Goal: Contribute content: Contribute content

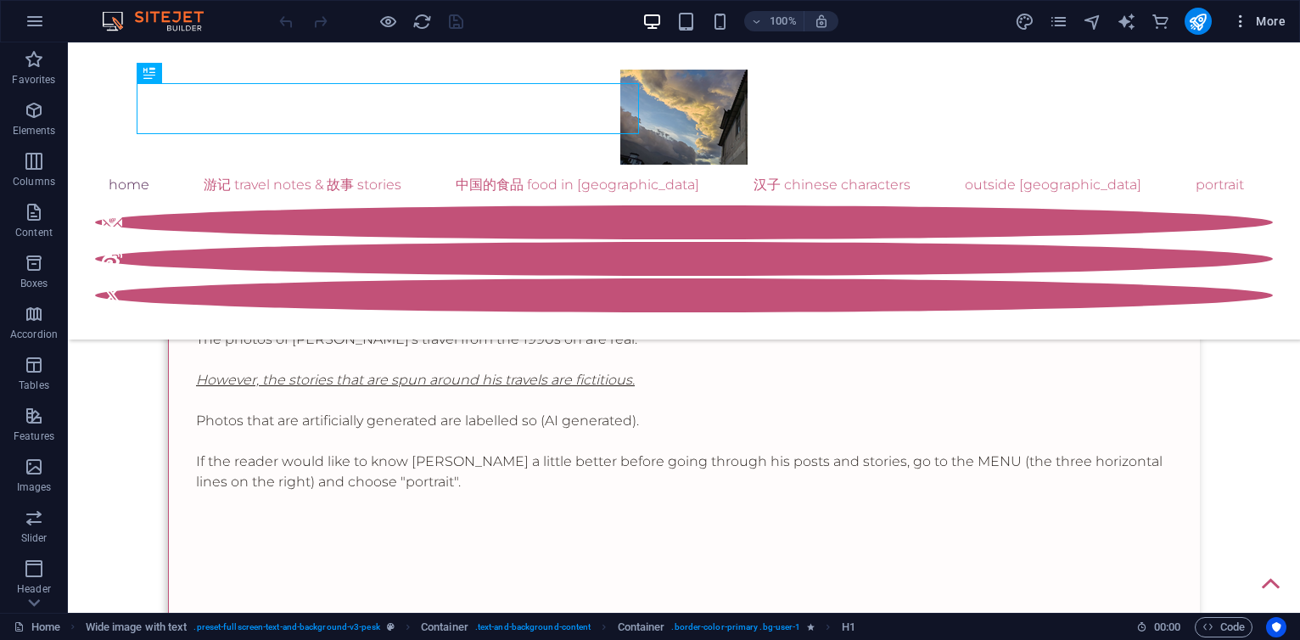
click at [1268, 20] on span "More" at bounding box center [1258, 21] width 53 height 17
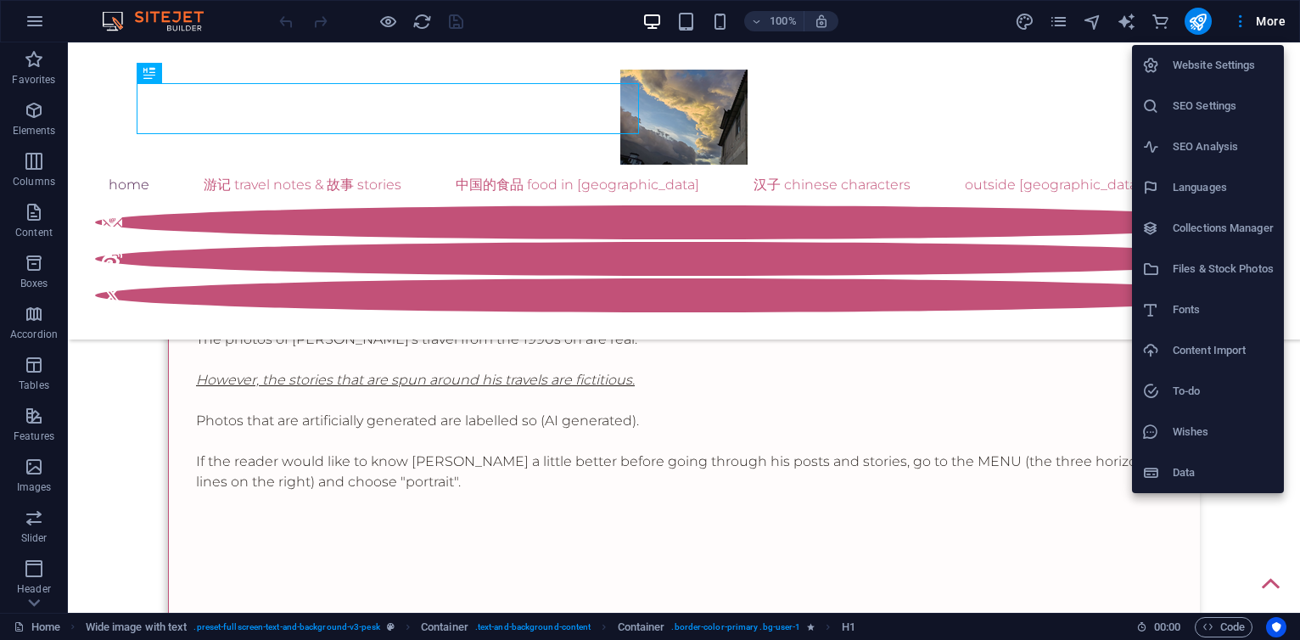
click at [1217, 222] on h6 "Collections Manager" at bounding box center [1223, 228] width 101 height 20
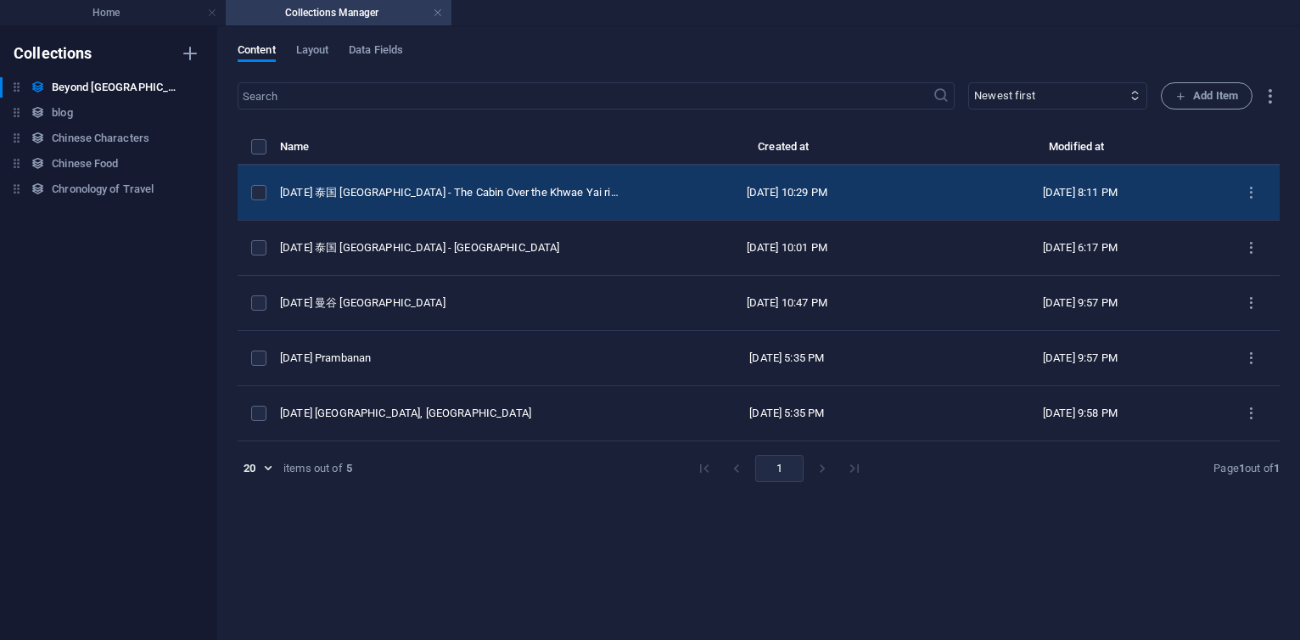
click at [562, 209] on td "[DATE] 泰国 [GEOGRAPHIC_DATA] - The Cabin Over the Khwae Yai river" at bounding box center [458, 192] width 356 height 55
select select "original photos"
select select "[GEOGRAPHIC_DATA]"
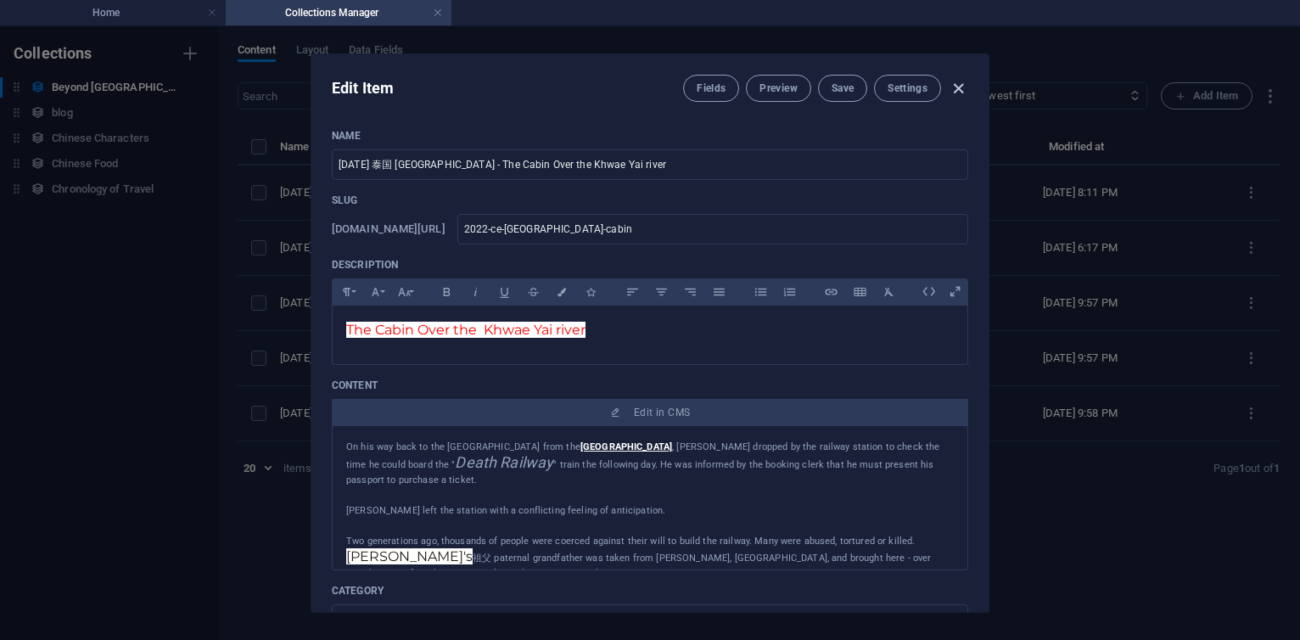
click at [959, 80] on icon "button" at bounding box center [959, 89] width 20 height 20
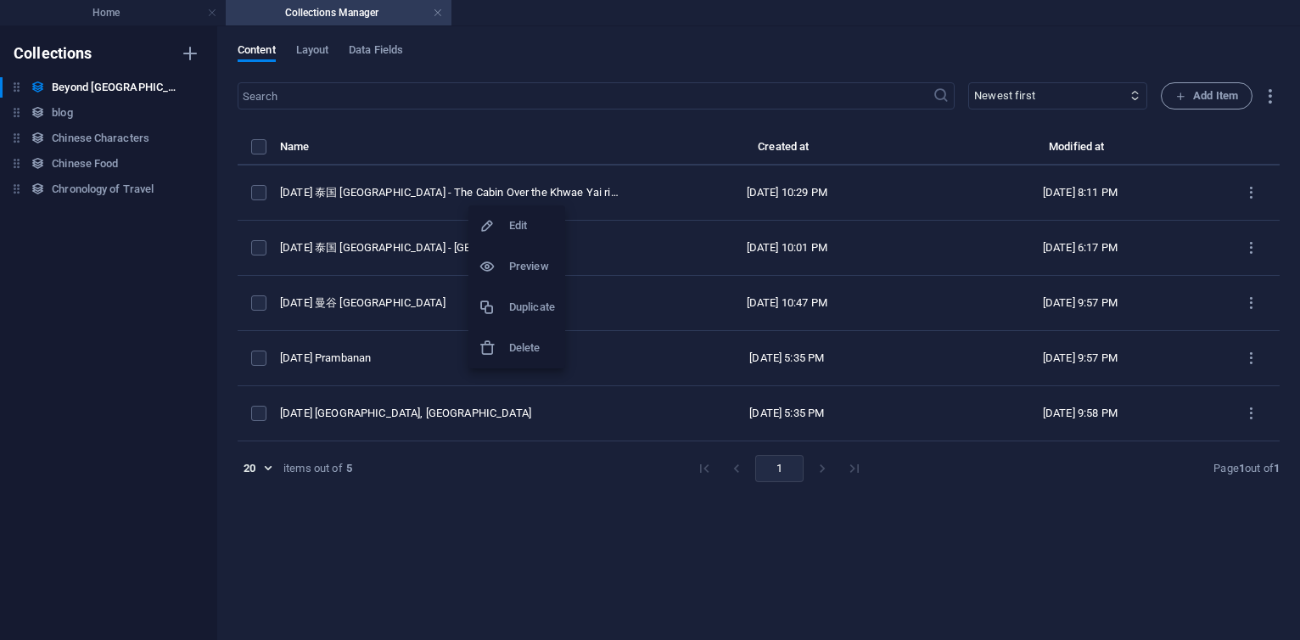
click at [527, 306] on h6 "Duplicate" at bounding box center [532, 307] width 46 height 20
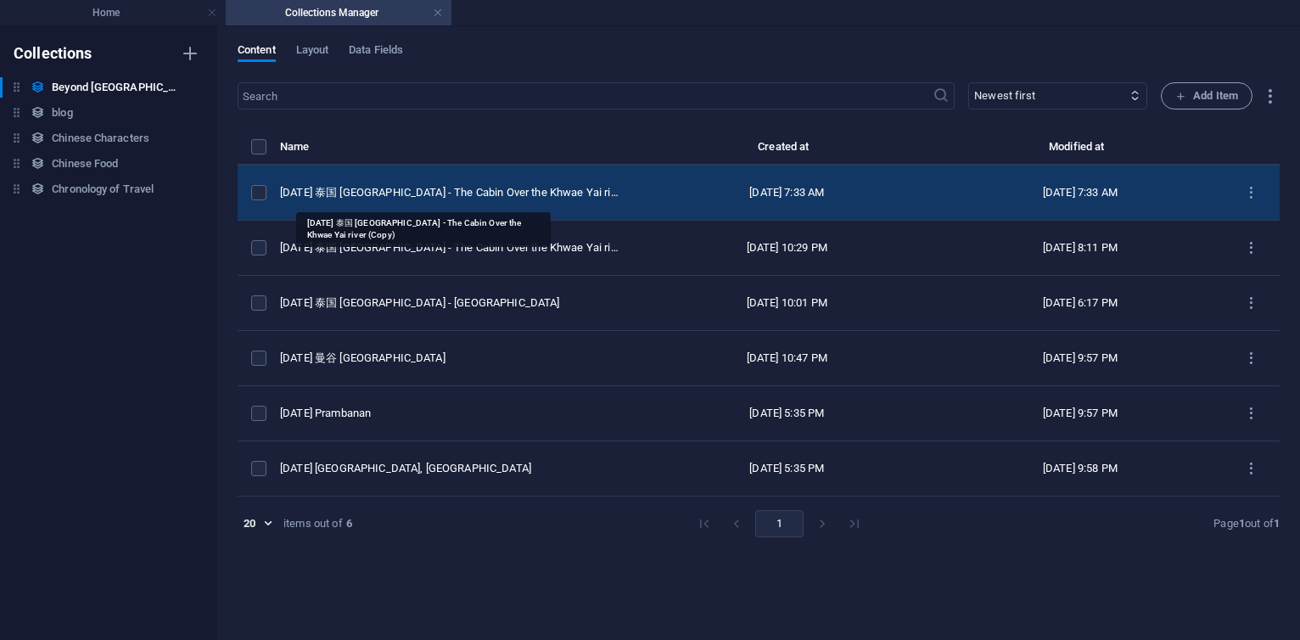
click at [555, 199] on div "[DATE] 泰国 [GEOGRAPHIC_DATA] - The Cabin Over the Khwae Yai river (Copy)" at bounding box center [451, 192] width 343 height 15
select select "original photos"
select select "[GEOGRAPHIC_DATA]"
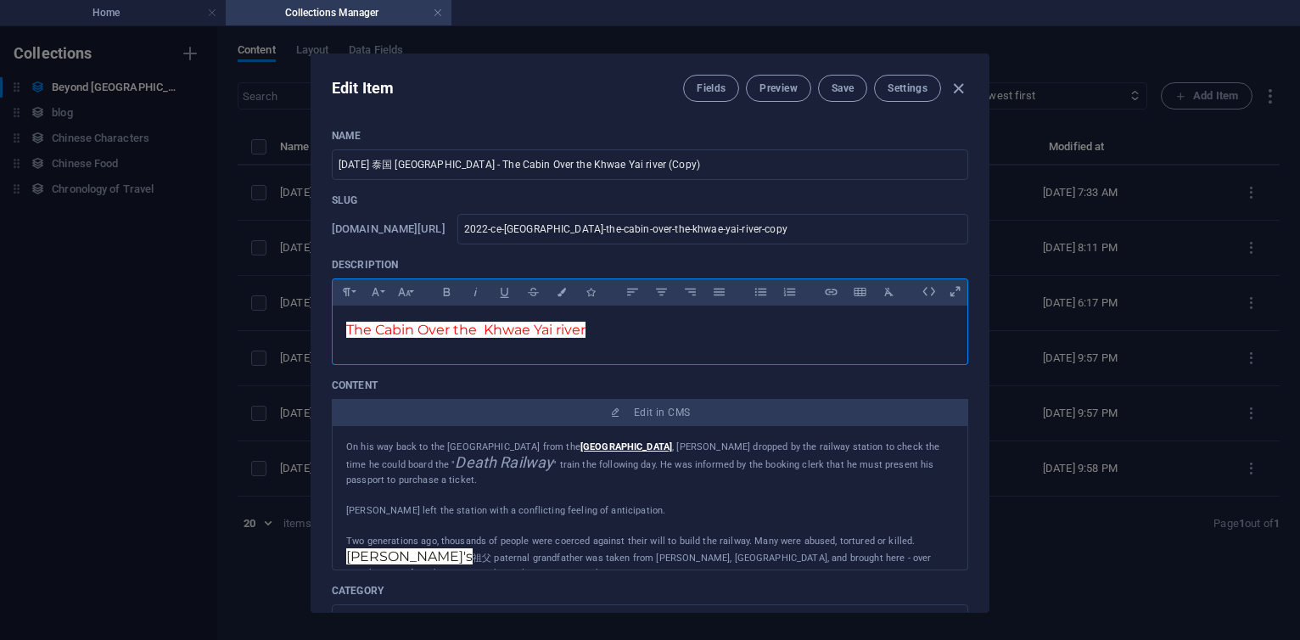
click at [416, 328] on span "The Cabin Over the Khwae Yai river" at bounding box center [465, 330] width 239 height 16
drag, startPoint x: 474, startPoint y: 169, endPoint x: 700, endPoint y: 165, distance: 226.6
click at [700, 165] on input "[DATE] 泰国 [GEOGRAPHIC_DATA] - The Cabin Over the Khwae Yai river (Copy)" at bounding box center [650, 164] width 636 height 31
type input "[DATE] 泰国 [GEOGRAPHIC_DATA] - The D"
type input "2022-ce-[GEOGRAPHIC_DATA]-the-d"
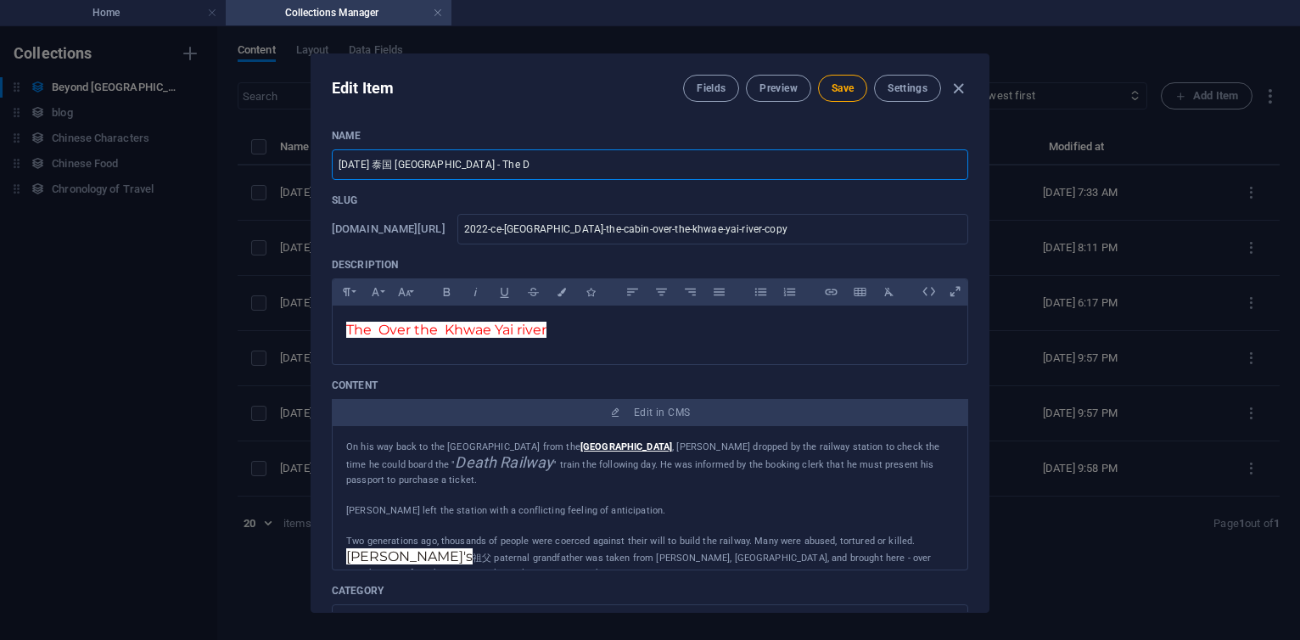
type input "2022-ce-[GEOGRAPHIC_DATA]-the-d"
type input "[DATE] 泰国 [GEOGRAPHIC_DATA] - The De"
type input "2022-ce-[GEOGRAPHIC_DATA]-the-de"
type input "[DATE] 泰国 [GEOGRAPHIC_DATA] - [GEOGRAPHIC_DATA]"
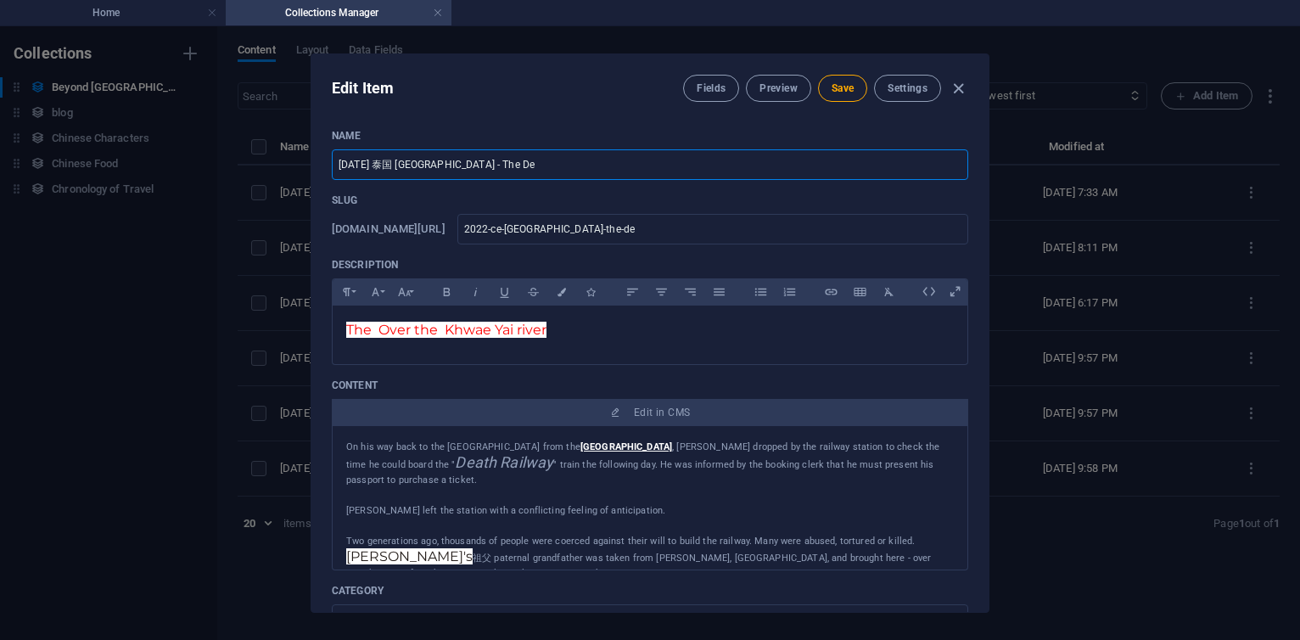
type input "2022-ce-[GEOGRAPHIC_DATA]-the-dea"
type input "[DATE] 泰国 [GEOGRAPHIC_DATA] - The Deat"
type input "2022-ce-[GEOGRAPHIC_DATA]-the-deat"
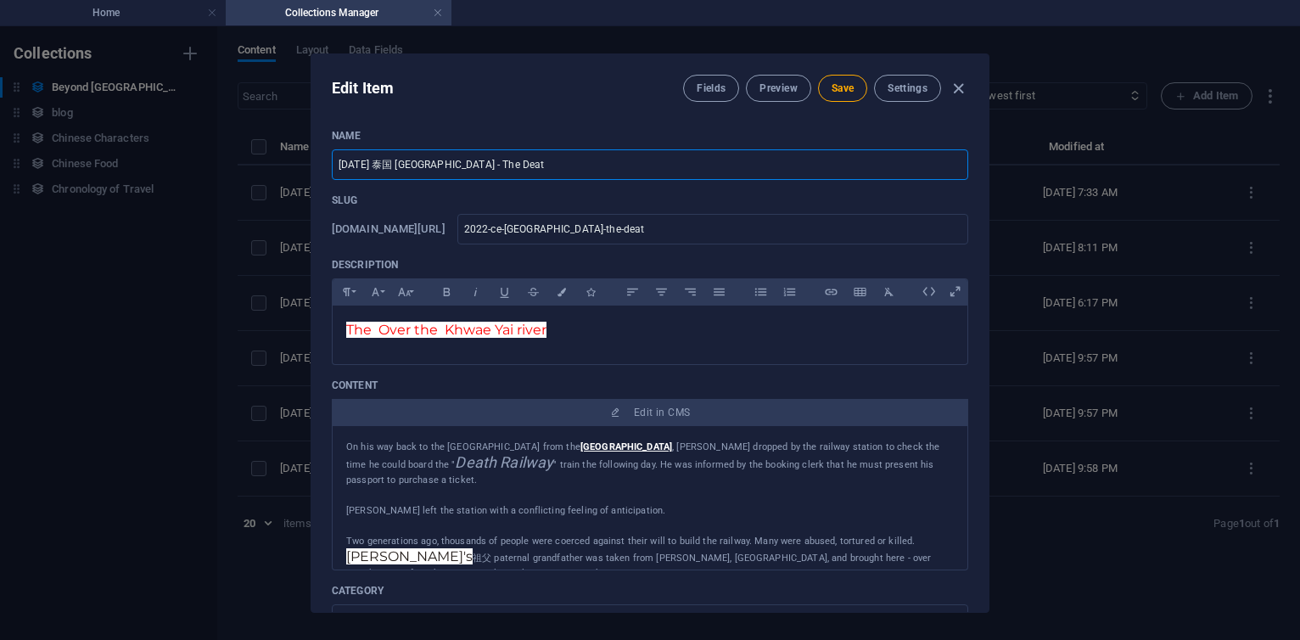
type input "[DATE] 泰国 [GEOGRAPHIC_DATA] - The Death"
type input "2022-ce-[GEOGRAPHIC_DATA]-the-death"
type input "[DATE] 泰国 [GEOGRAPHIC_DATA] - The Death R"
type input "2022-ce-[GEOGRAPHIC_DATA]-the-death-r"
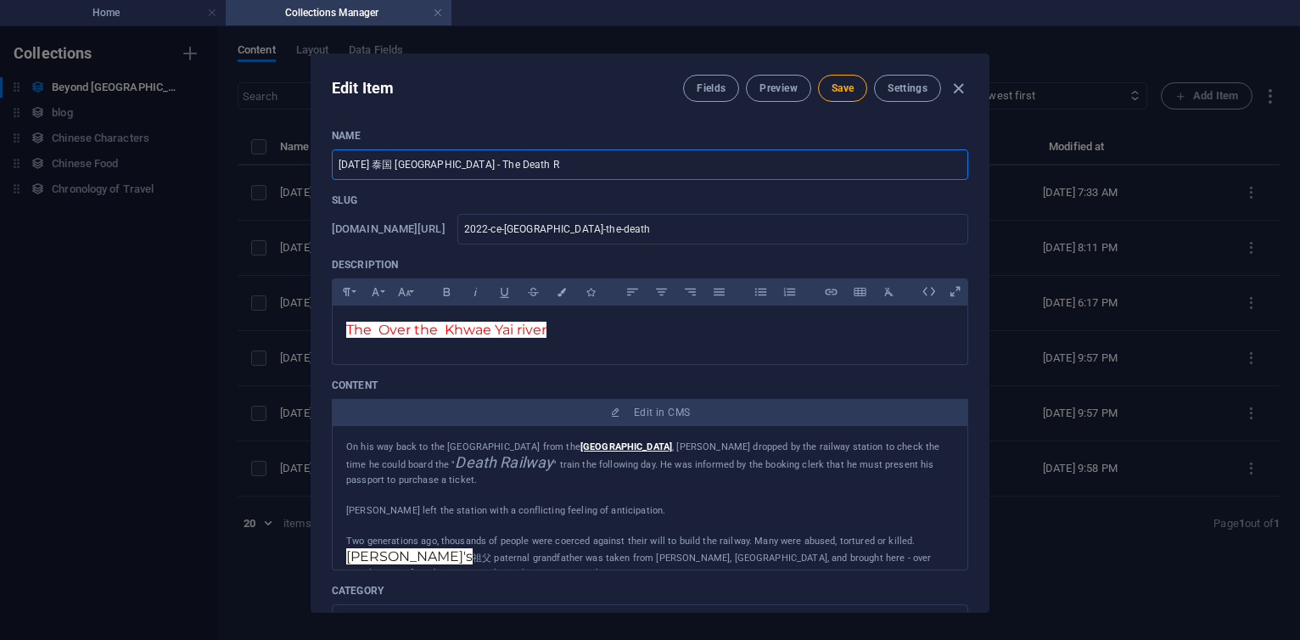
type input "2022-ce-[GEOGRAPHIC_DATA]-the-death-r"
type input "[DATE] 泰国 [GEOGRAPHIC_DATA] - The Death Ra"
type input "2022-ce-[GEOGRAPHIC_DATA]-the-death-ra"
type input "[DATE] 泰国 [GEOGRAPHIC_DATA] - The Death Rai"
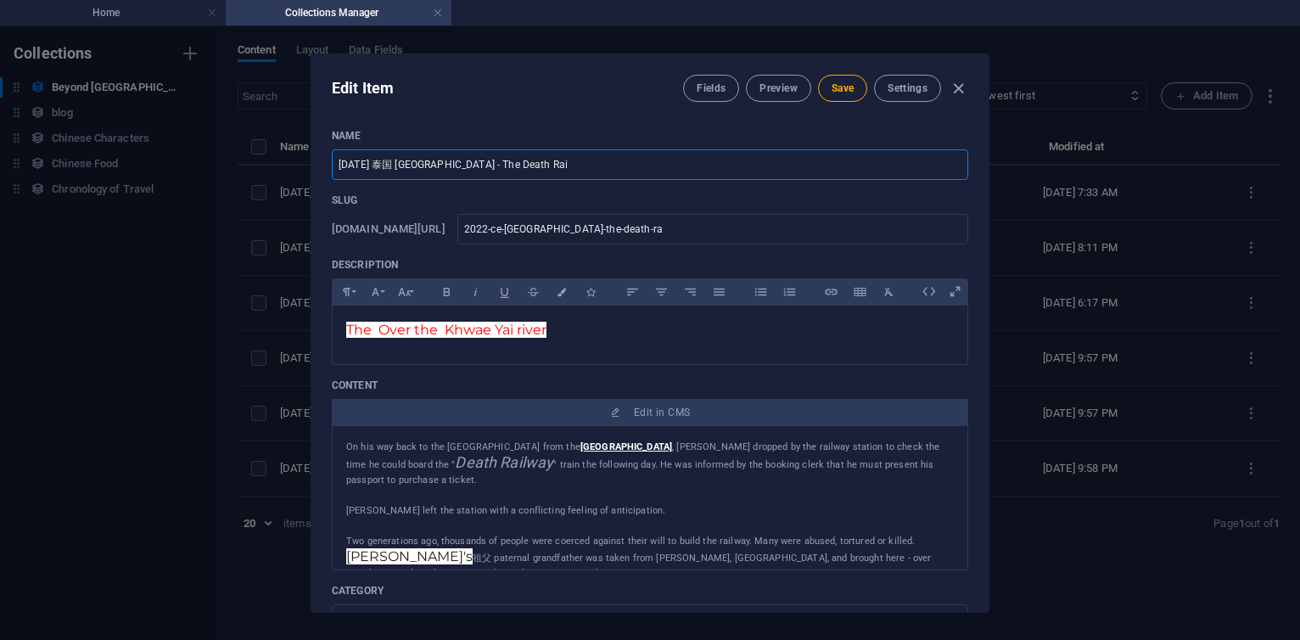
type input "2022-ce-[GEOGRAPHIC_DATA]-the-death-[PERSON_NAME]"
type input "[DATE] 泰国 [GEOGRAPHIC_DATA] - The Death Rail"
type input "2022-ce-[GEOGRAPHIC_DATA]-the-death-rail"
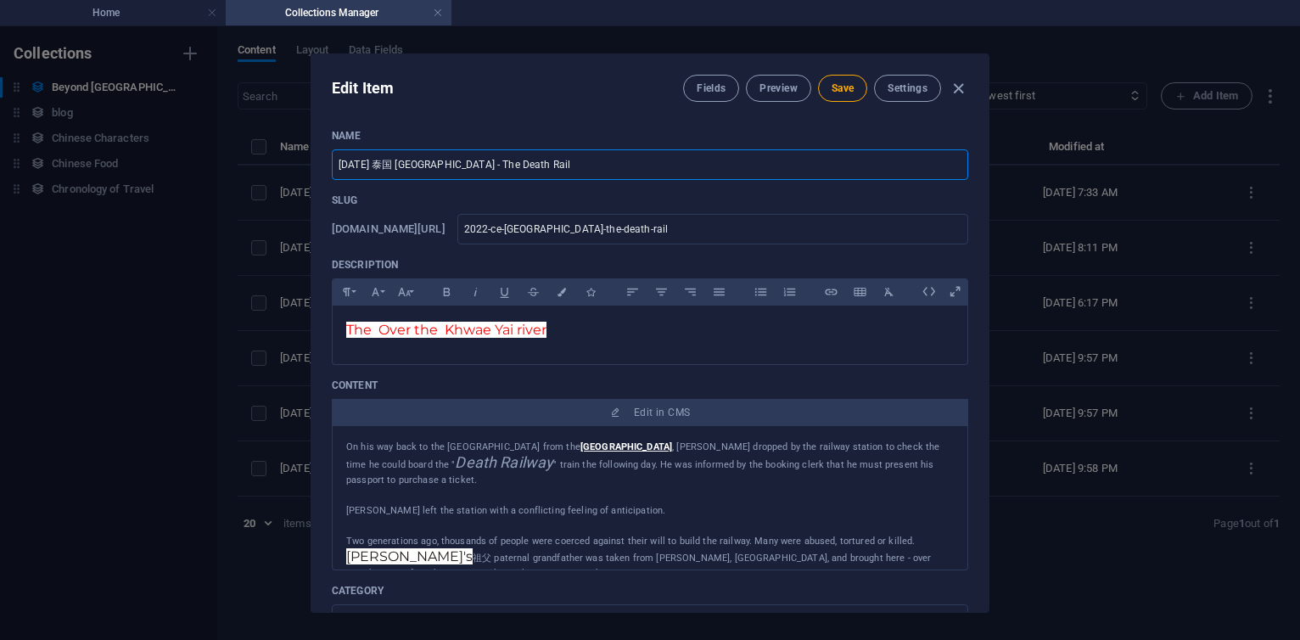
type input "[DATE] 泰国 [GEOGRAPHIC_DATA] - The Death Railw"
type input "2022-ce-[GEOGRAPHIC_DATA]-the-death-railw"
type input "[DATE] 泰国 [GEOGRAPHIC_DATA] - The Death Railwa"
type input "2022-ce-[GEOGRAPHIC_DATA]-the-death-railwa"
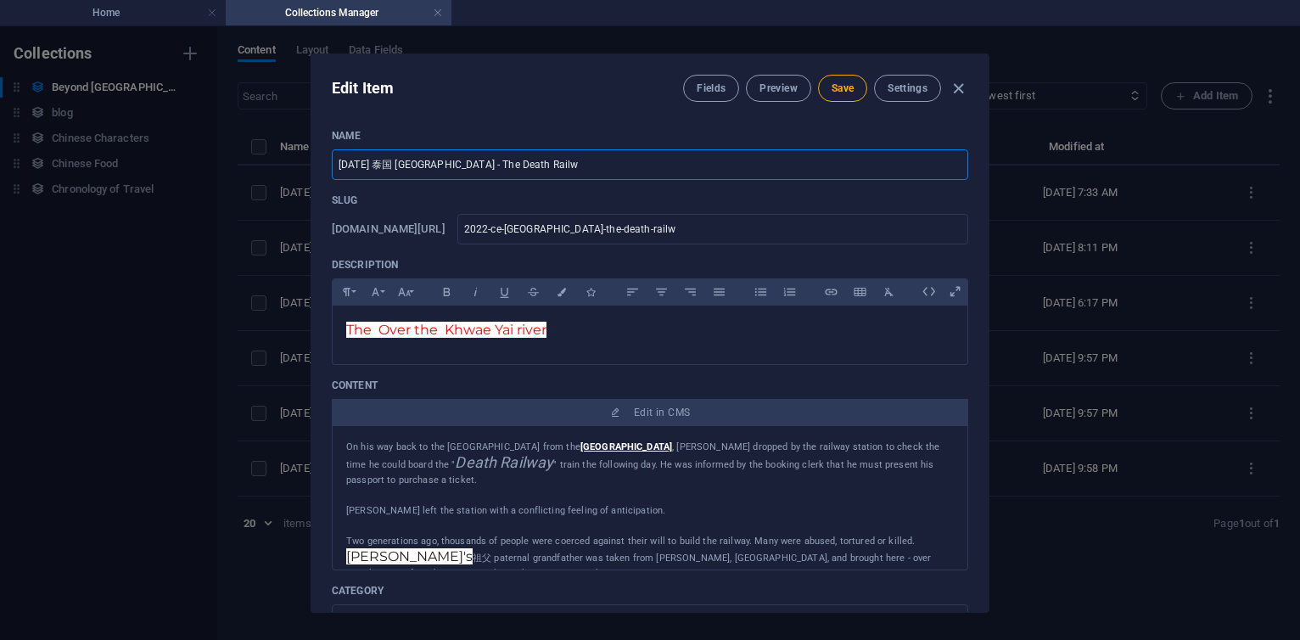
type input "2022-ce-[GEOGRAPHIC_DATA]-the-death-railwa"
type input "[DATE] 泰国 [GEOGRAPHIC_DATA] - The Death Railway"
type input "2022-ce-[GEOGRAPHIC_DATA]-the-death-railway"
type input "[DATE] 泰国 [GEOGRAPHIC_DATA] - The Death Railway"
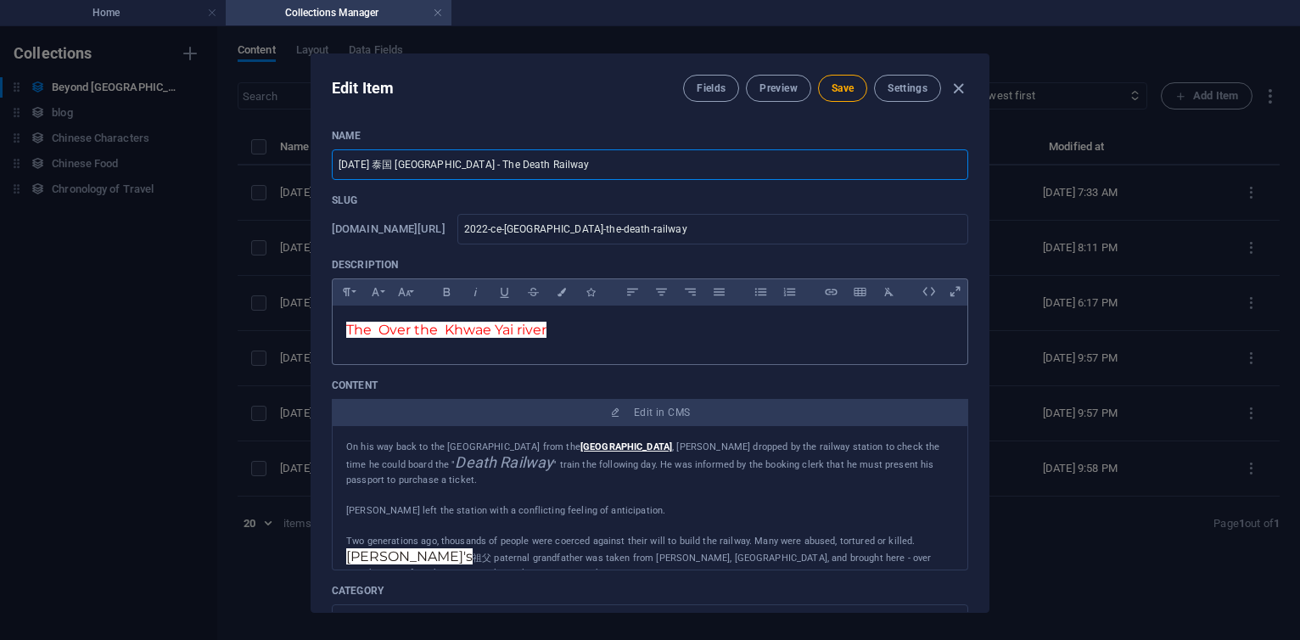
click at [563, 336] on p "The Over the Khwae Yai river" at bounding box center [650, 330] width 608 height 22
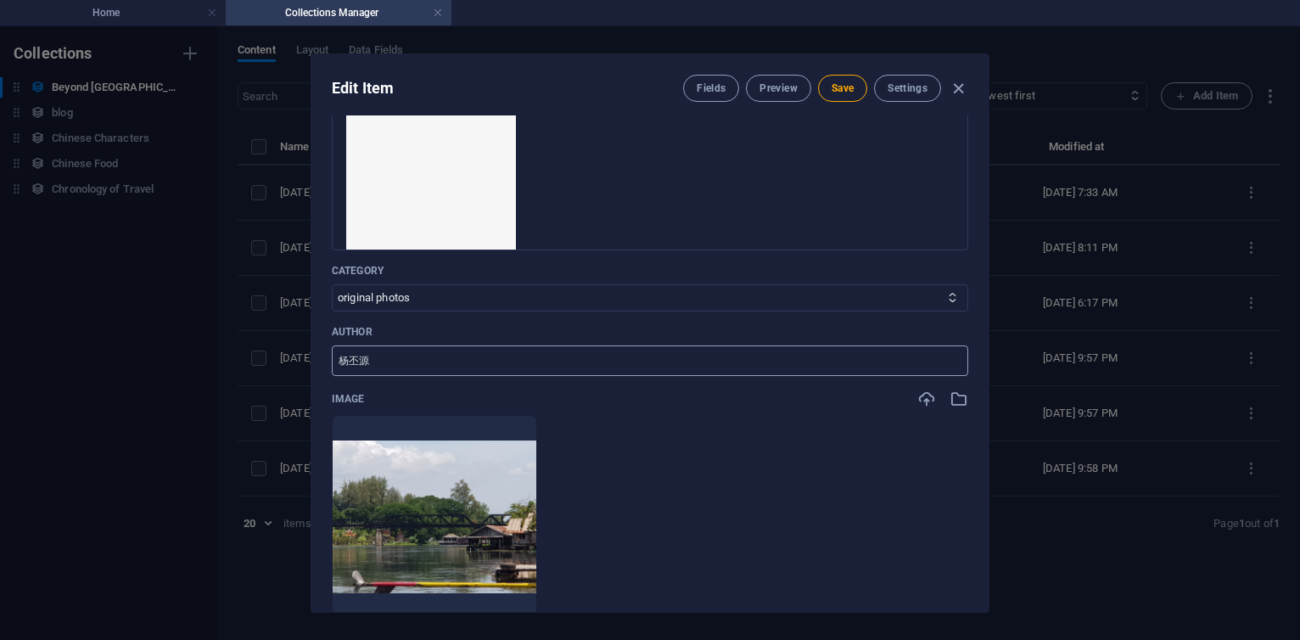
scroll to position [509, 0]
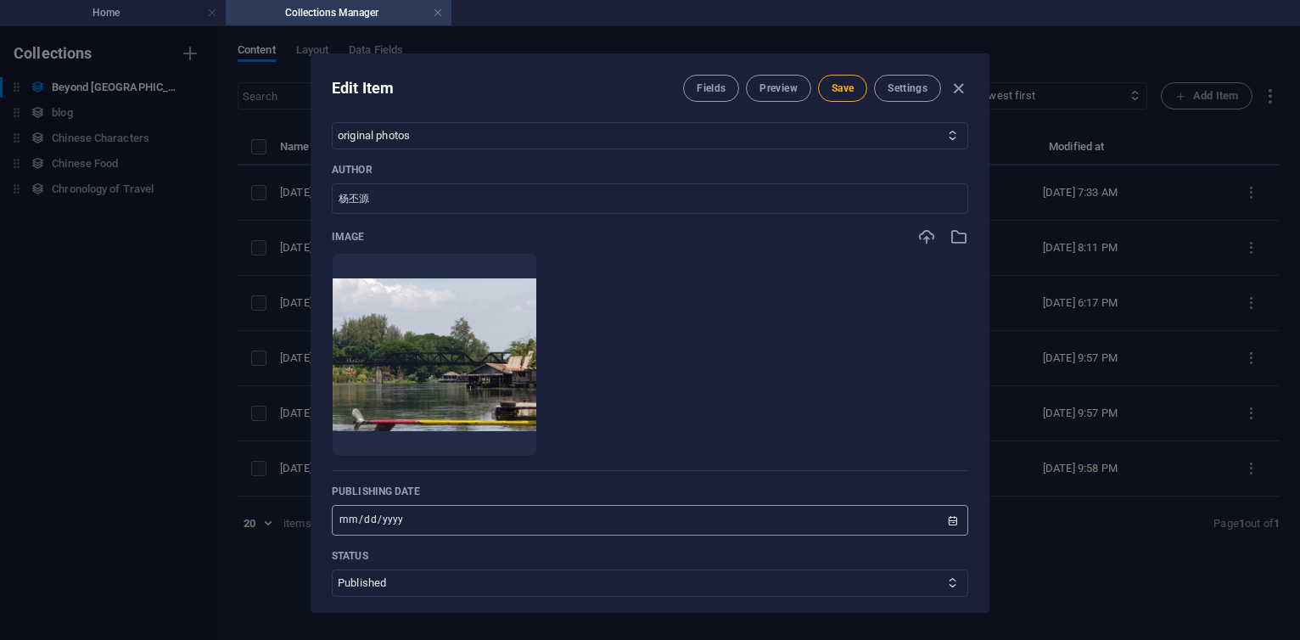
click at [367, 519] on input "[DATE]" at bounding box center [650, 520] width 636 height 31
type input "[DATE]"
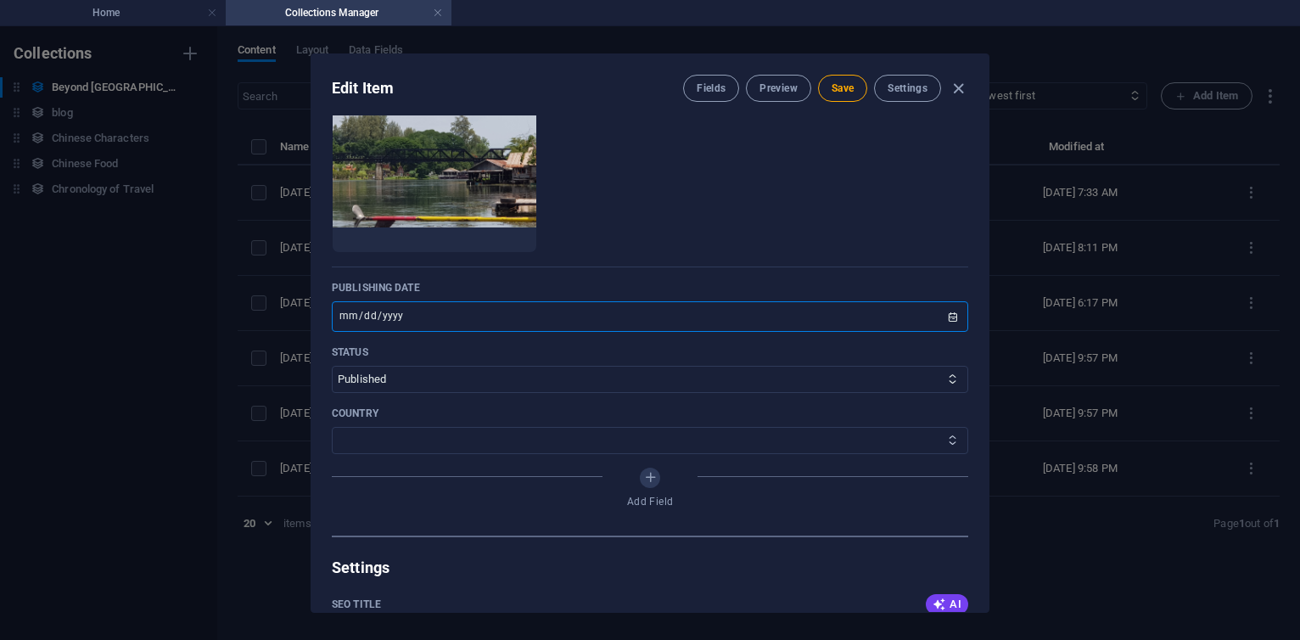
scroll to position [407, 0]
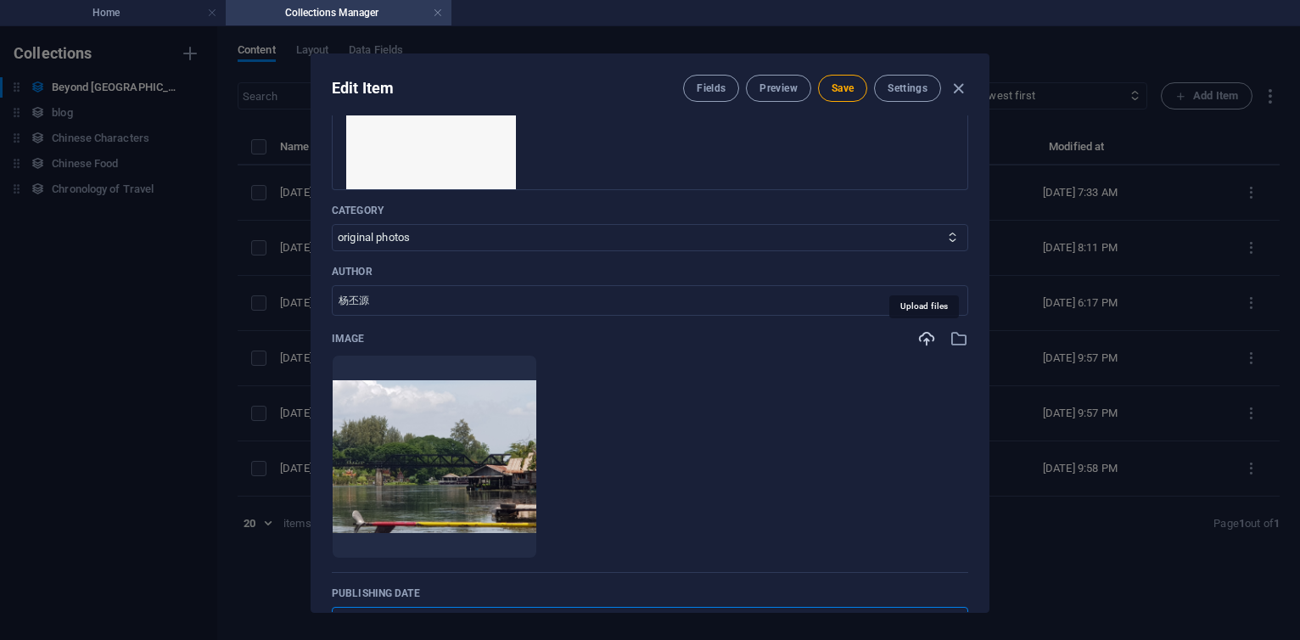
click at [927, 335] on icon "button" at bounding box center [926, 338] width 19 height 19
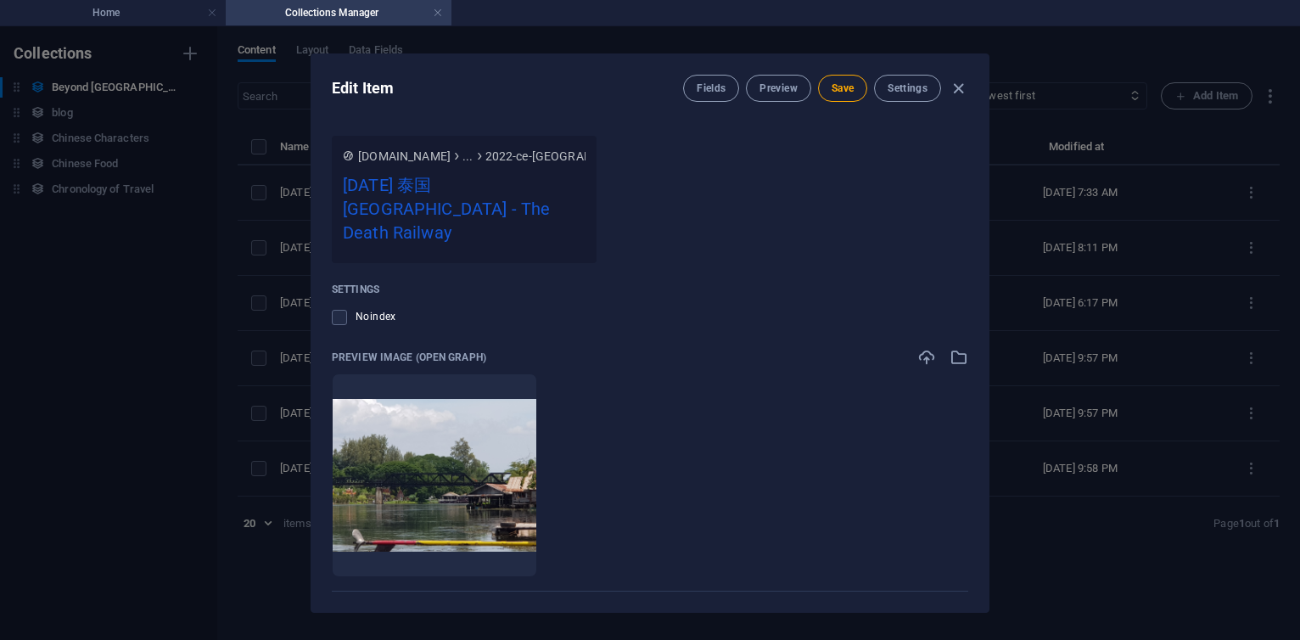
scroll to position [1681, 0]
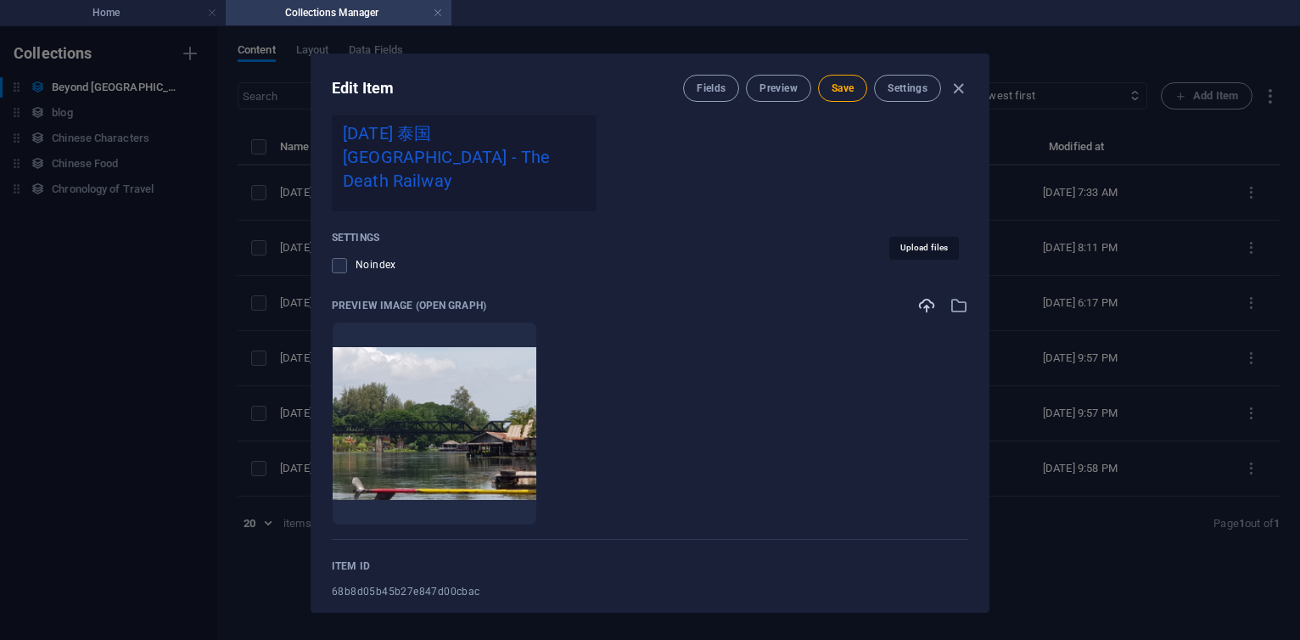
click at [925, 296] on icon "button" at bounding box center [926, 305] width 19 height 19
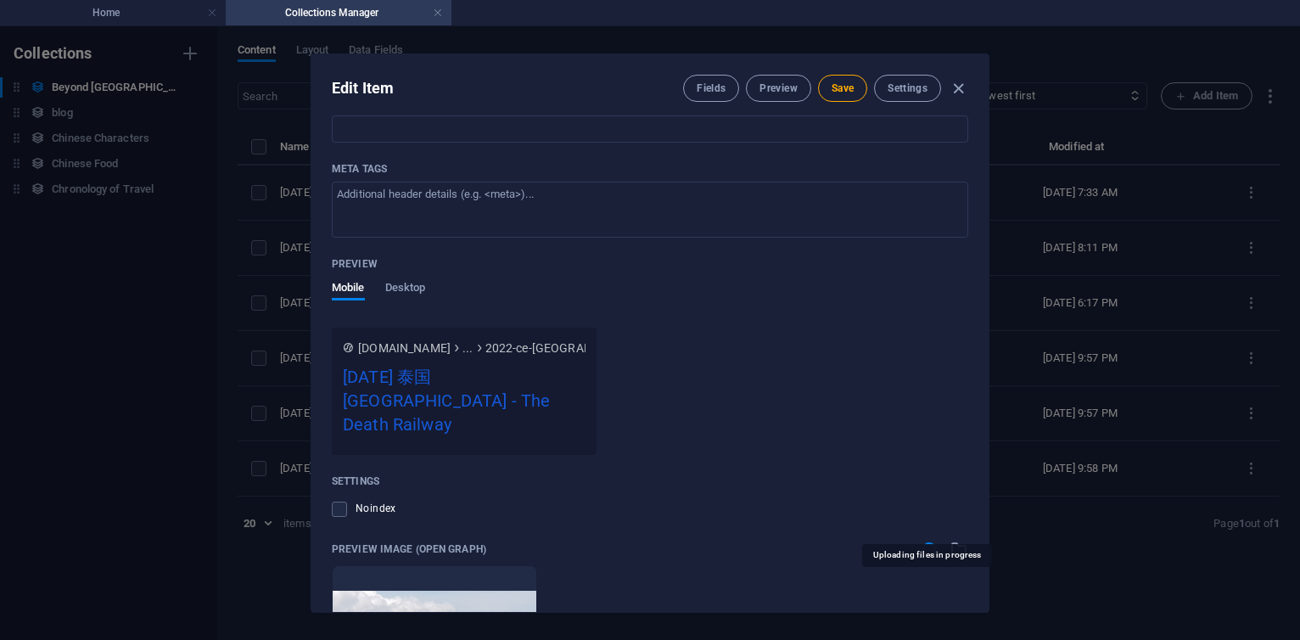
scroll to position [1376, 0]
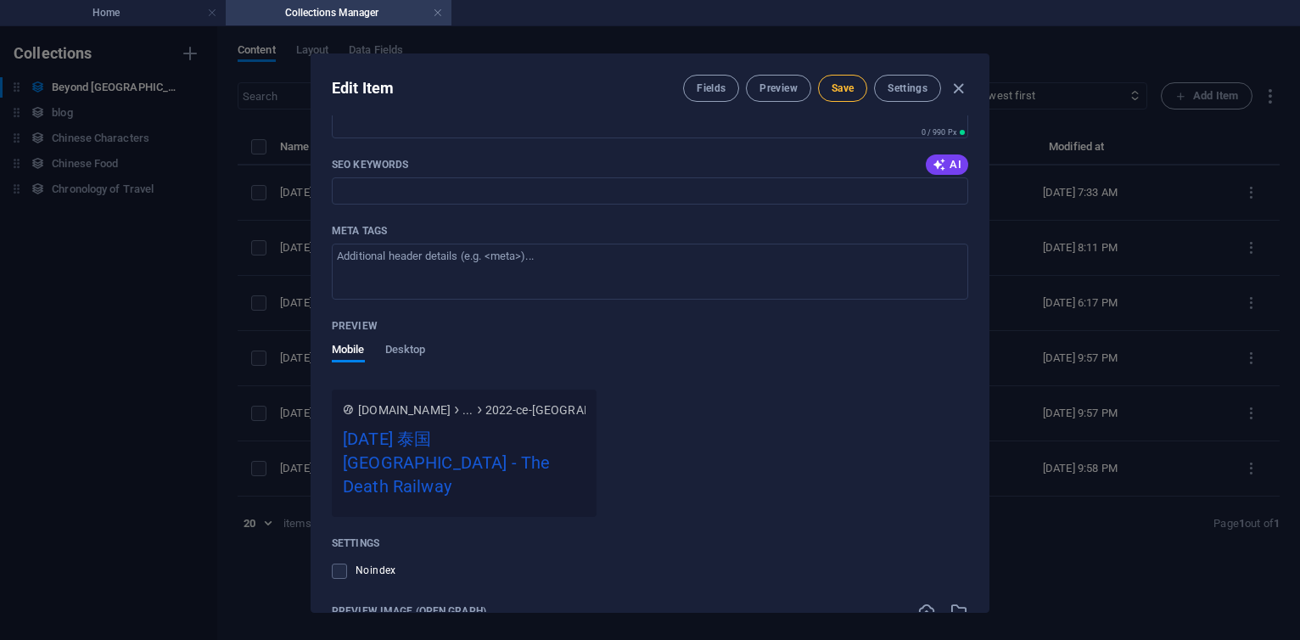
click at [847, 90] on span "Save" at bounding box center [843, 88] width 22 height 14
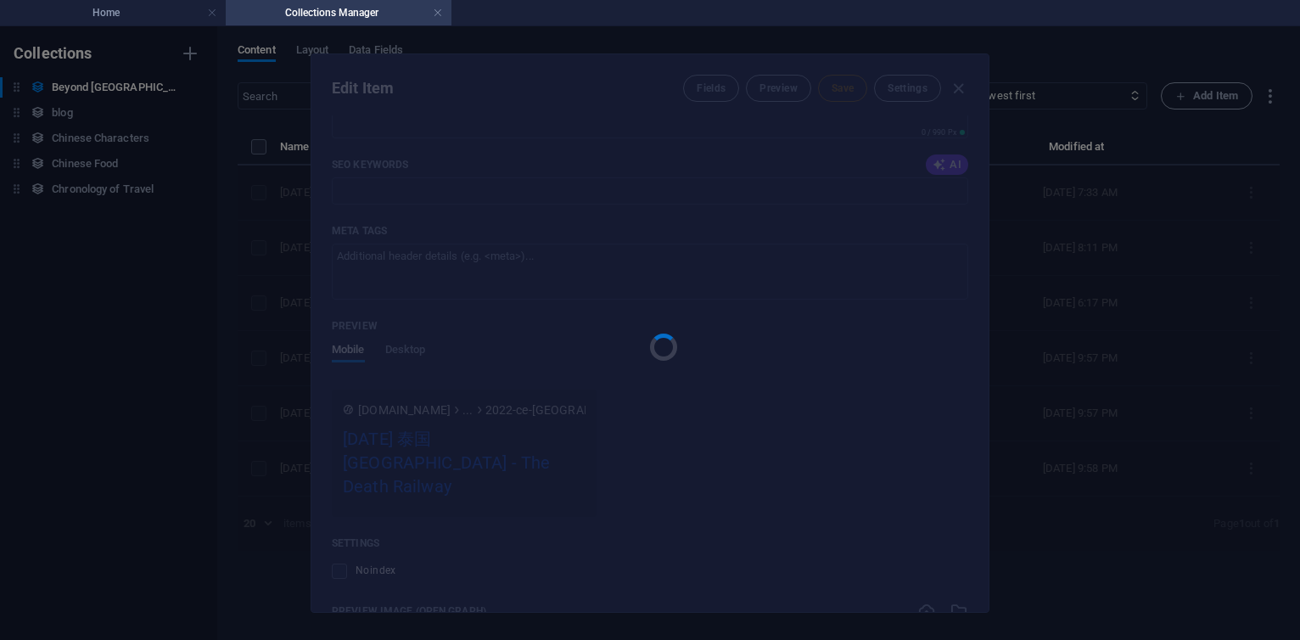
type input "2022-ce-[GEOGRAPHIC_DATA]-the-death-railway"
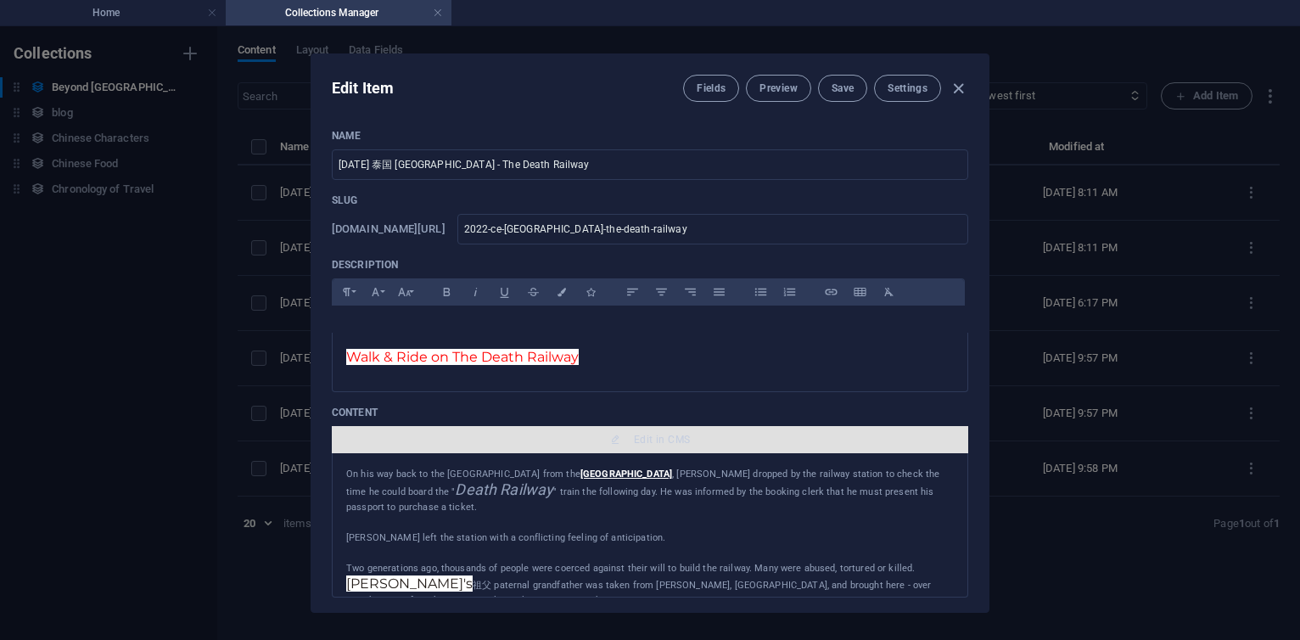
scroll to position [102, 0]
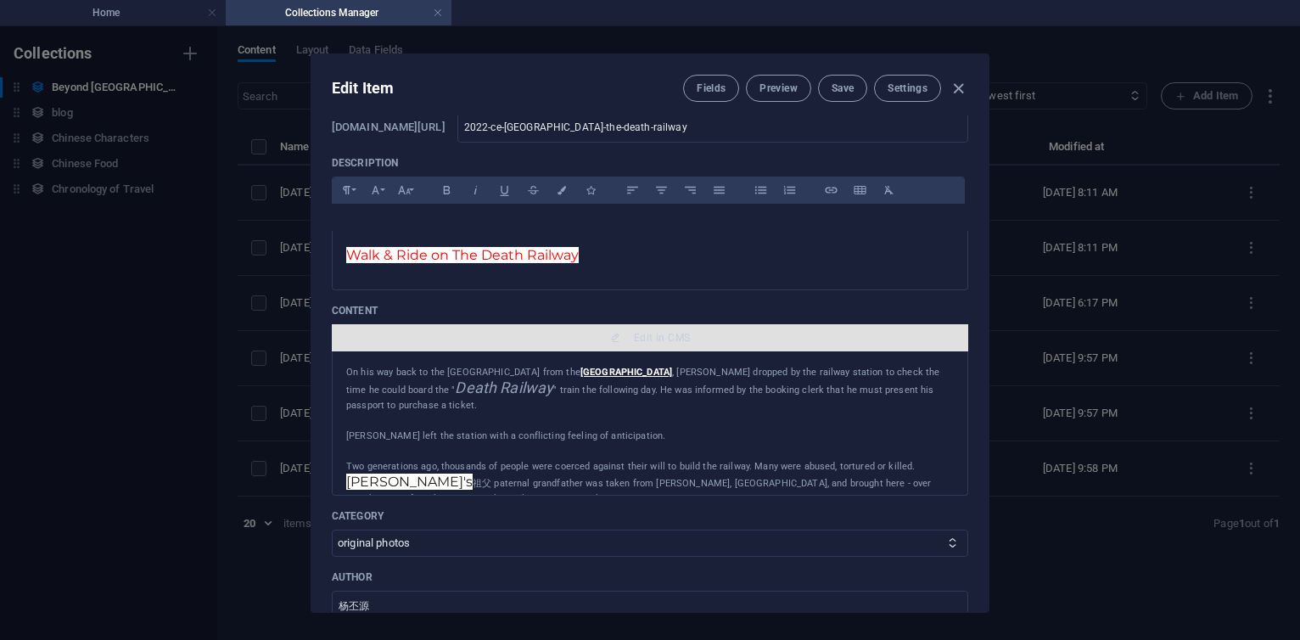
click at [656, 345] on button "Edit in CMS" at bounding box center [650, 337] width 636 height 27
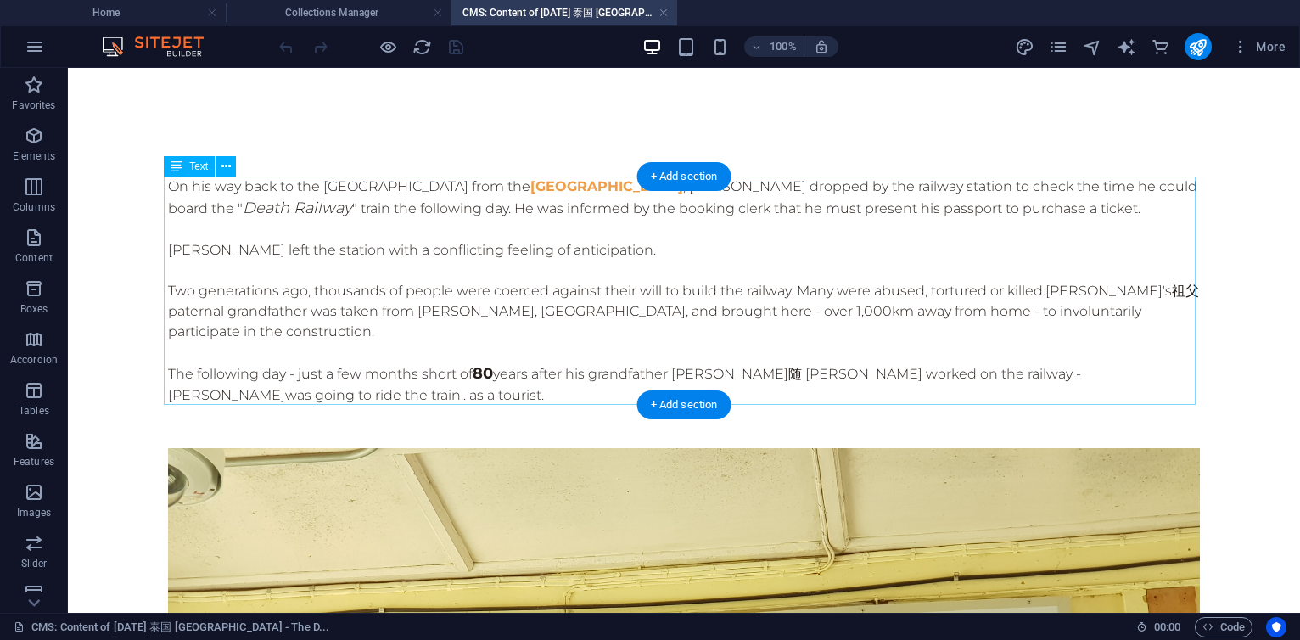
scroll to position [0, 0]
click at [182, 186] on div "On his way back to the [GEOGRAPHIC_DATA] from the [GEOGRAPHIC_DATA] , [PERSON_N…" at bounding box center [684, 291] width 1032 height 229
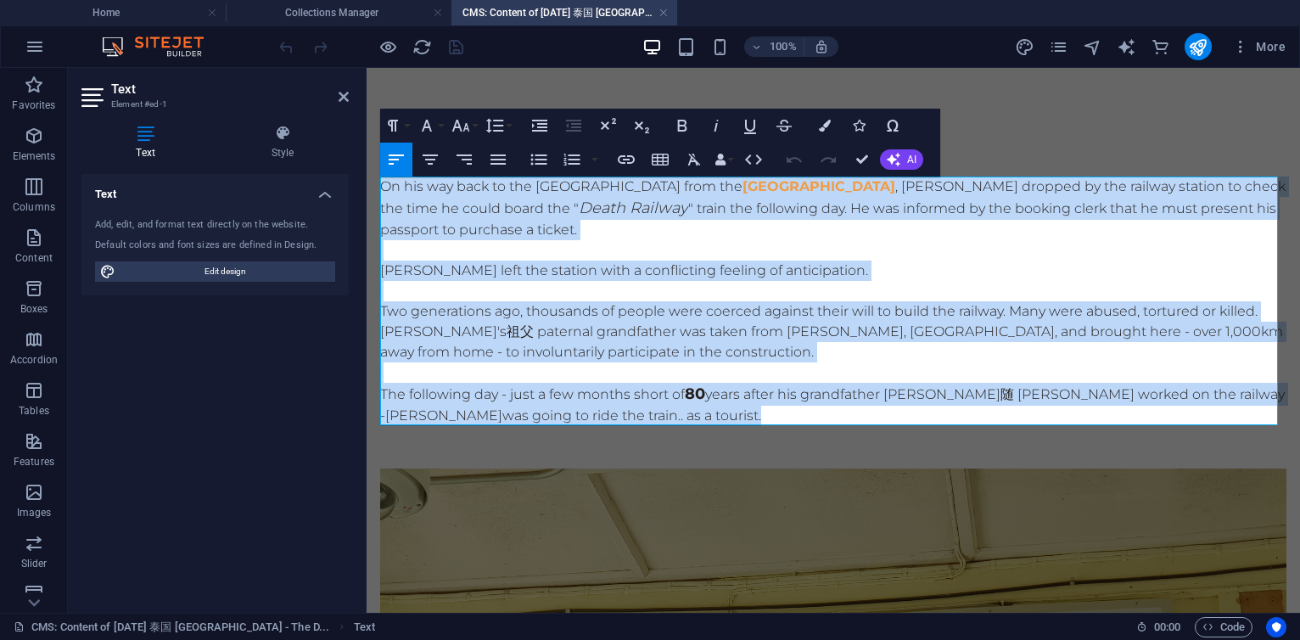
drag, startPoint x: 382, startPoint y: 188, endPoint x: 732, endPoint y: 411, distance: 414.4
click at [732, 411] on div "On his way back to the [GEOGRAPHIC_DATA] from the [GEOGRAPHIC_DATA] , [PERSON_N…" at bounding box center [833, 302] width 906 height 250
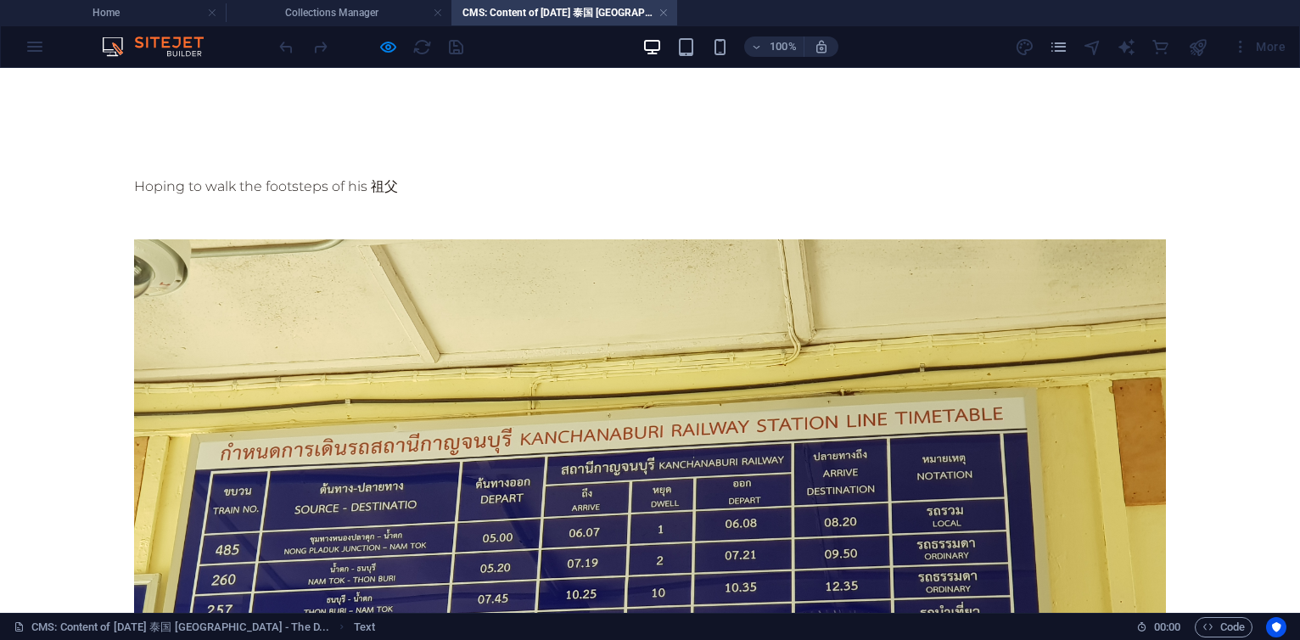
click at [535, 191] on p "Hoping to walk the footsteps of his 祖父" at bounding box center [650, 187] width 1032 height 20
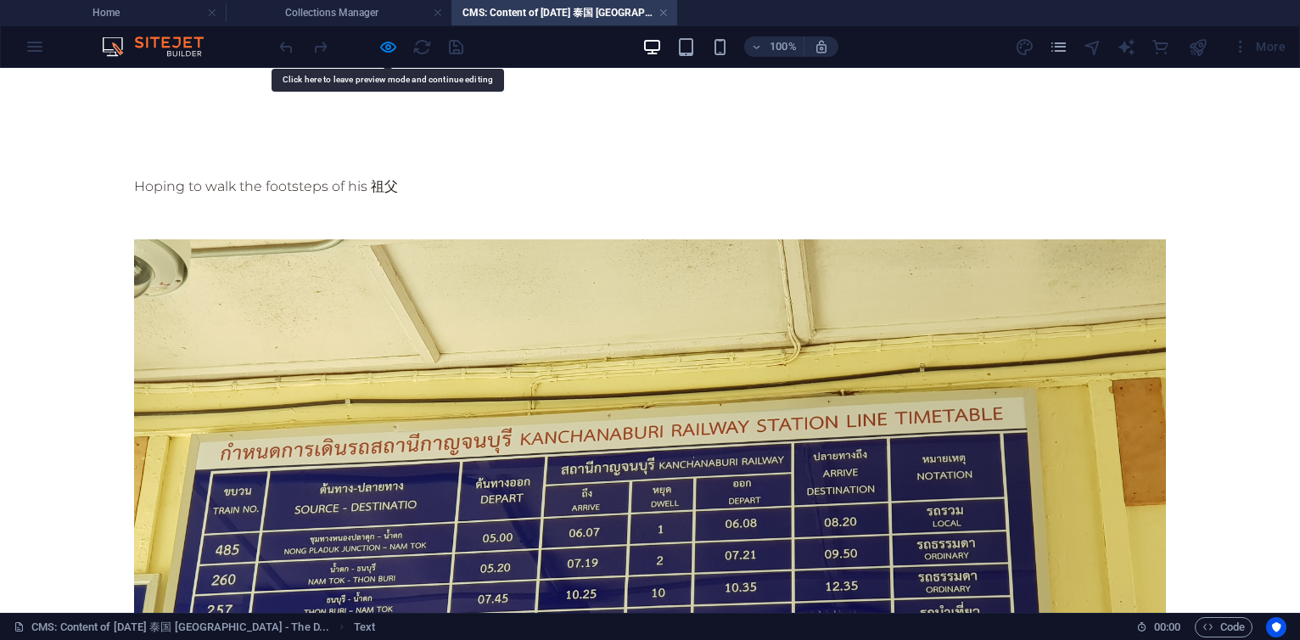
click at [440, 205] on div at bounding box center [650, 218] width 1032 height 42
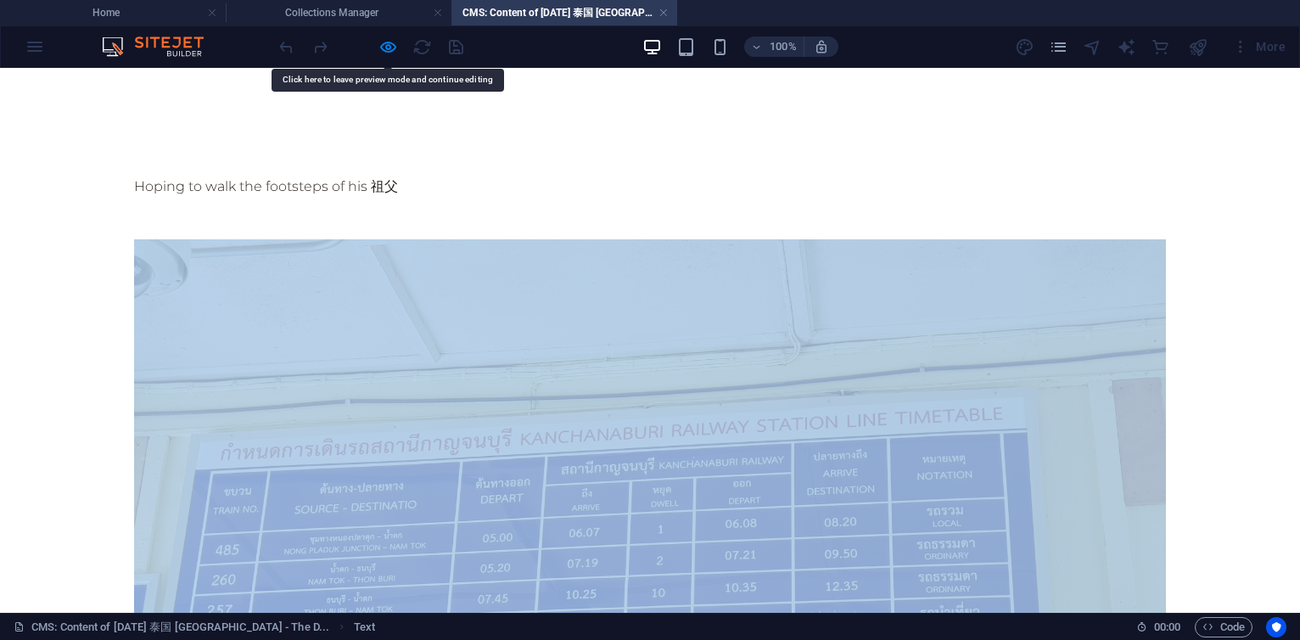
click at [440, 205] on div at bounding box center [650, 218] width 1032 height 42
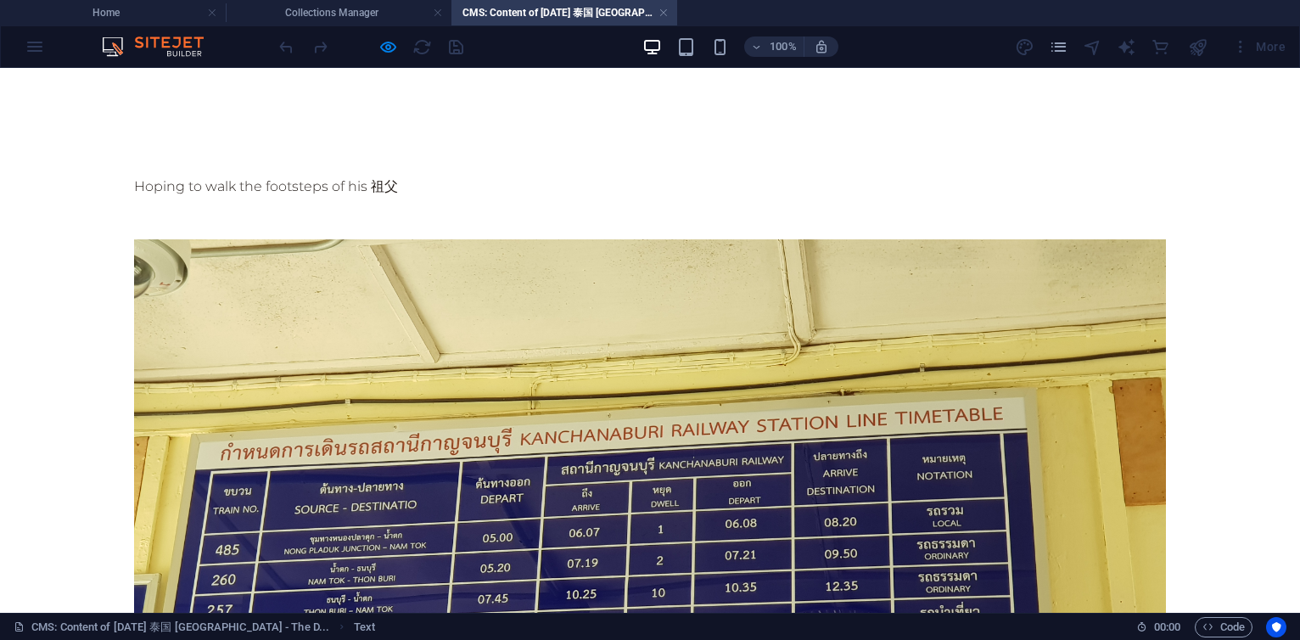
click at [485, 202] on div at bounding box center [650, 218] width 1032 height 42
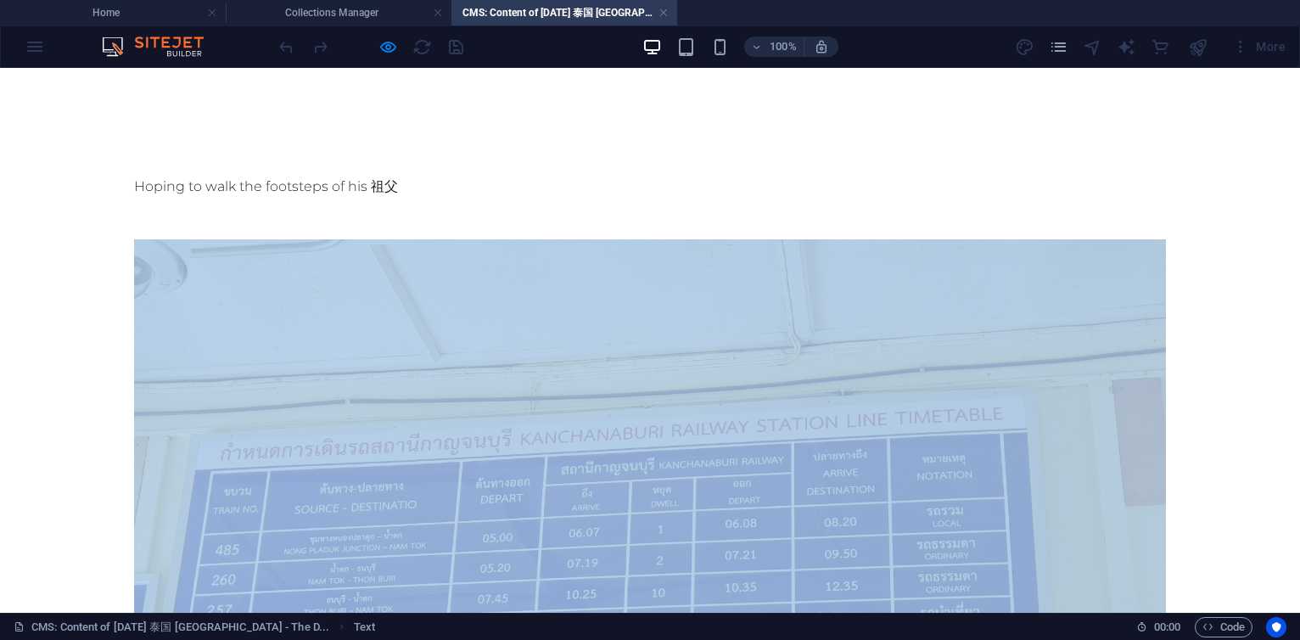
click at [485, 202] on div at bounding box center [650, 218] width 1032 height 42
click at [355, 10] on h4 "Collections Manager" at bounding box center [339, 12] width 226 height 19
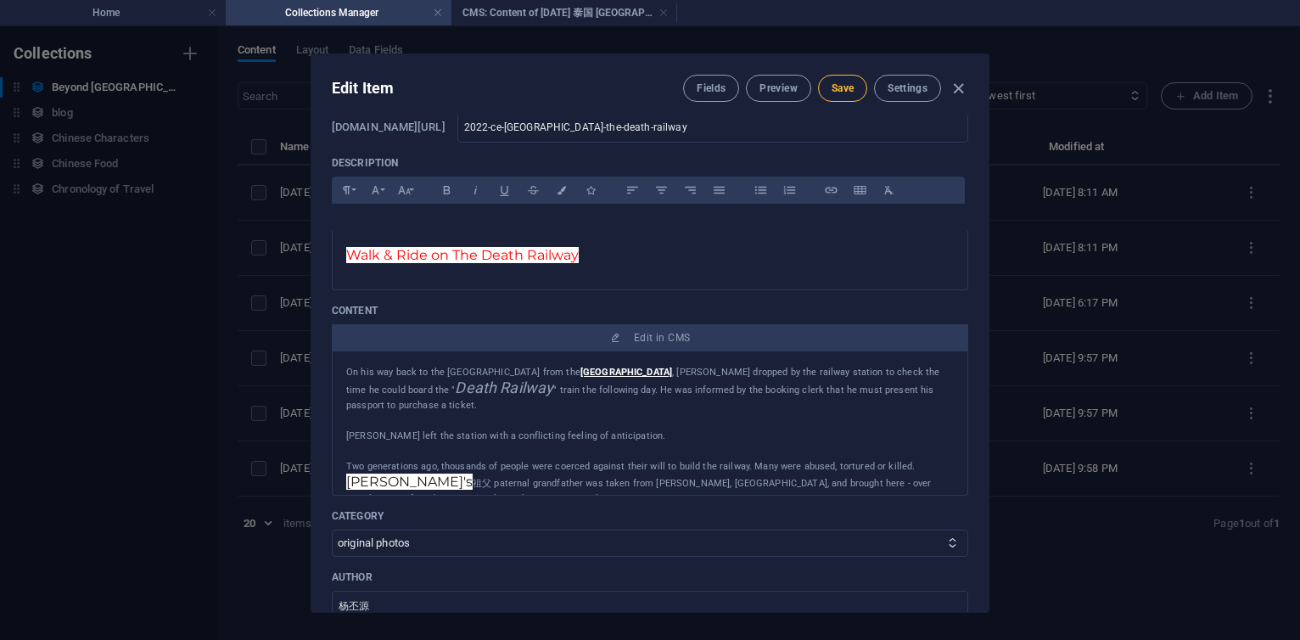
click at [833, 87] on span "Save" at bounding box center [843, 88] width 22 height 14
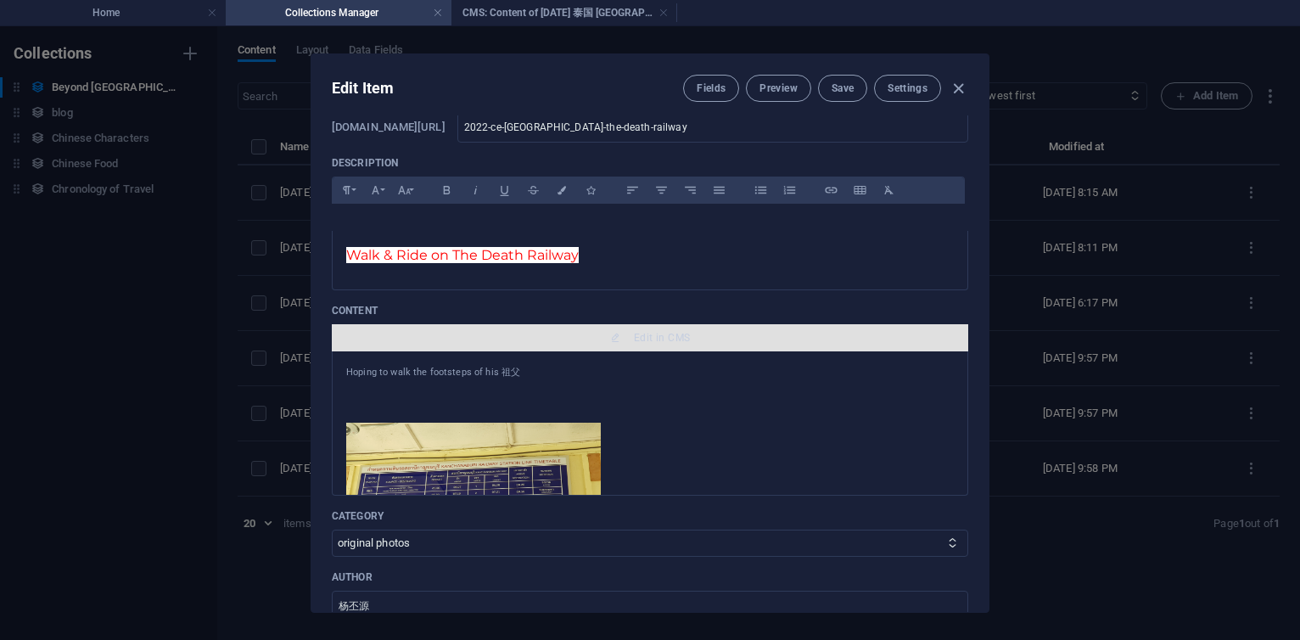
click at [643, 339] on span "Edit in CMS" at bounding box center [662, 338] width 56 height 14
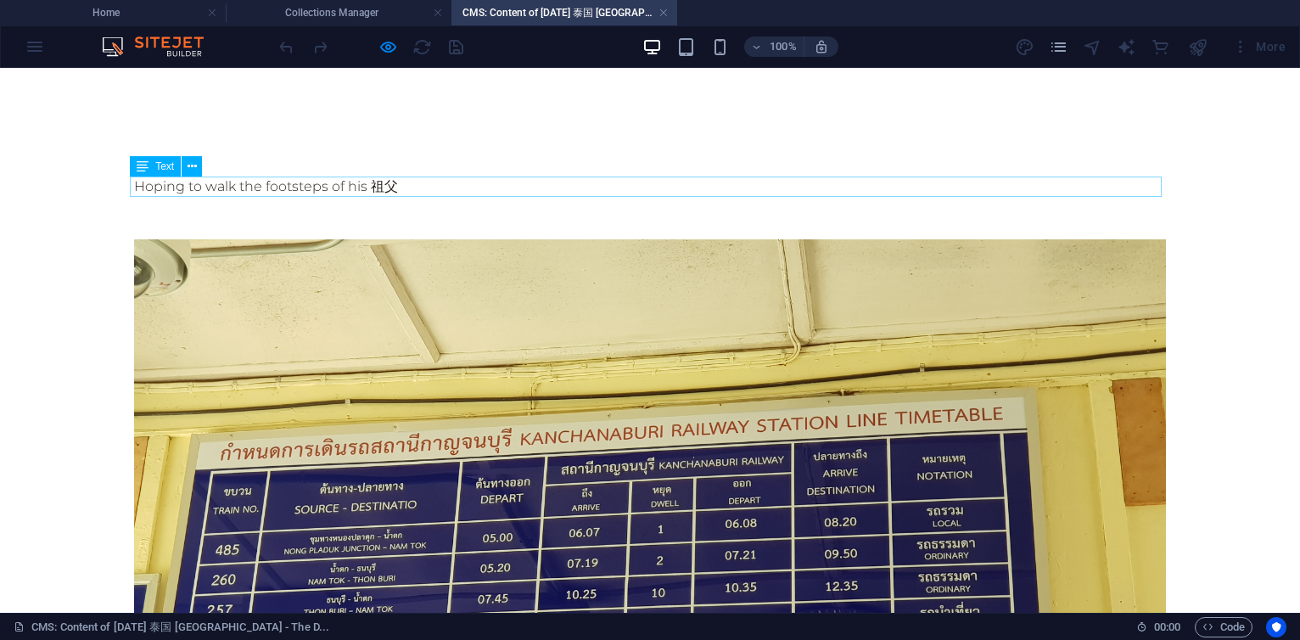
click at [412, 190] on div "Hoping to walk the footsteps of his 祖父" at bounding box center [650, 187] width 1032 height 20
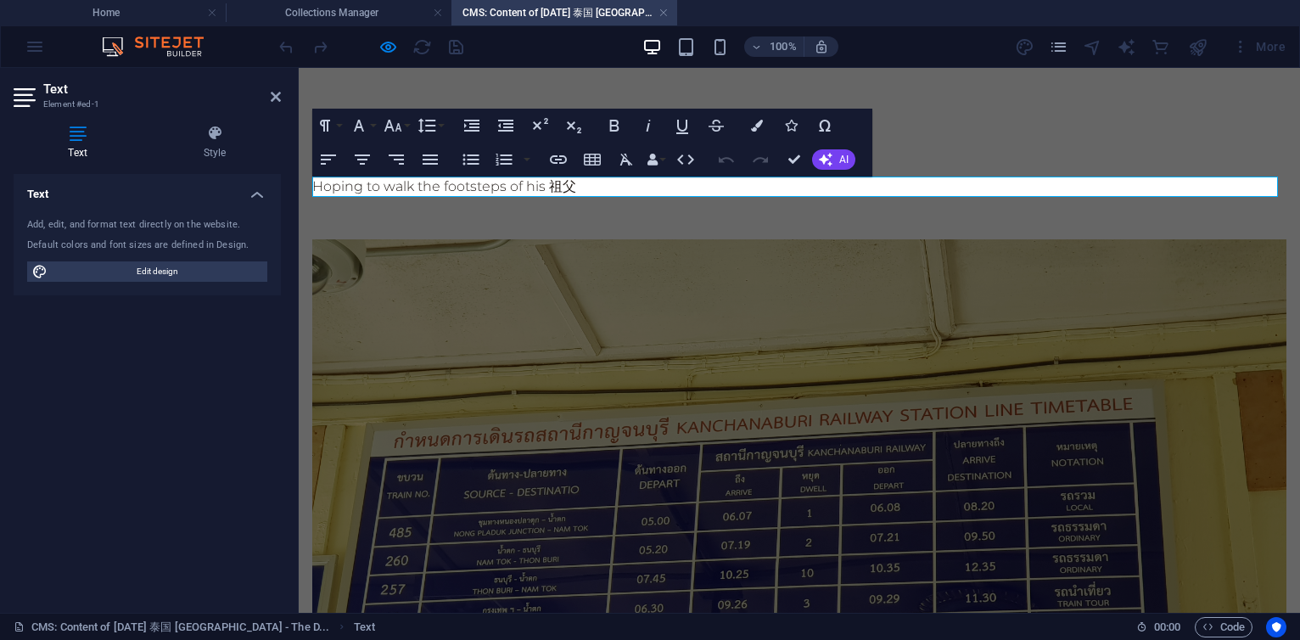
click at [589, 182] on p "Hoping to walk the footsteps of his 祖父" at bounding box center [799, 187] width 974 height 20
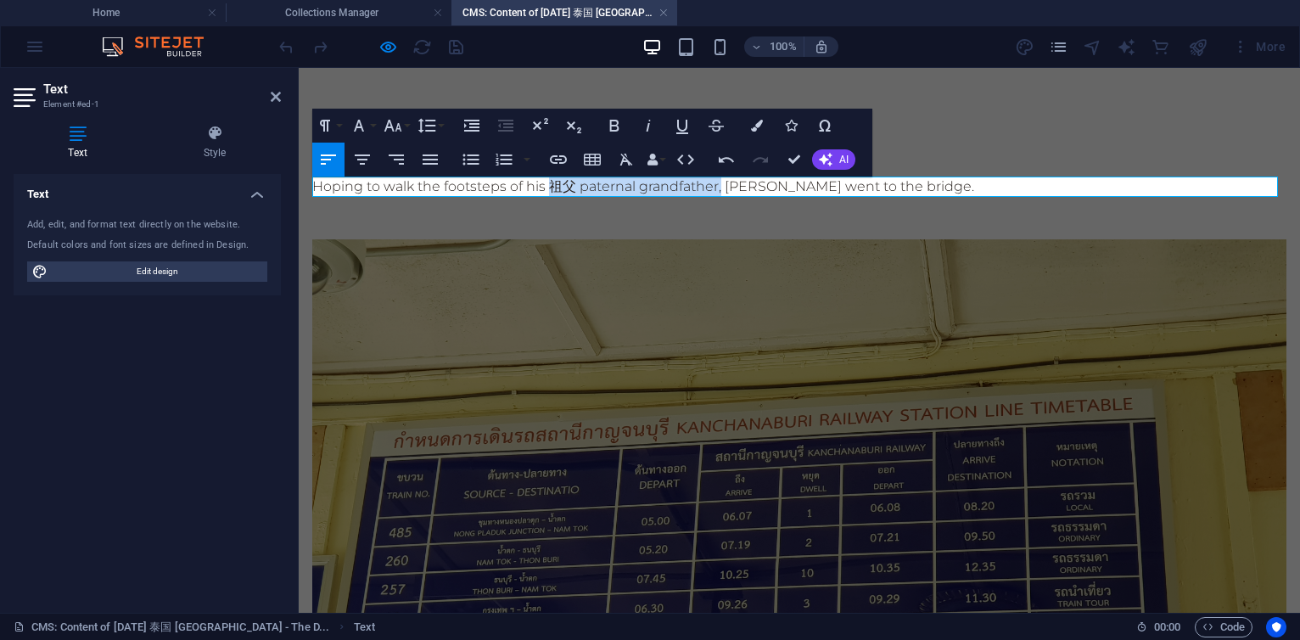
drag, startPoint x: 552, startPoint y: 190, endPoint x: 721, endPoint y: 190, distance: 169.7
click at [721, 190] on p "Hoping to walk the footsteps of his 祖父 paternal grandfather, [PERSON_NAME] went…" at bounding box center [799, 187] width 974 height 20
click at [819, 188] on p "Hoping to walk the footsteps of his [PERSON_NAME] went to the bridge." at bounding box center [799, 187] width 974 height 20
click at [558, 187] on p "Hoping to walk the footsteps of his [PERSON_NAME] went to the bridge. 祖父 patern…" at bounding box center [799, 187] width 974 height 20
click at [556, 188] on p "Hoping to walk the footsteps of his [PERSON_NAME] went to the bridge. 祖父 patern…" at bounding box center [799, 187] width 974 height 20
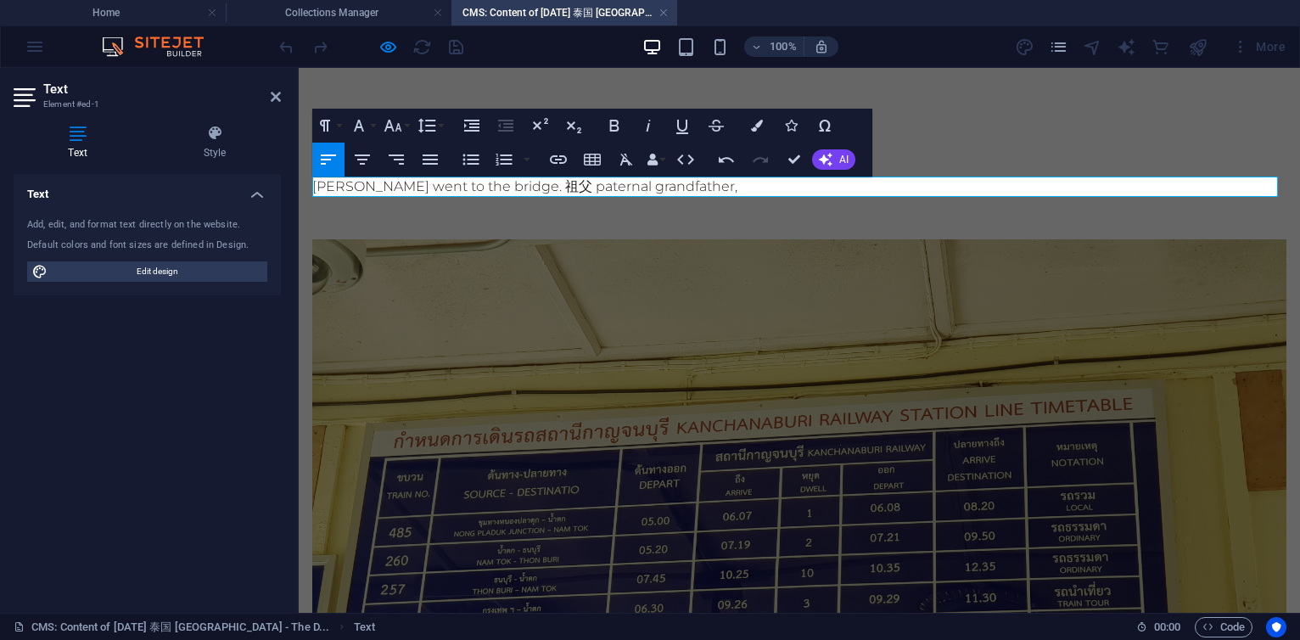
click at [440, 185] on p "[PERSON_NAME] went to the bridge. 祖父 paternal grandfather," at bounding box center [799, 187] width 974 height 20
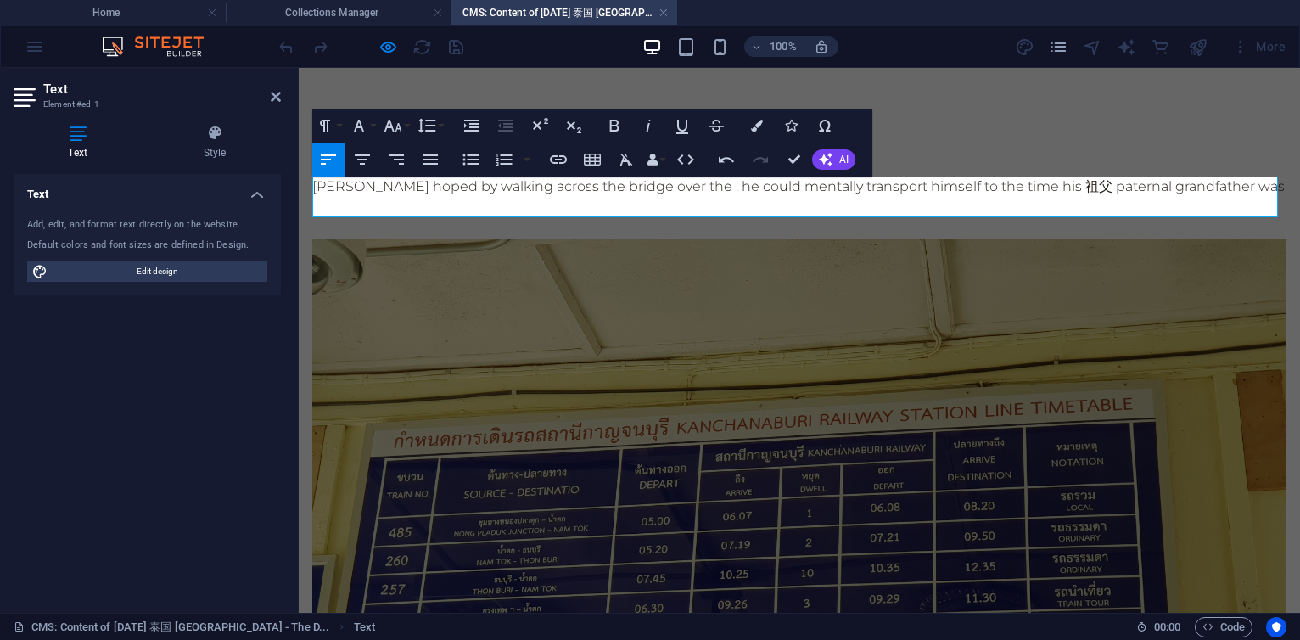
click at [750, 197] on p "[PERSON_NAME] hoped by walking across the bridge over the , he could mentally t…" at bounding box center [799, 187] width 974 height 20
click at [732, 197] on p "[PERSON_NAME] hoped by walking across the bridge over the , he could mentally t…" at bounding box center [799, 187] width 974 height 20
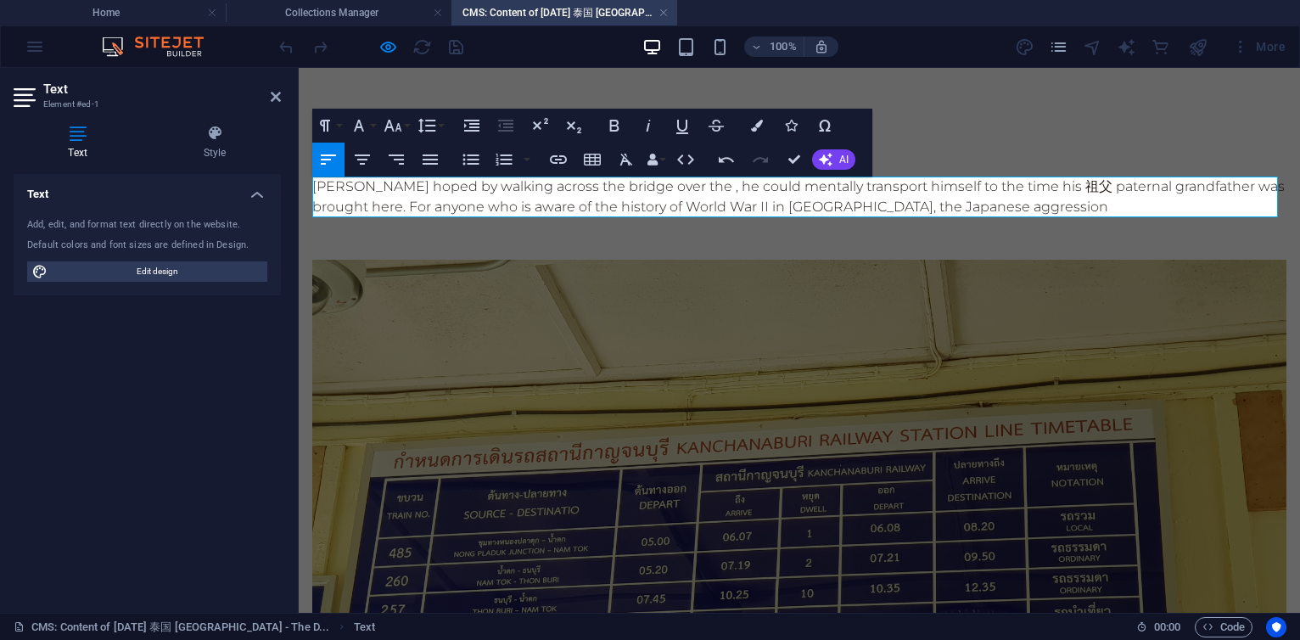
click at [426, 208] on p "[PERSON_NAME] hoped by walking across the bridge over the , he could mentally t…" at bounding box center [799, 197] width 974 height 41
click at [428, 207] on p "[PERSON_NAME] hoped by walking across the bridge over the , he could mentally t…" at bounding box center [799, 197] width 974 height 41
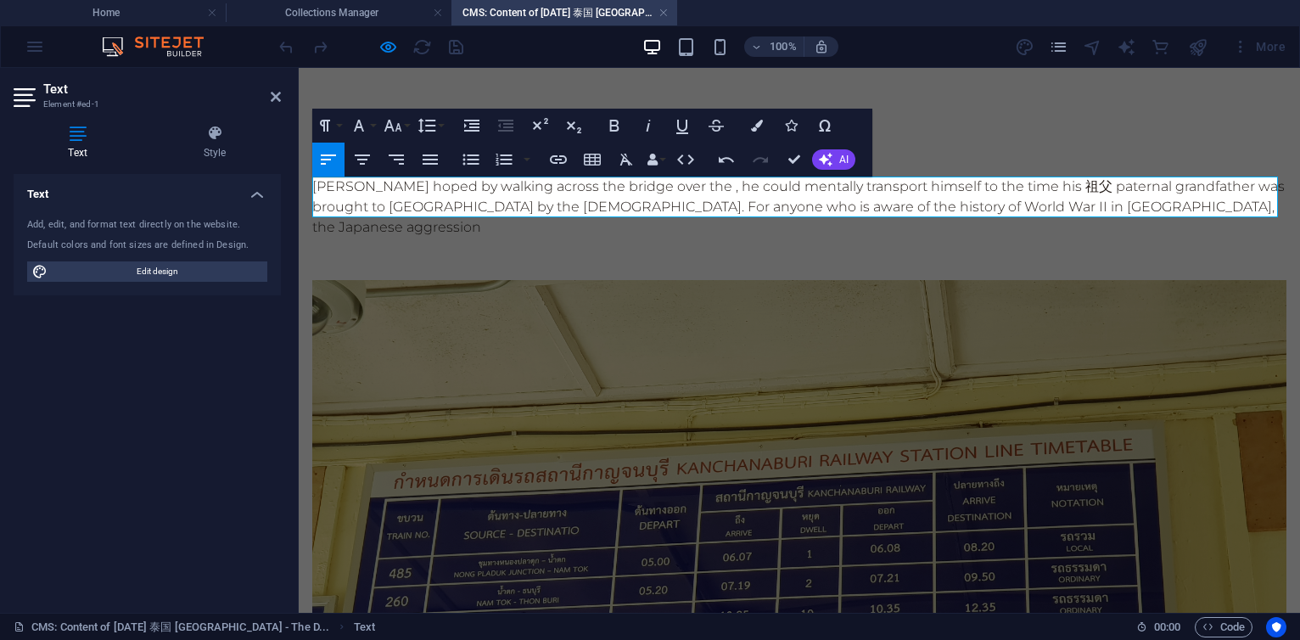
click at [1088, 205] on p "[PERSON_NAME] hoped by walking across the bridge over the , he could mentally t…" at bounding box center [799, 207] width 974 height 61
click at [1133, 208] on p "[PERSON_NAME] hoped by walking across the bridge over the , he could mentally t…" at bounding box center [799, 207] width 974 height 61
click at [1183, 207] on p "[PERSON_NAME] hoped by walking across the bridge over the , he could mentally t…" at bounding box center [799, 207] width 974 height 61
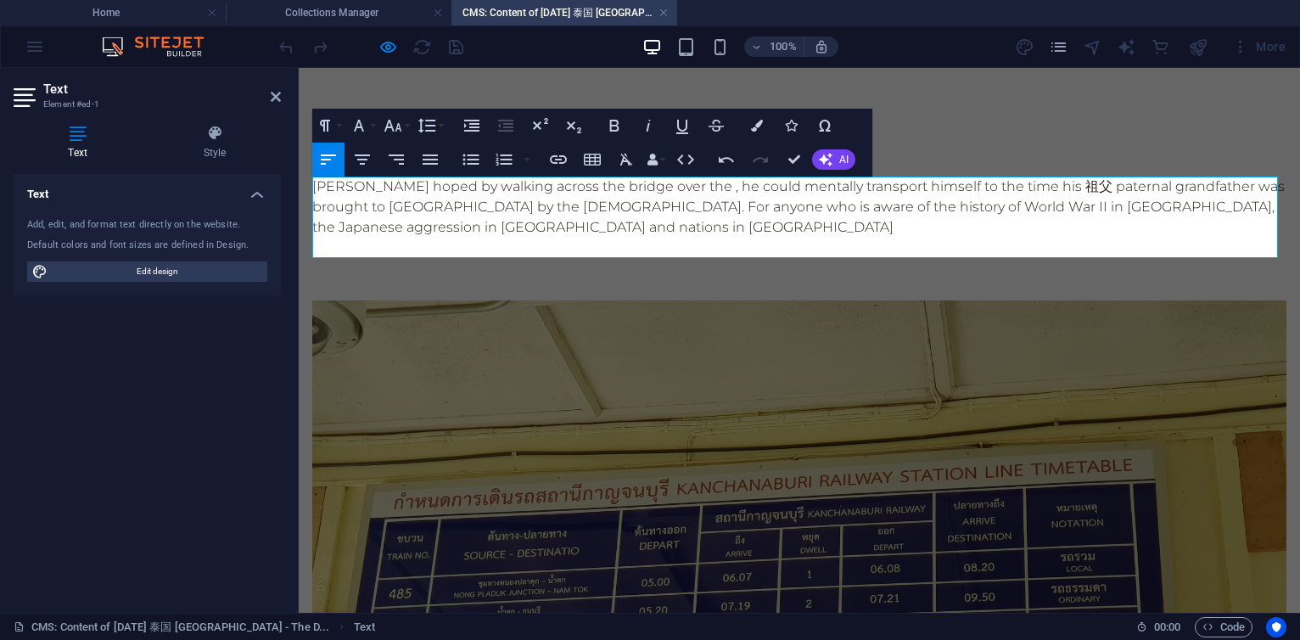
click at [1265, 206] on p "[PERSON_NAME] hoped by walking across the bridge over the , he could mentally t…" at bounding box center [799, 207] width 974 height 61
click at [1152, 228] on p "[PERSON_NAME] hoped by walking across the bridge over the , he could mentally t…" at bounding box center [799, 207] width 974 height 61
click at [596, 205] on p "[PERSON_NAME] hoped by walking across the bridge over the , he could mentally t…" at bounding box center [799, 207] width 974 height 61
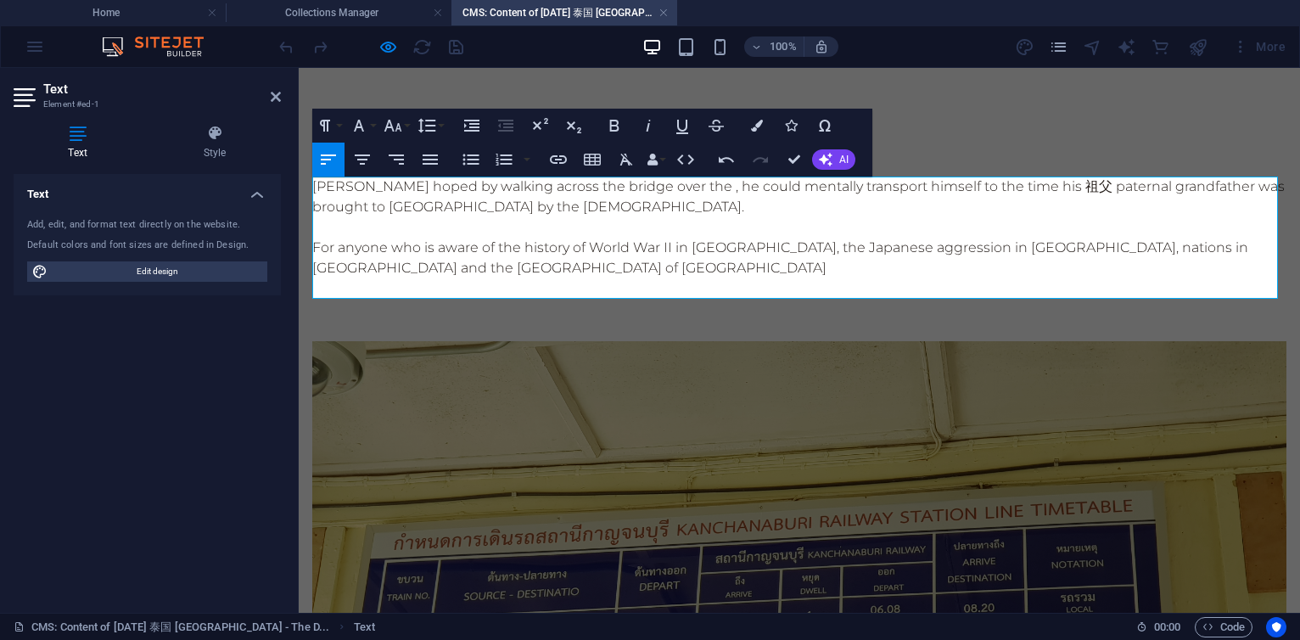
click at [338, 210] on p "[PERSON_NAME] hoped by walking across the bridge over the , he could mentally t…" at bounding box center [799, 197] width 974 height 41
click at [479, 270] on p "For anyone who is aware of the history of World War II in [GEOGRAPHIC_DATA], th…" at bounding box center [799, 258] width 974 height 41
click at [961, 251] on p "For anyone who is aware of the history of World War II in [GEOGRAPHIC_DATA], th…" at bounding box center [799, 258] width 974 height 41
click at [1211, 253] on p "For anyone who is aware of the history of World War II in [GEOGRAPHIC_DATA], th…" at bounding box center [799, 258] width 974 height 41
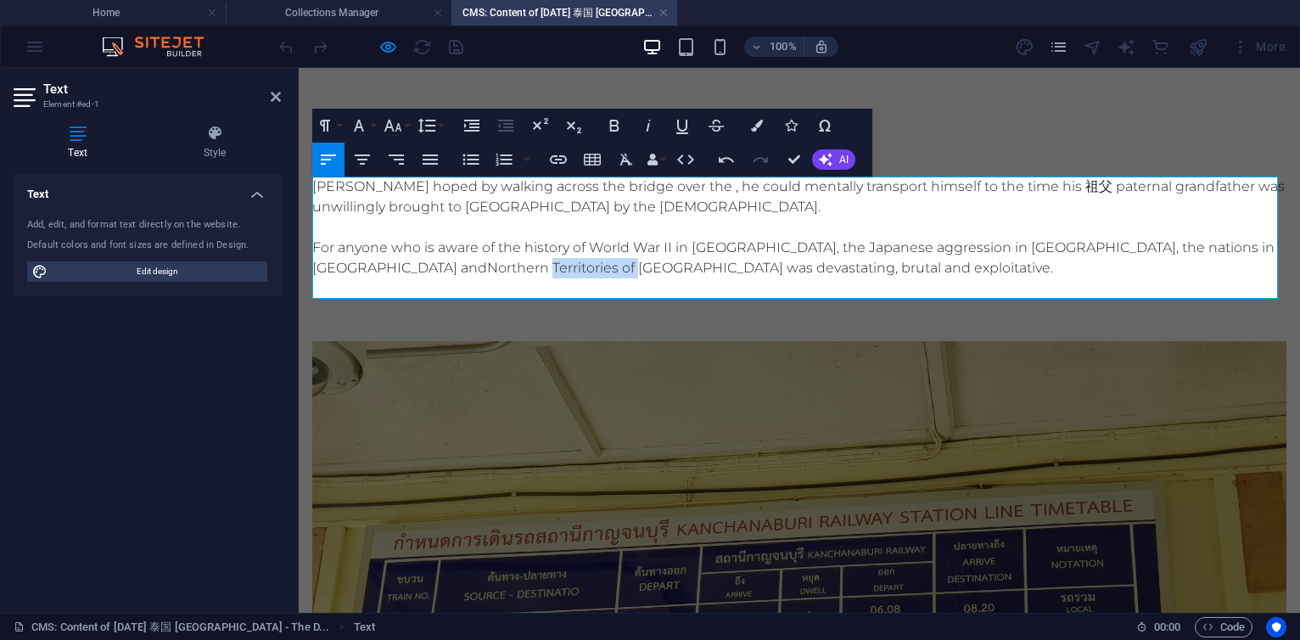
drag, startPoint x: 396, startPoint y: 266, endPoint x: 308, endPoint y: 261, distance: 88.4
click at [429, 289] on p at bounding box center [799, 288] width 974 height 20
click at [693, 194] on p "[PERSON_NAME] hoped by walking across the bridge over the , he could mentally t…" at bounding box center [799, 197] width 974 height 41
click at [694, 210] on p "[PERSON_NAME] hoped by walking across the bridge over the , he could mentally t…" at bounding box center [799, 197] width 974 height 41
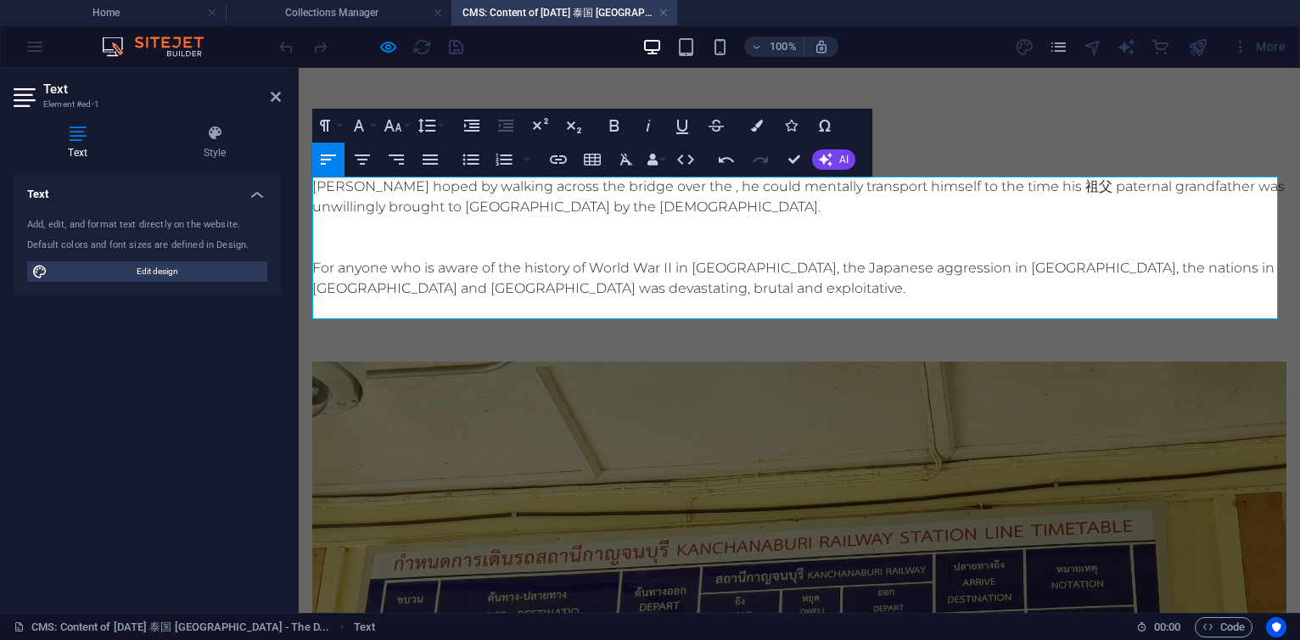
click at [703, 229] on p at bounding box center [799, 227] width 974 height 20
click at [603, 240] on p at bounding box center [799, 248] width 974 height 20
click at [684, 210] on p "[PERSON_NAME] hoped by walking across the bridge over the , he could mentally t…" at bounding box center [799, 197] width 974 height 41
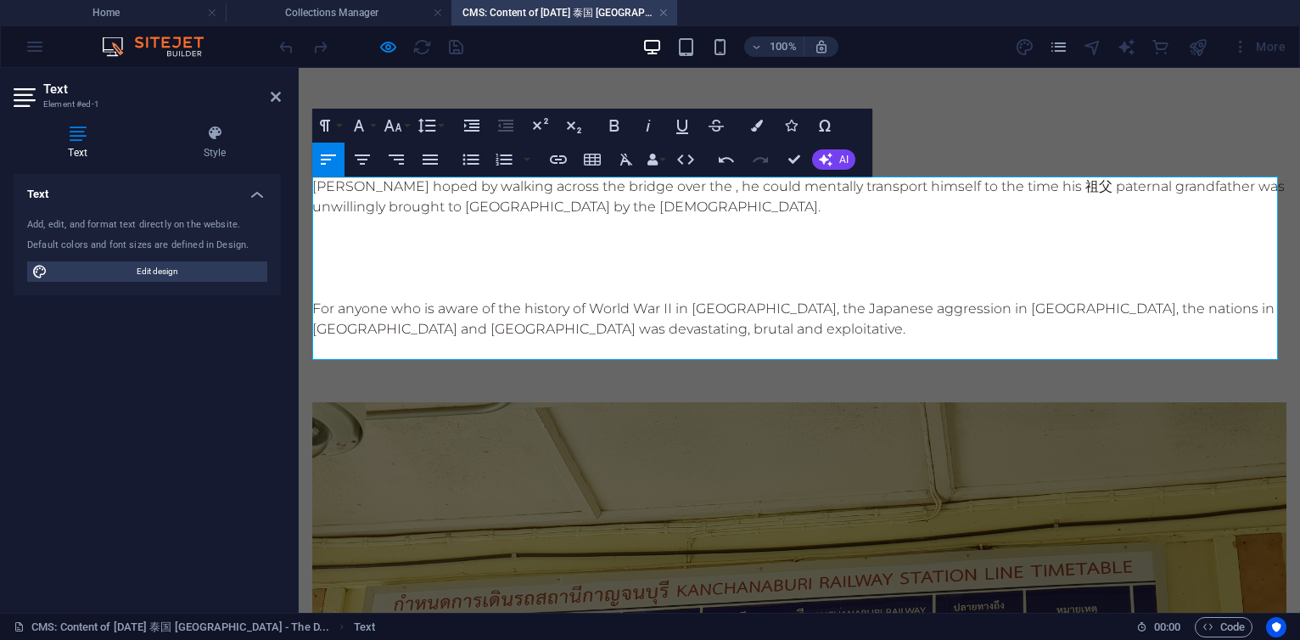
click at [359, 295] on p at bounding box center [799, 288] width 974 height 20
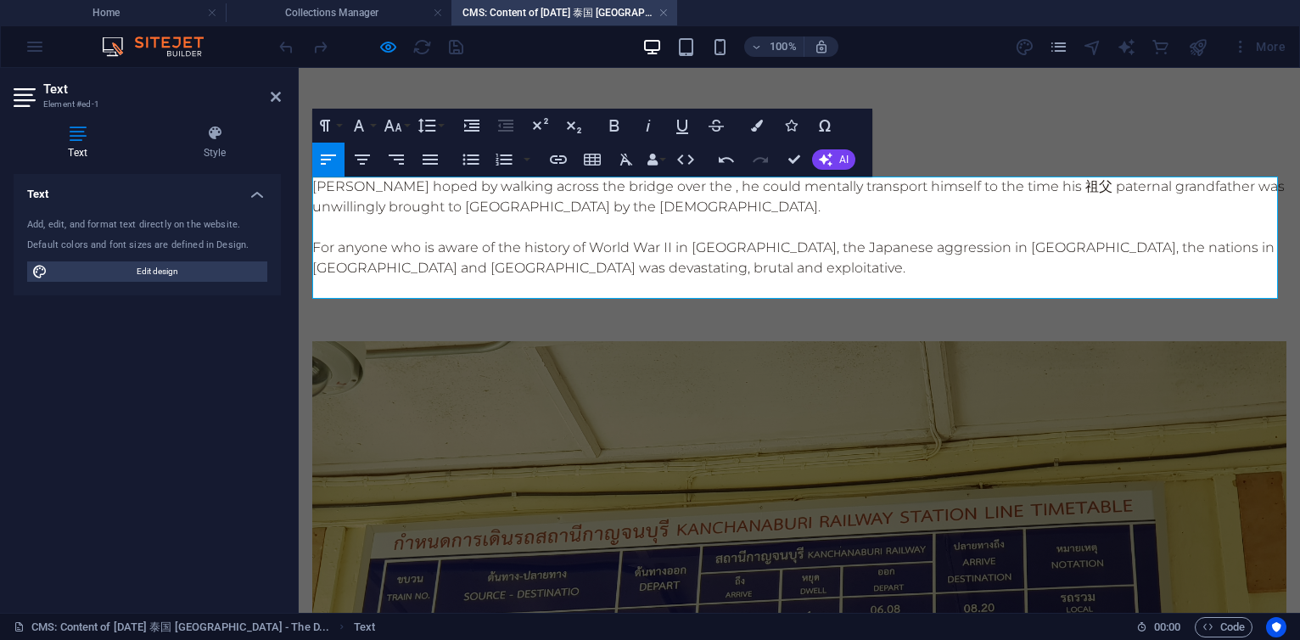
click at [643, 270] on p "For anyone who is aware of the history of World War II in [GEOGRAPHIC_DATA], th…" at bounding box center [799, 258] width 974 height 41
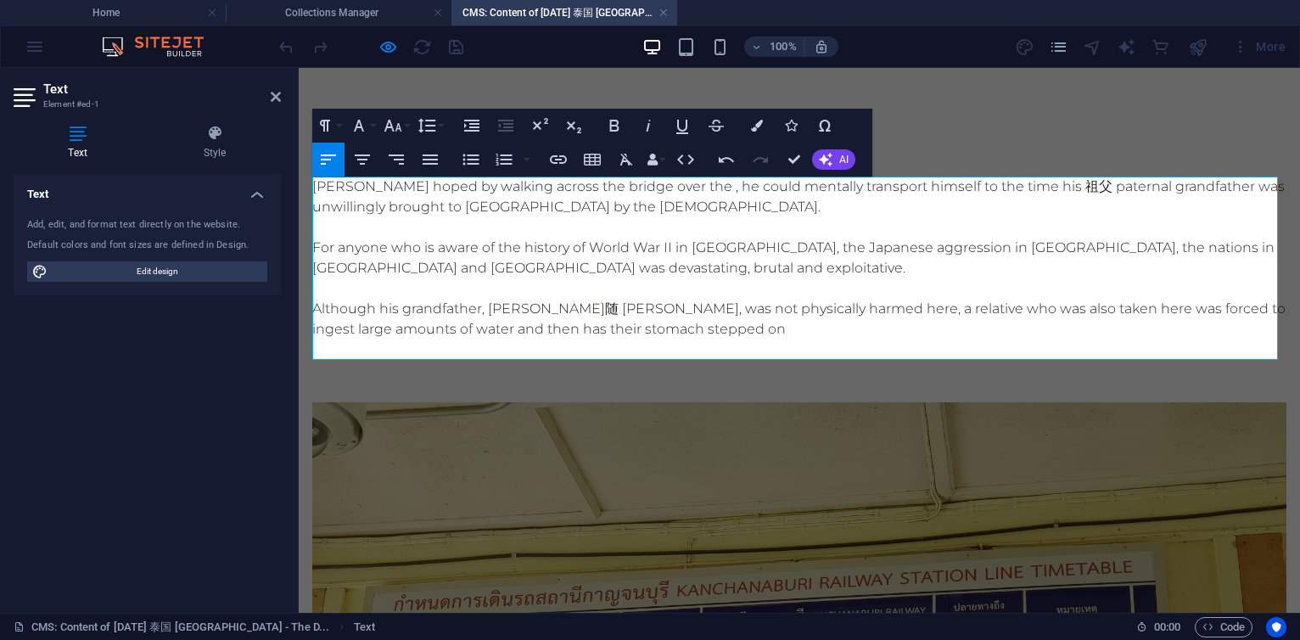
scroll to position [404, 8]
click at [524, 329] on p "Although his grandfather, [PERSON_NAME]随 [PERSON_NAME], was not physically harm…" at bounding box center [799, 319] width 974 height 41
click at [693, 337] on p "Although his grandfather, [PERSON_NAME]随 [PERSON_NAME], was not physically harm…" at bounding box center [799, 319] width 974 height 41
click at [647, 261] on p "For anyone who is aware of the history of World War II in [GEOGRAPHIC_DATA], th…" at bounding box center [799, 258] width 974 height 41
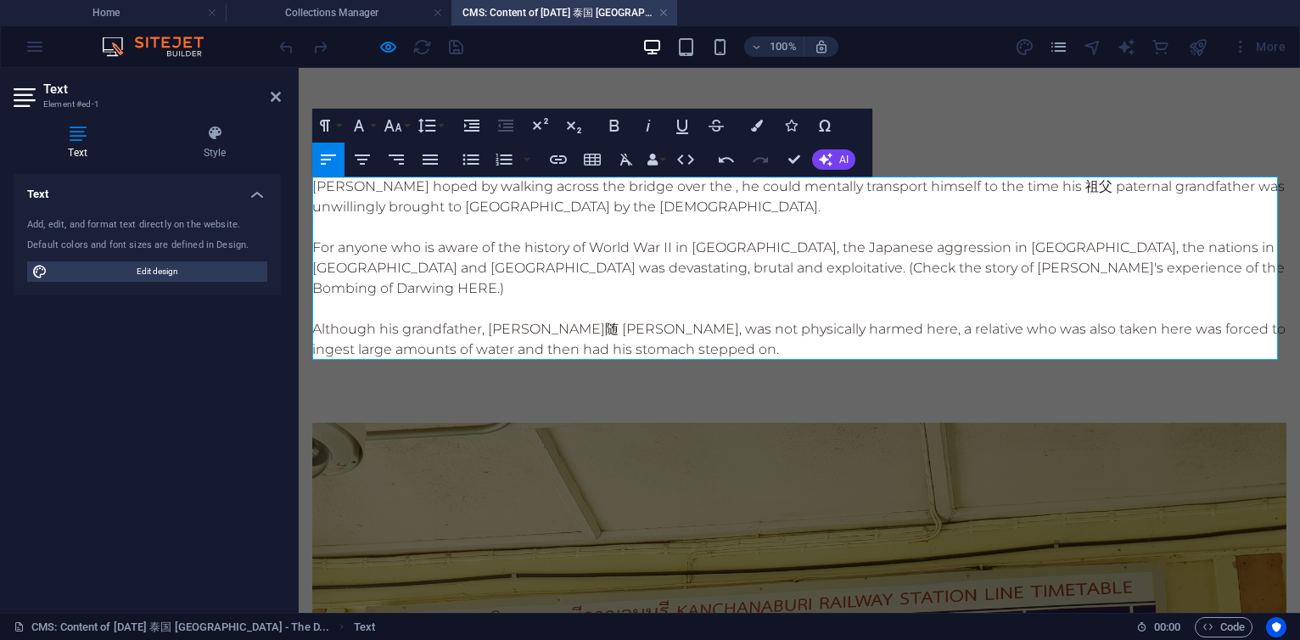
click at [831, 319] on p "Although his grandfather, [PERSON_NAME]随 [PERSON_NAME], was not physically harm…" at bounding box center [799, 339] width 974 height 41
click at [865, 319] on p "Although his grandfather, [PERSON_NAME]随 [PERSON_NAME], was not physically harm…" at bounding box center [799, 339] width 974 height 41
click at [799, 319] on p "Although his grandfather, [PERSON_NAME]随 [PERSON_NAME], was not physically harm…" at bounding box center [799, 339] width 974 height 41
drag, startPoint x: 943, startPoint y: 311, endPoint x: 1100, endPoint y: 313, distance: 157.0
click at [1100, 319] on p "Although his grandfather, [PERSON_NAME]随 [PERSON_NAME], was not physically harm…" at bounding box center [799, 339] width 974 height 41
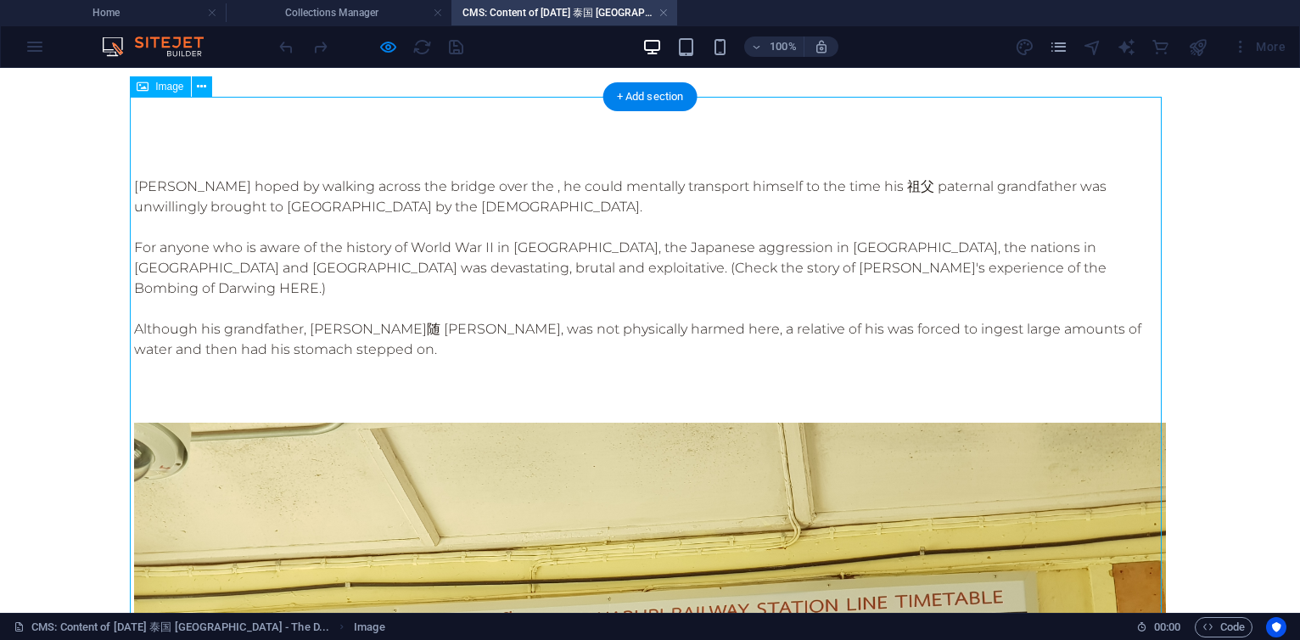
scroll to position [306, 0]
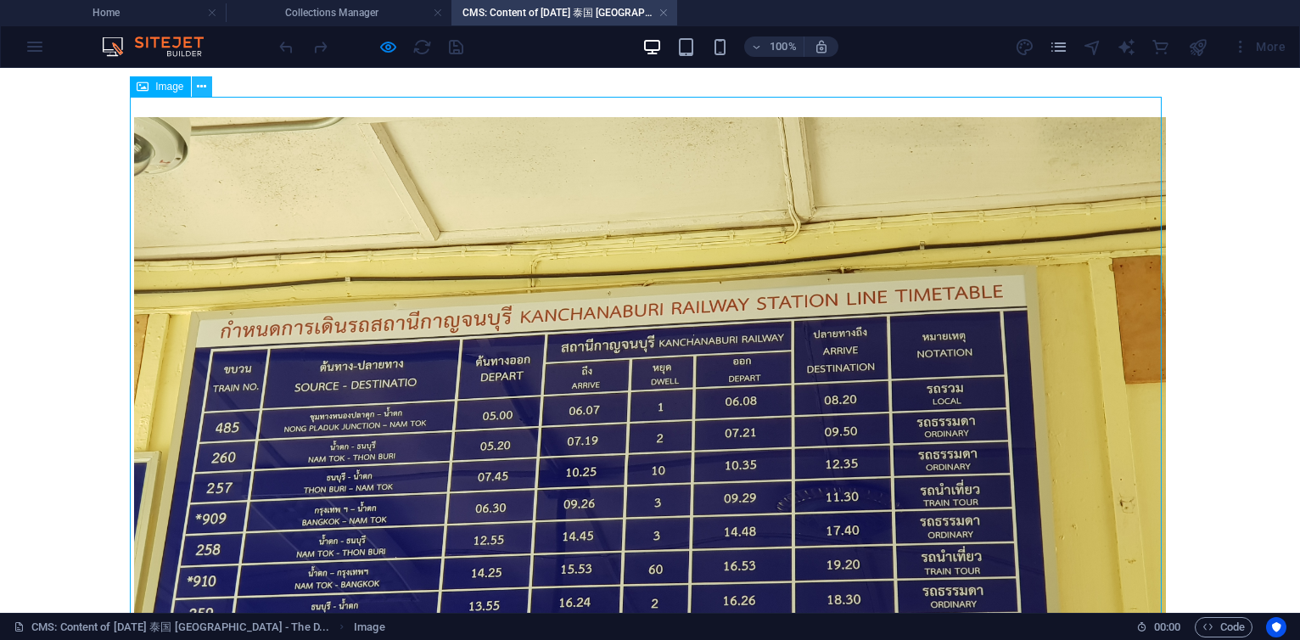
click at [203, 84] on icon at bounding box center [201, 87] width 9 height 18
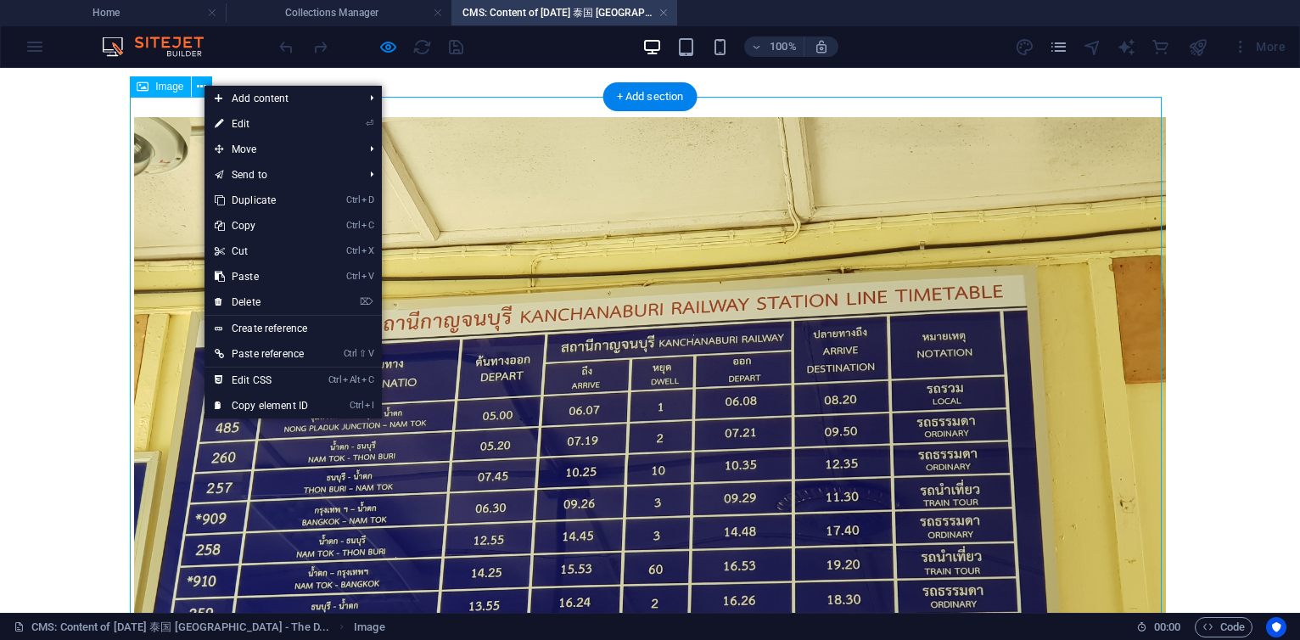
click at [159, 154] on figure at bounding box center [650, 504] width 1032 height 774
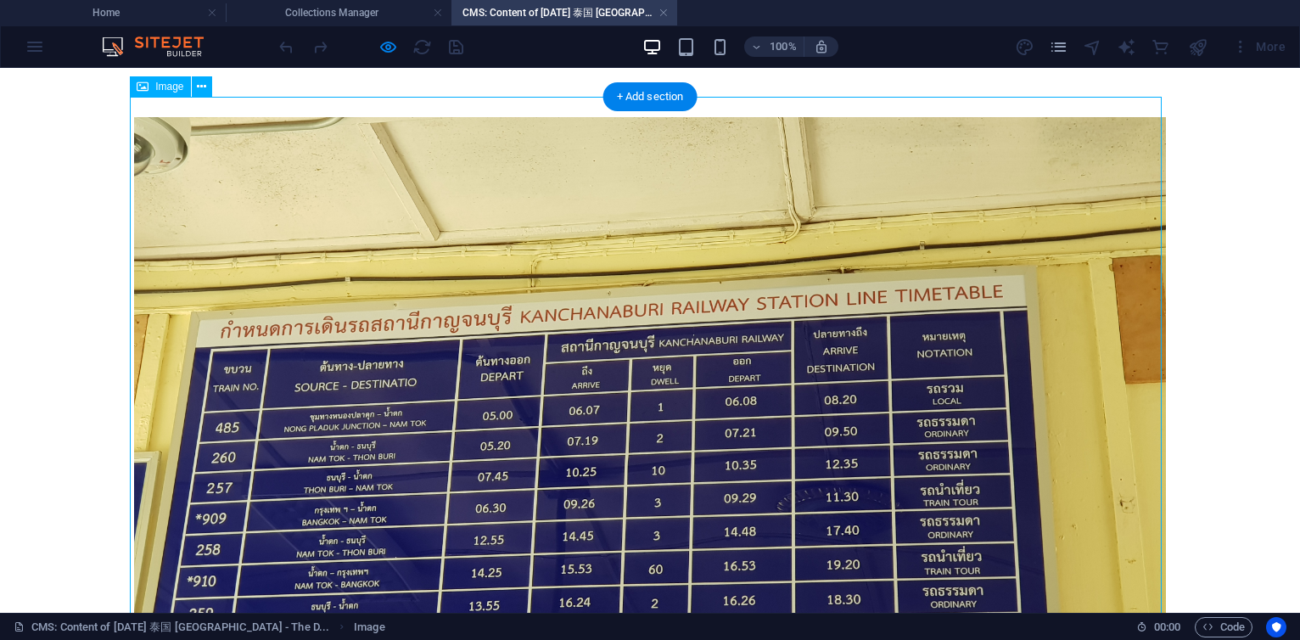
click at [159, 154] on figure at bounding box center [650, 504] width 1032 height 774
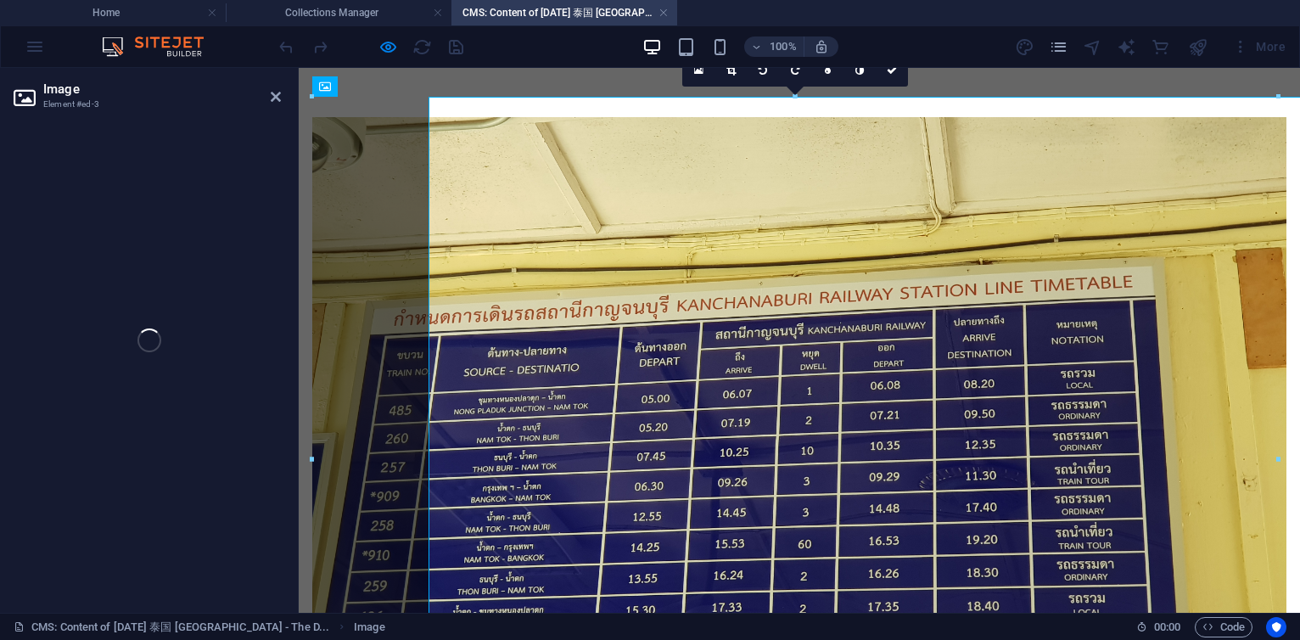
select select "%"
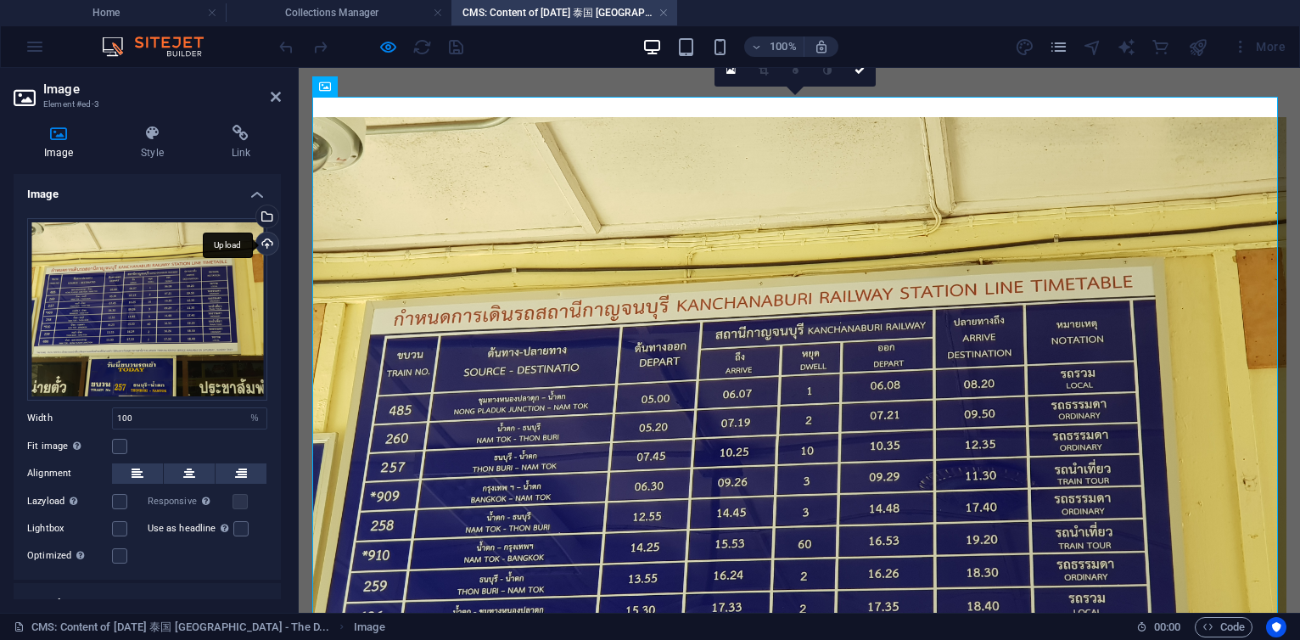
click at [266, 247] on div "Upload" at bounding box center [265, 245] width 25 height 25
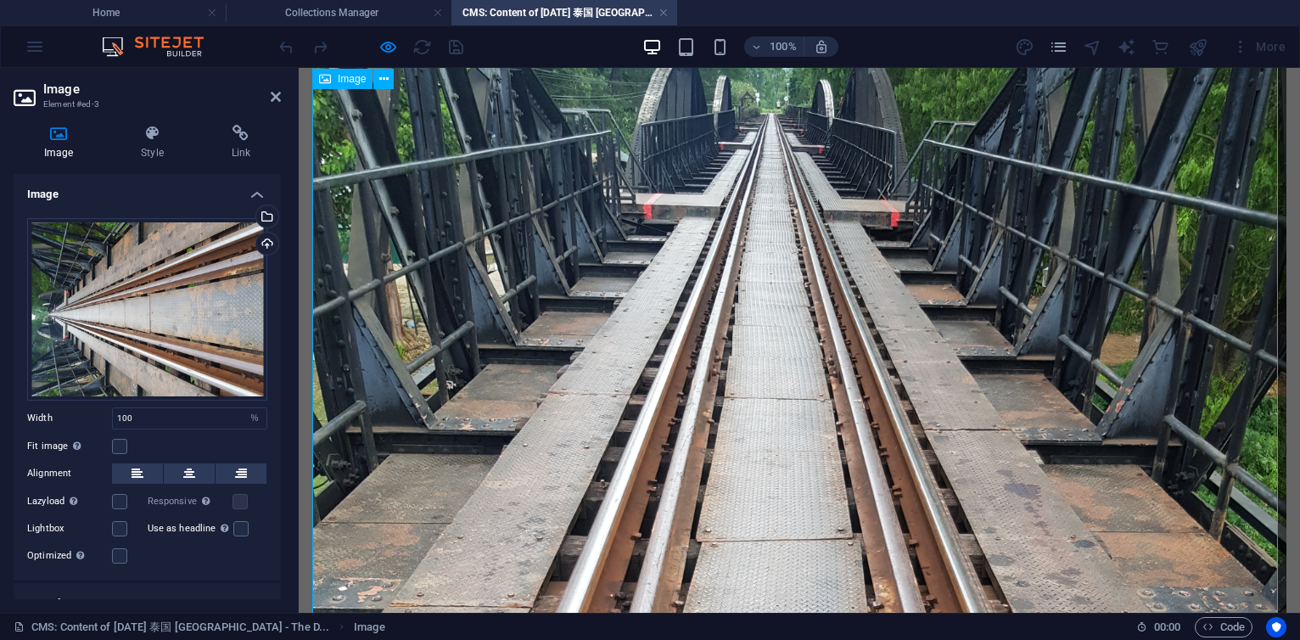
scroll to position [102, 0]
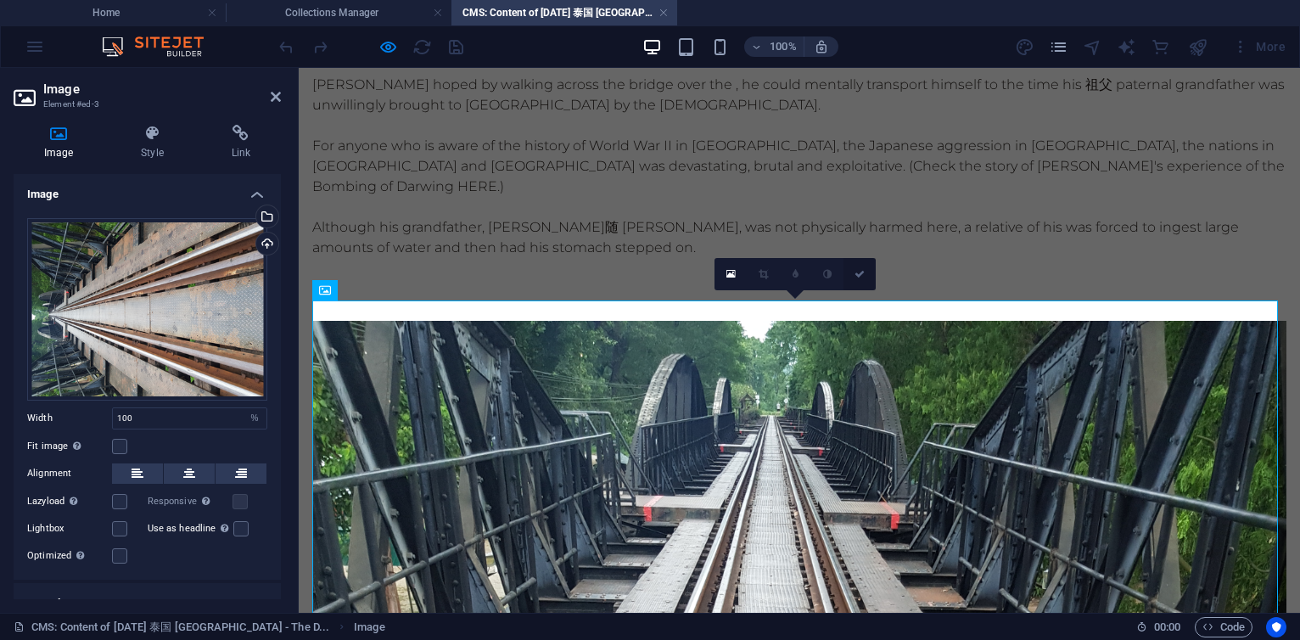
click at [869, 275] on link at bounding box center [860, 274] width 32 height 32
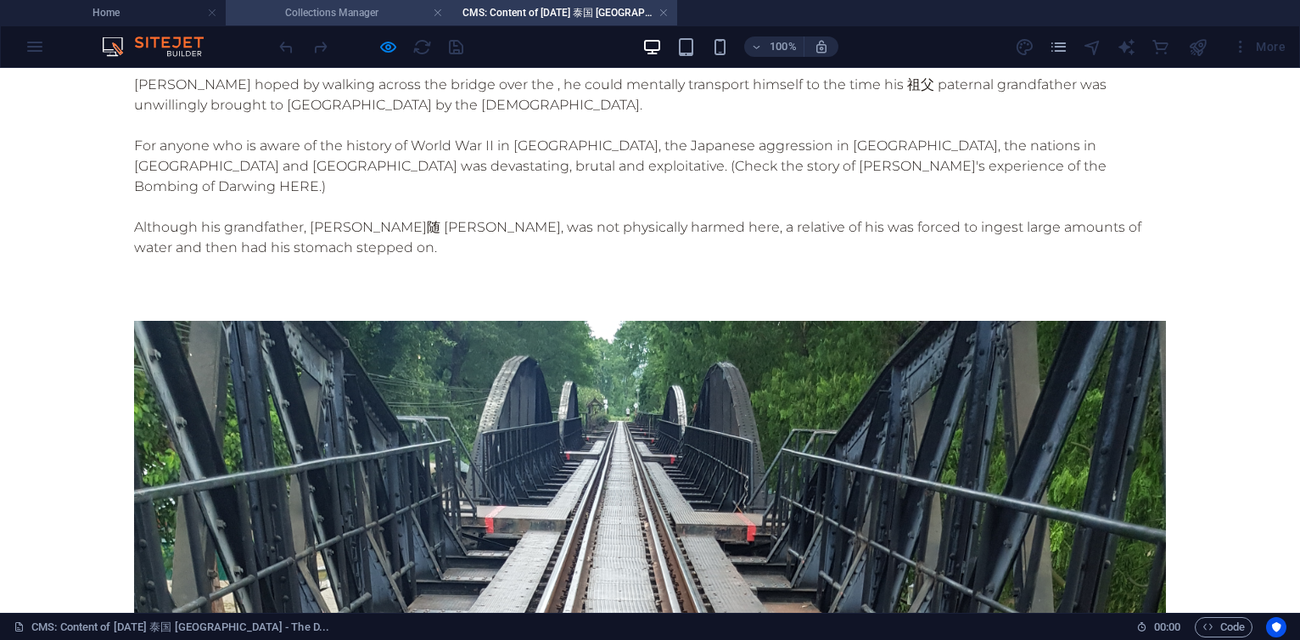
click at [349, 14] on h4 "Collections Manager" at bounding box center [339, 12] width 226 height 19
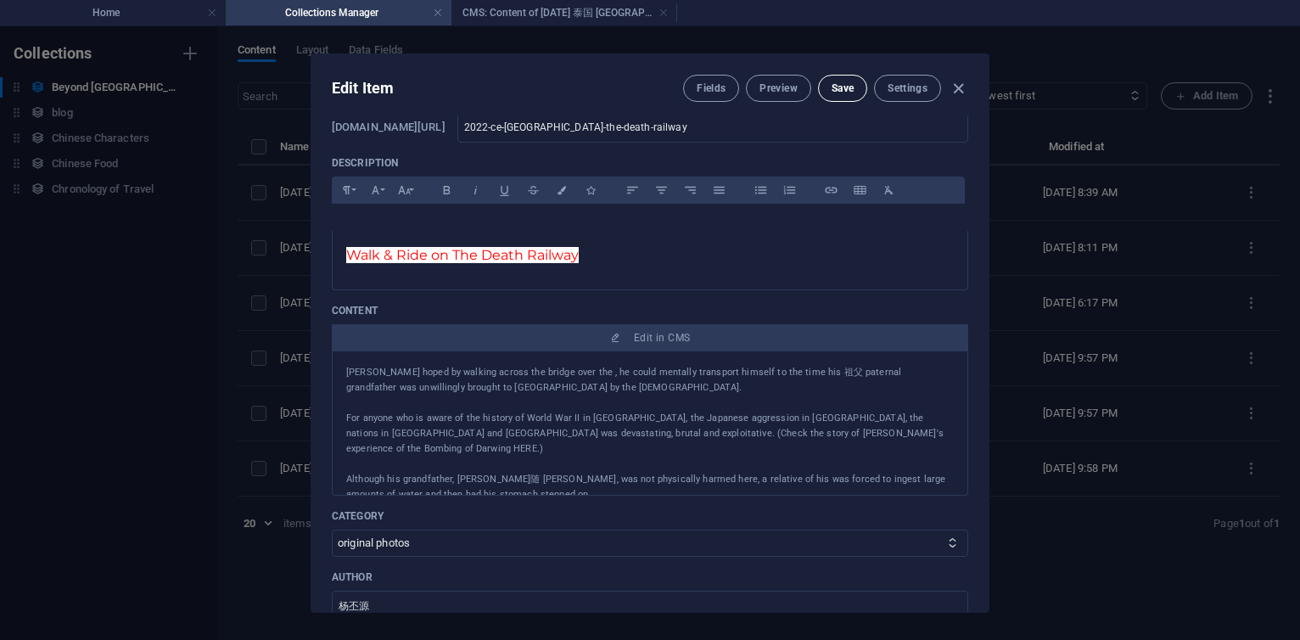
click at [838, 96] on button "Save" at bounding box center [842, 88] width 49 height 27
click at [133, 8] on h4 "Home" at bounding box center [113, 12] width 226 height 19
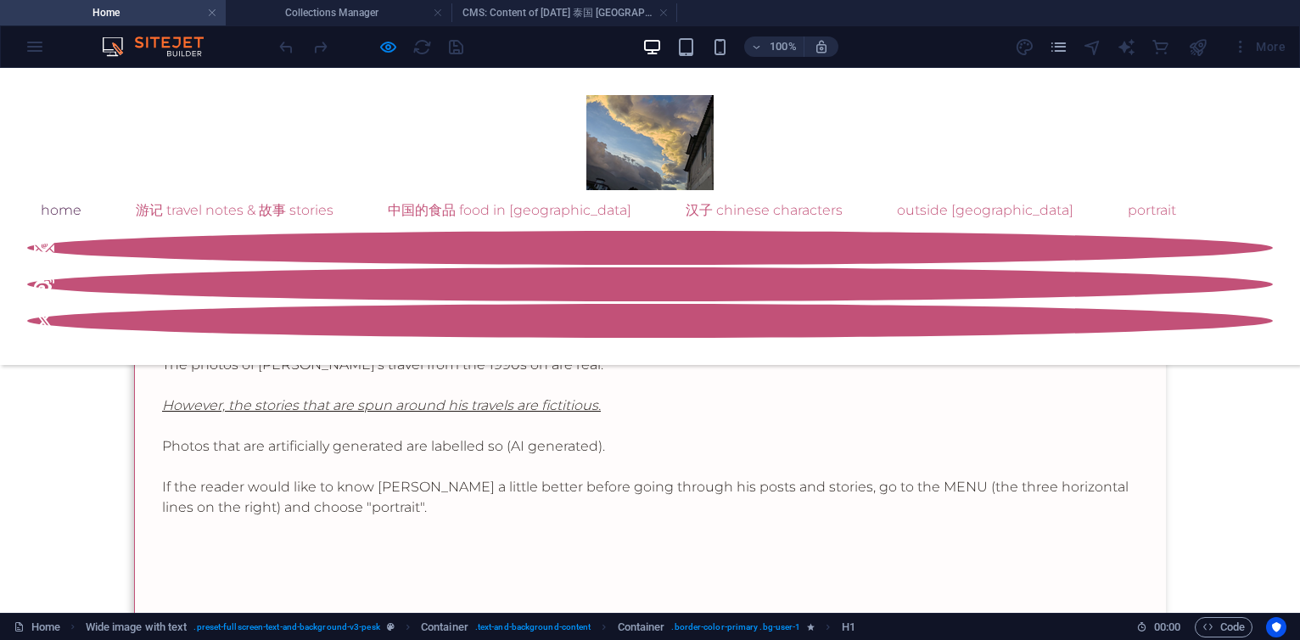
click at [1132, 105] on div "Home 游记 Travel Notes & 故事 Stories 中国的食品 Food in [GEOGRAPHIC_DATA] 汉子 Chinese ch…" at bounding box center [650, 216] width 1300 height 297
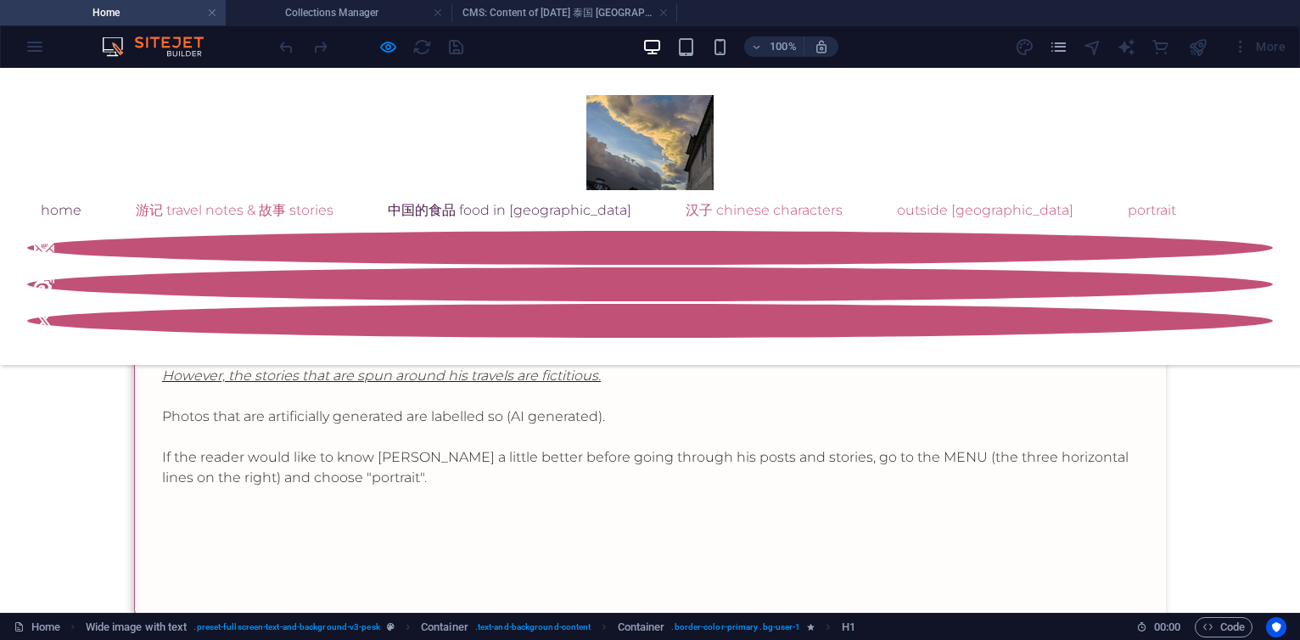
scroll to position [0, 0]
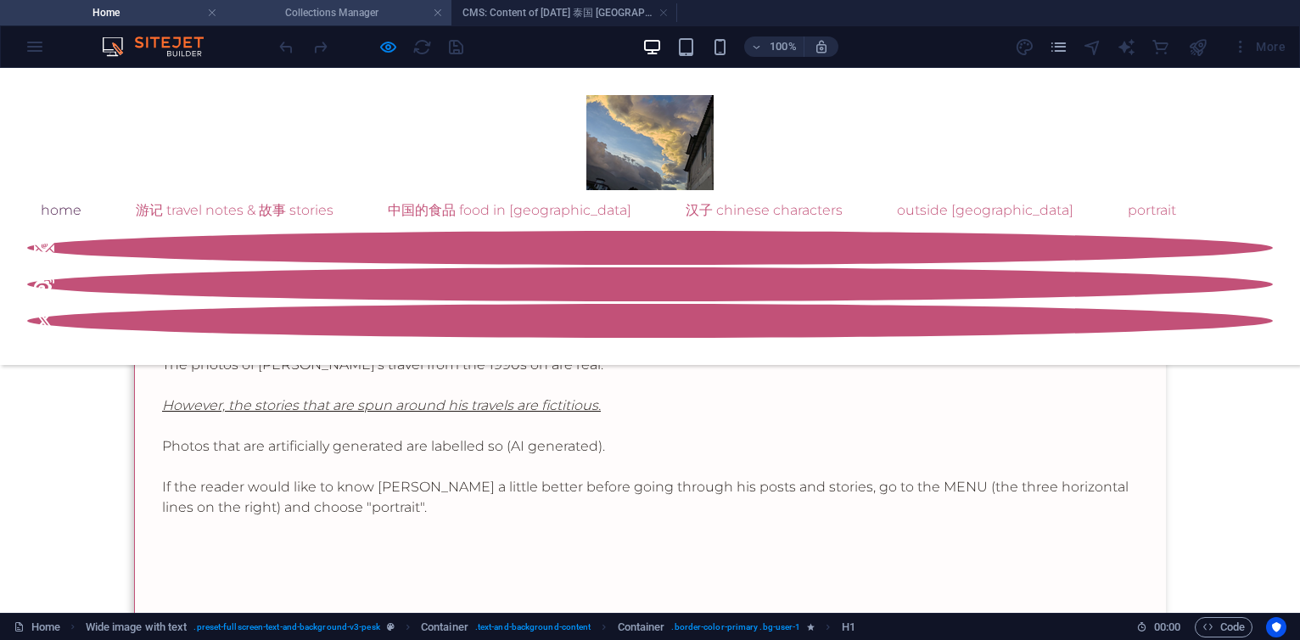
click at [302, 7] on h4 "Collections Manager" at bounding box center [339, 12] width 226 height 19
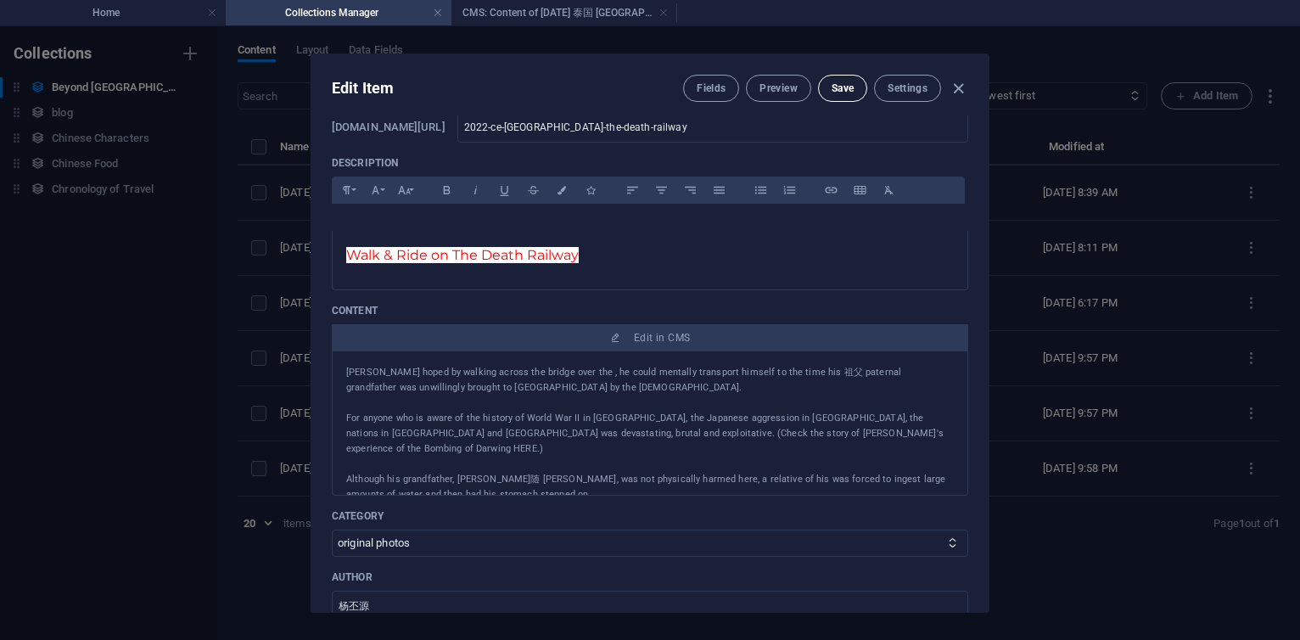
click at [840, 85] on span "Save" at bounding box center [843, 88] width 22 height 14
click at [956, 88] on icon "button" at bounding box center [959, 89] width 20 height 20
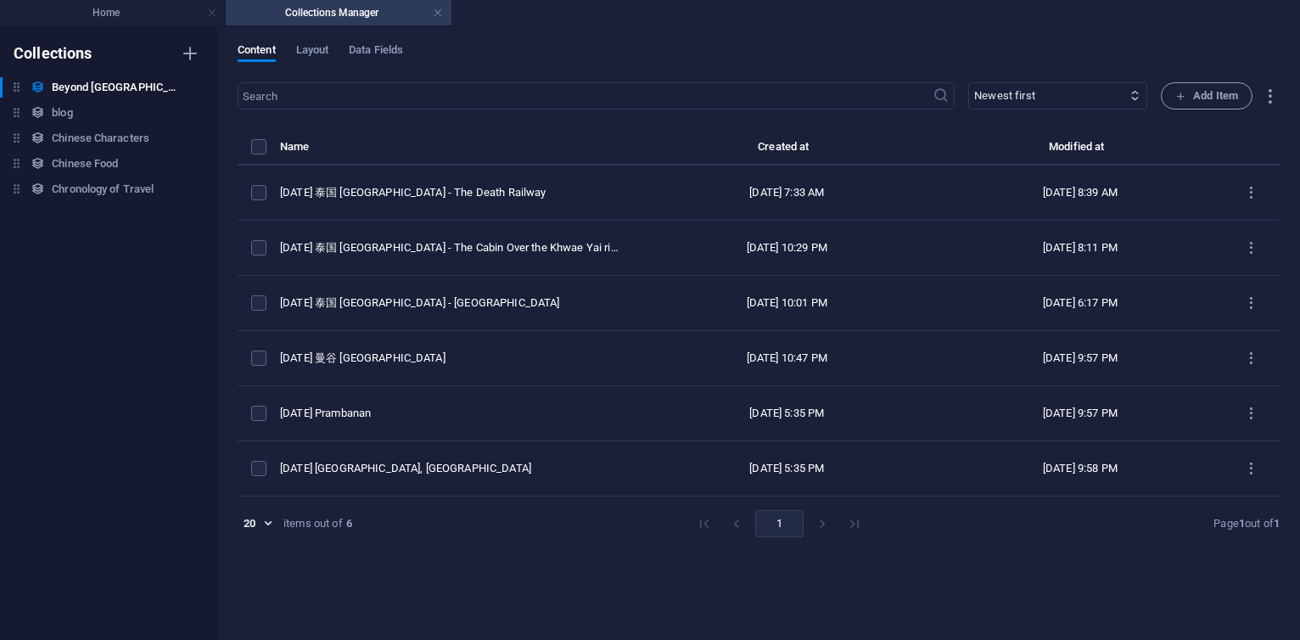
click at [303, 16] on h4 "Collections Manager" at bounding box center [339, 12] width 226 height 19
click at [152, 20] on h4 "Home" at bounding box center [113, 12] width 226 height 19
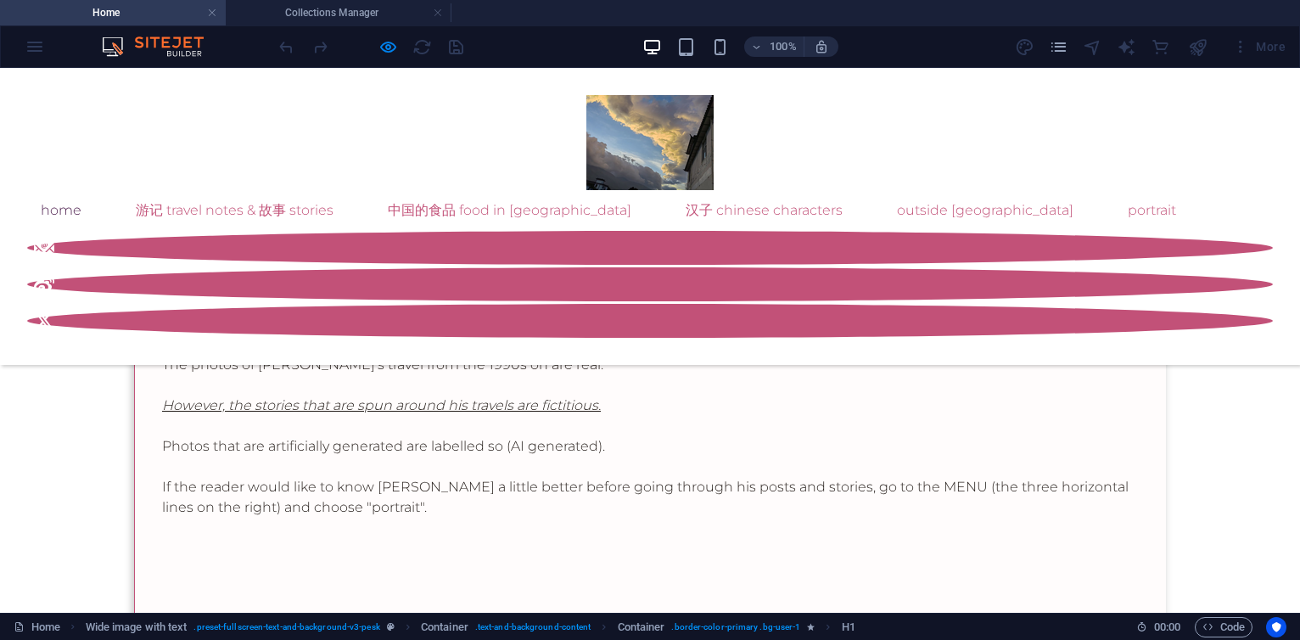
click at [516, 69] on div "Home 游记 Travel Notes & 故事 Stories 中国的食品 Food in [GEOGRAPHIC_DATA] 汉子 Chinese ch…" at bounding box center [650, 216] width 1300 height 297
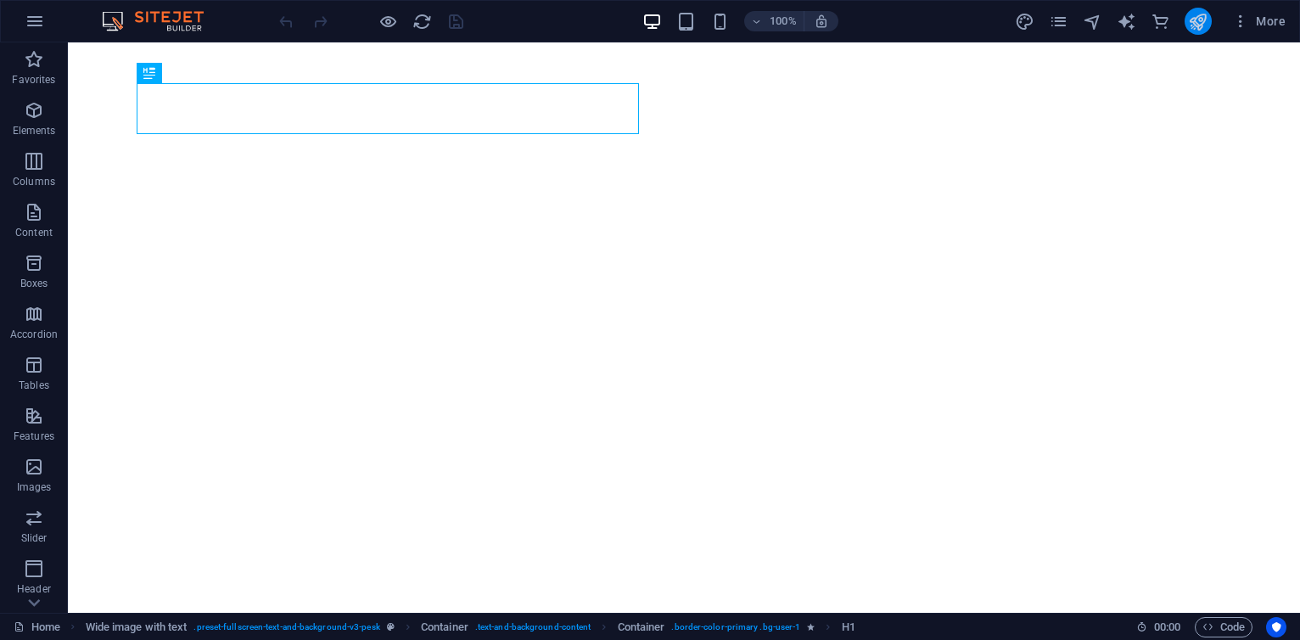
click at [1187, 13] on button "publish" at bounding box center [1198, 21] width 27 height 27
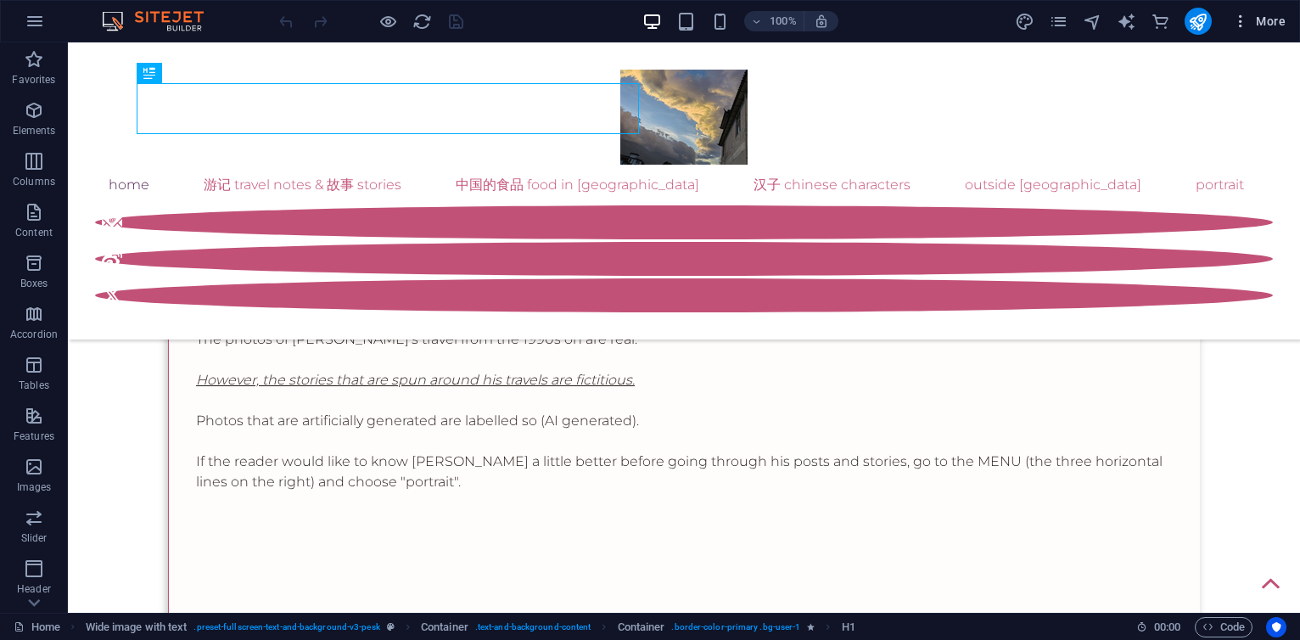
click at [1267, 27] on span "More" at bounding box center [1258, 21] width 53 height 17
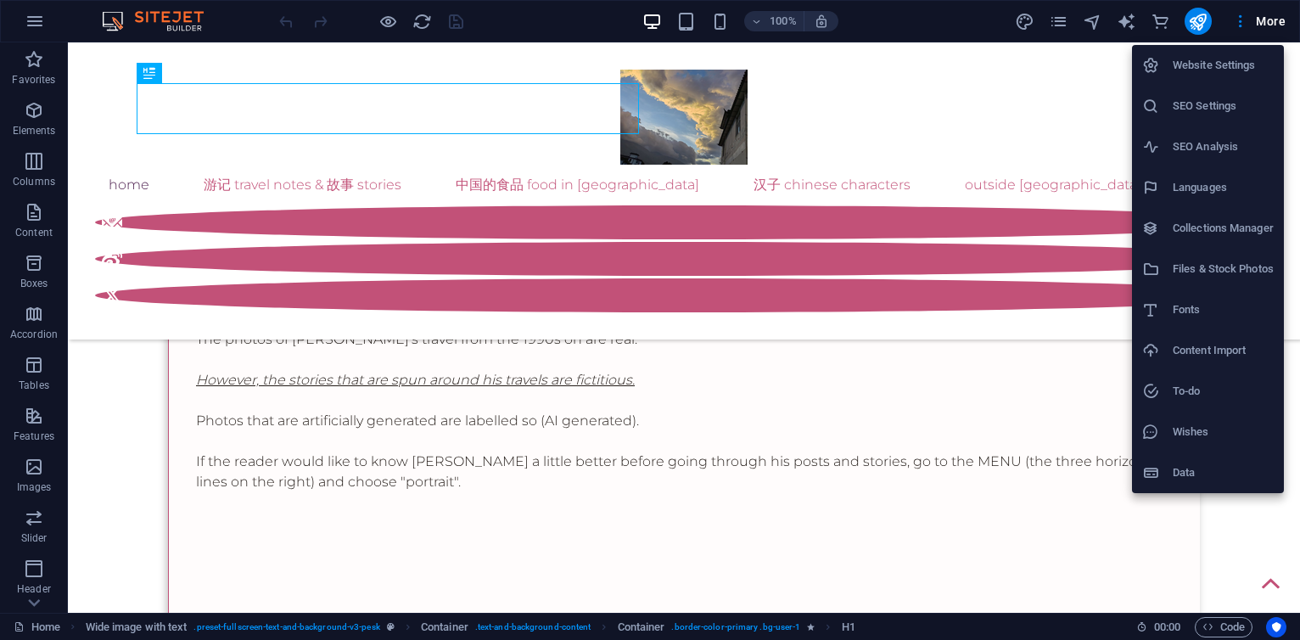
click at [1208, 227] on h6 "Collections Manager" at bounding box center [1223, 228] width 101 height 20
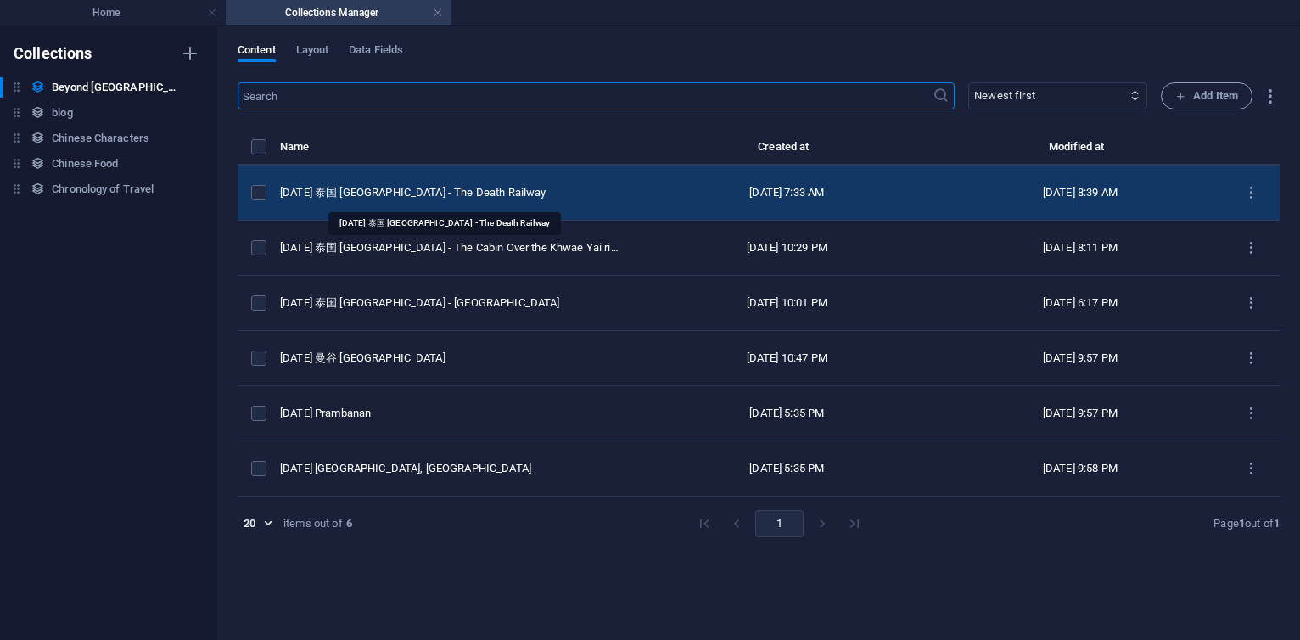
click at [492, 198] on div "[DATE] 泰国 [GEOGRAPHIC_DATA] - The Death Railway" at bounding box center [451, 192] width 343 height 15
select select "original photos"
select select "[GEOGRAPHIC_DATA]"
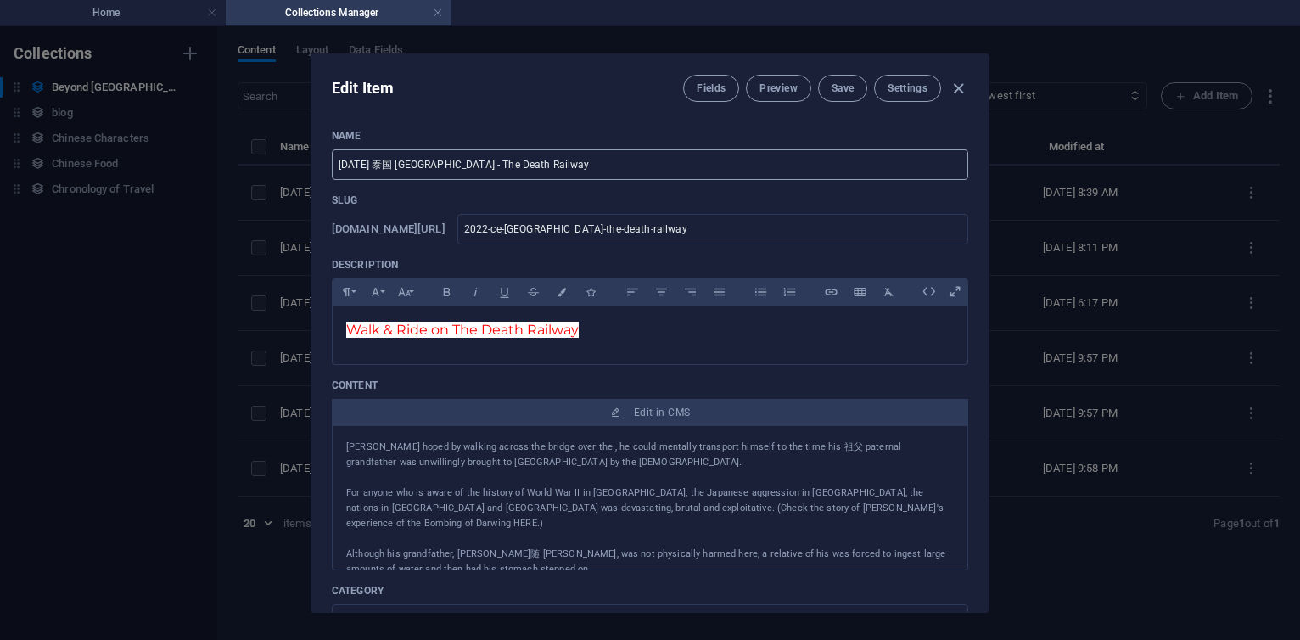
click at [620, 174] on input "[DATE] 泰国 [GEOGRAPHIC_DATA] - The Death Railway" at bounding box center [650, 164] width 636 height 31
click at [470, 329] on span "Walk & Ride on The Death Railway" at bounding box center [462, 330] width 233 height 16
click at [575, 332] on span "Walk & Ride on The Death Railway" at bounding box center [462, 330] width 233 height 16
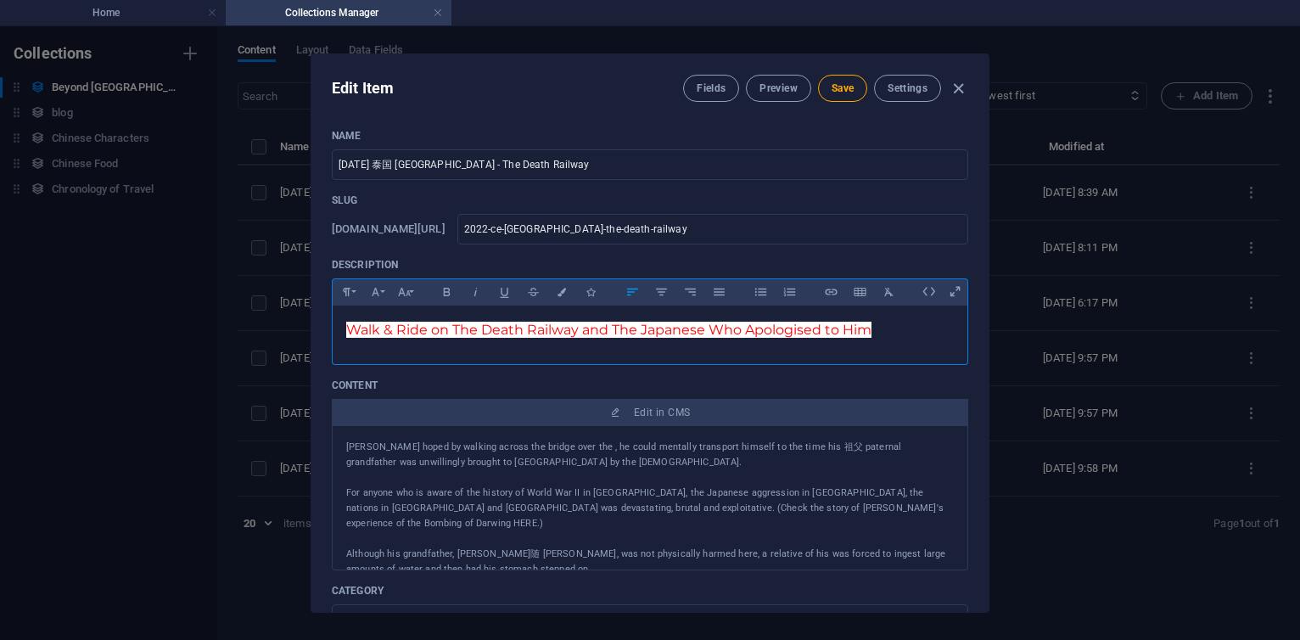
click at [631, 485] on p "For anyone who is aware of the history of World War II in [GEOGRAPHIC_DATA], th…" at bounding box center [650, 508] width 608 height 46
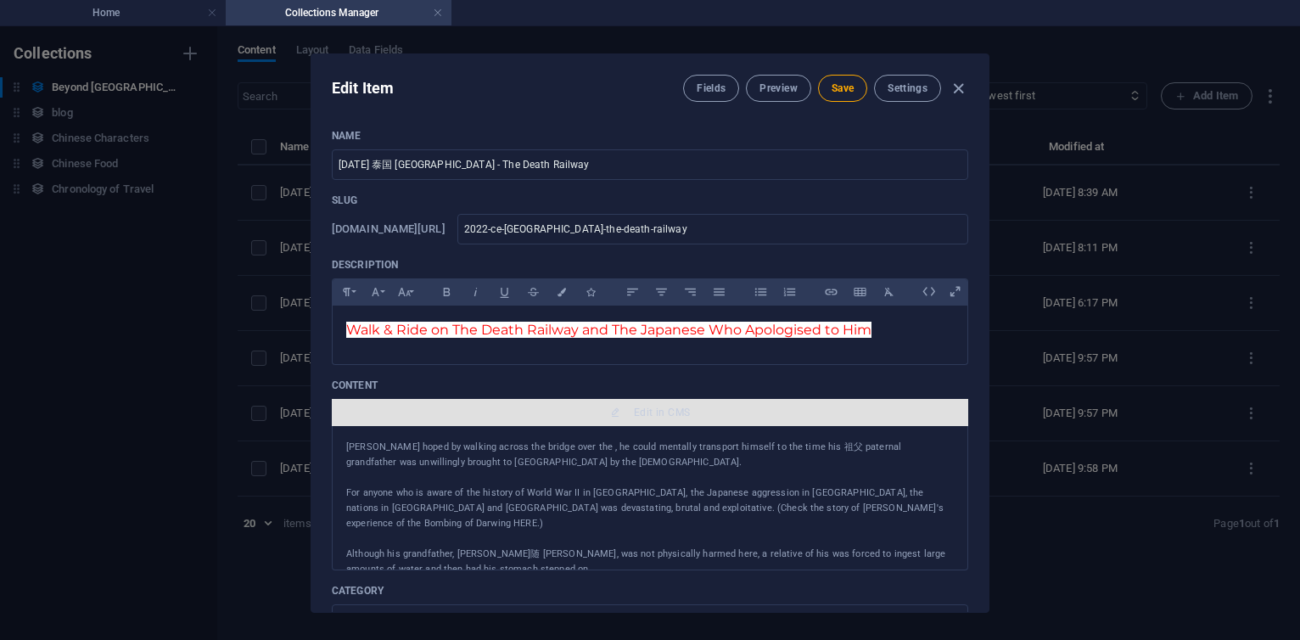
click at [674, 414] on span "Edit in CMS" at bounding box center [662, 413] width 56 height 14
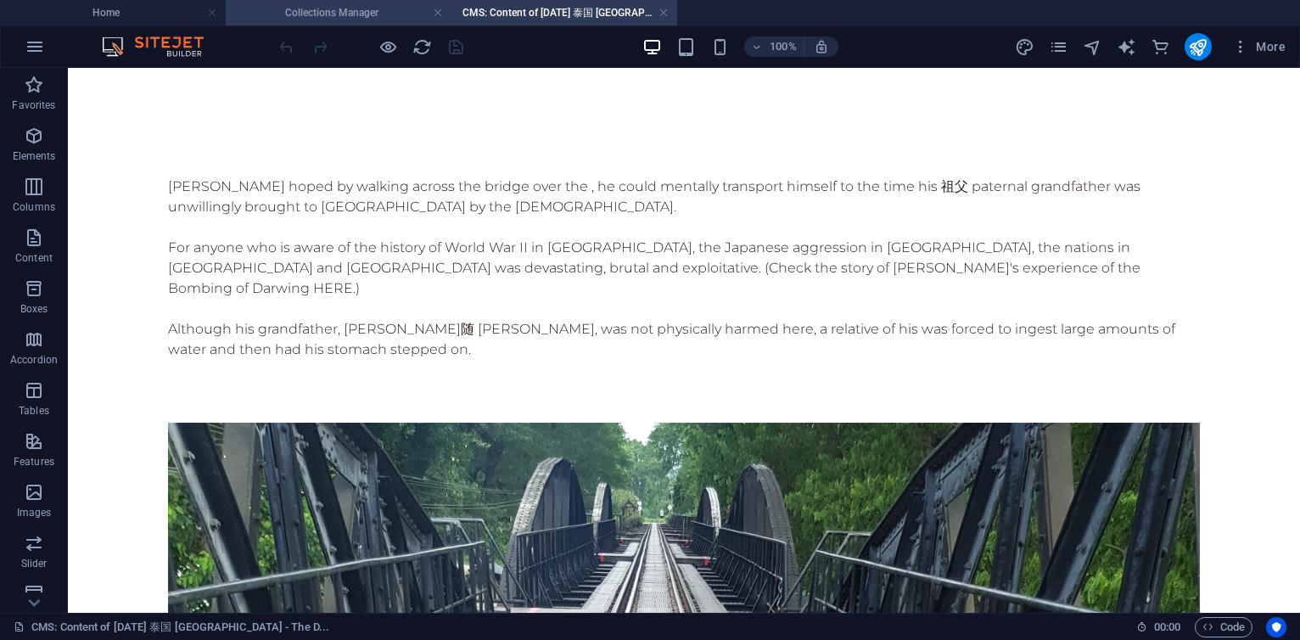
click at [350, 21] on h4 "Collections Manager" at bounding box center [339, 12] width 226 height 19
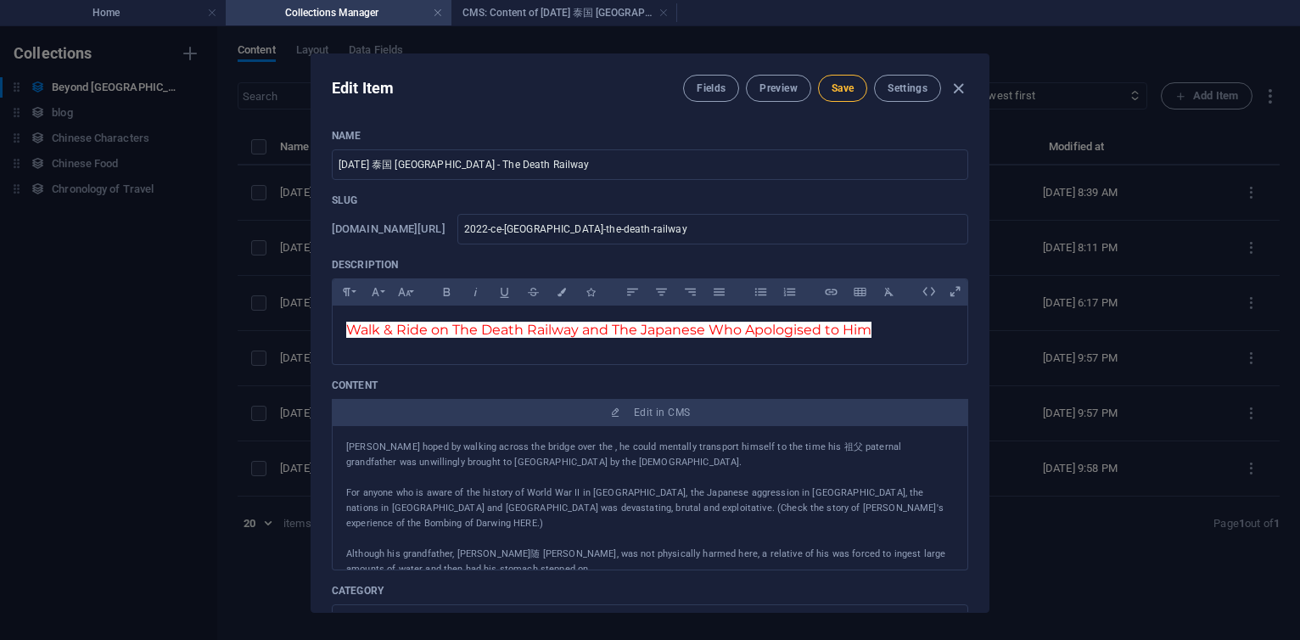
click at [852, 93] on span "Save" at bounding box center [843, 88] width 22 height 14
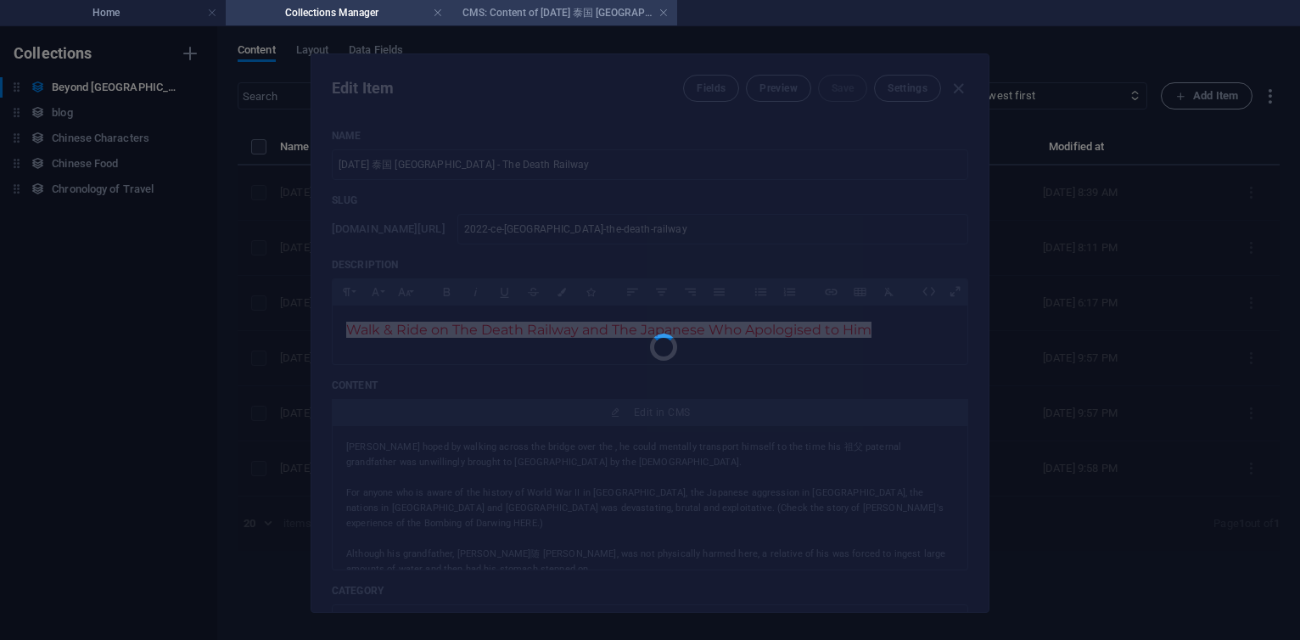
click at [513, 9] on h4 "CMS: Content of [DATE] 泰国 [GEOGRAPHIC_DATA] - The D..." at bounding box center [564, 12] width 226 height 19
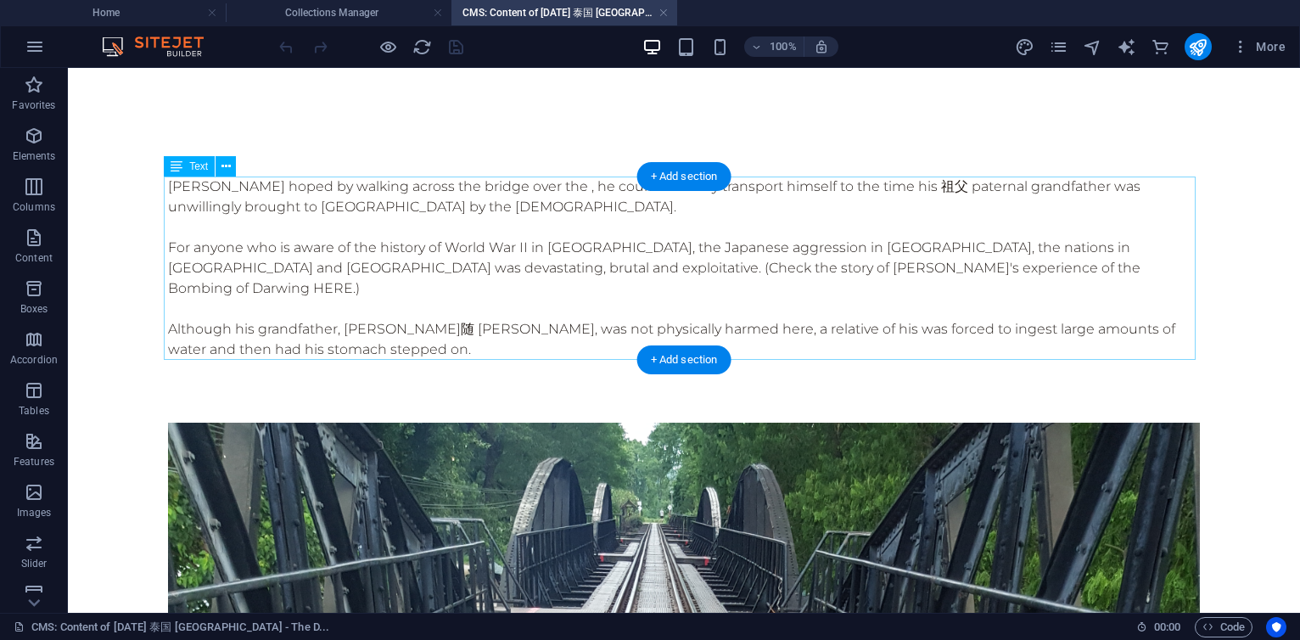
click at [901, 250] on div "杨丕源 Yang Piyuan hoped by walking across the bridge over the , he could mentally…" at bounding box center [684, 279] width 1032 height 204
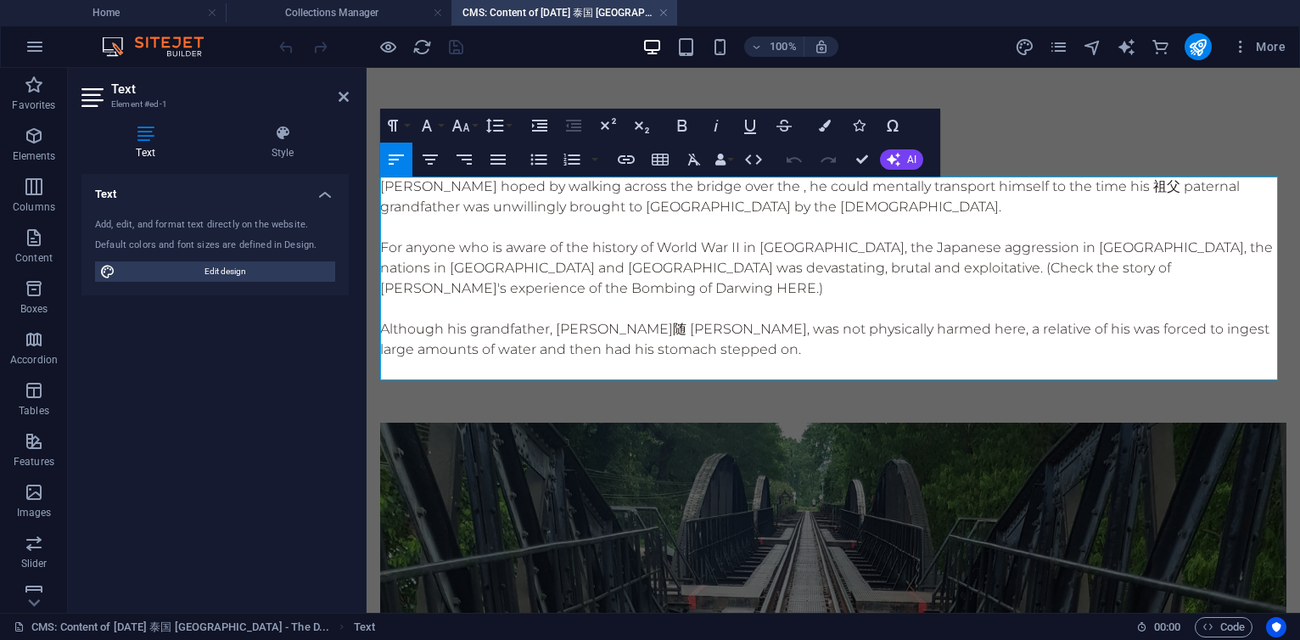
click at [1116, 253] on p "For anyone who is aware of the history of World War II in [GEOGRAPHIC_DATA], th…" at bounding box center [833, 268] width 906 height 61
click at [716, 346] on p "Although his grandfather, [PERSON_NAME]随 [PERSON_NAME], was not physically harm…" at bounding box center [833, 339] width 906 height 41
drag, startPoint x: 915, startPoint y: 353, endPoint x: 981, endPoint y: 355, distance: 66.2
click at [981, 355] on p "Although his grandfather, 杨有随 Yang Yousui, was not physically harmed here, a re…" at bounding box center [833, 339] width 906 height 41
click at [1020, 356] on p "Although his grandfather, 杨有随 Yang Yousui, was not physically harmed here, a re…" at bounding box center [833, 339] width 906 height 41
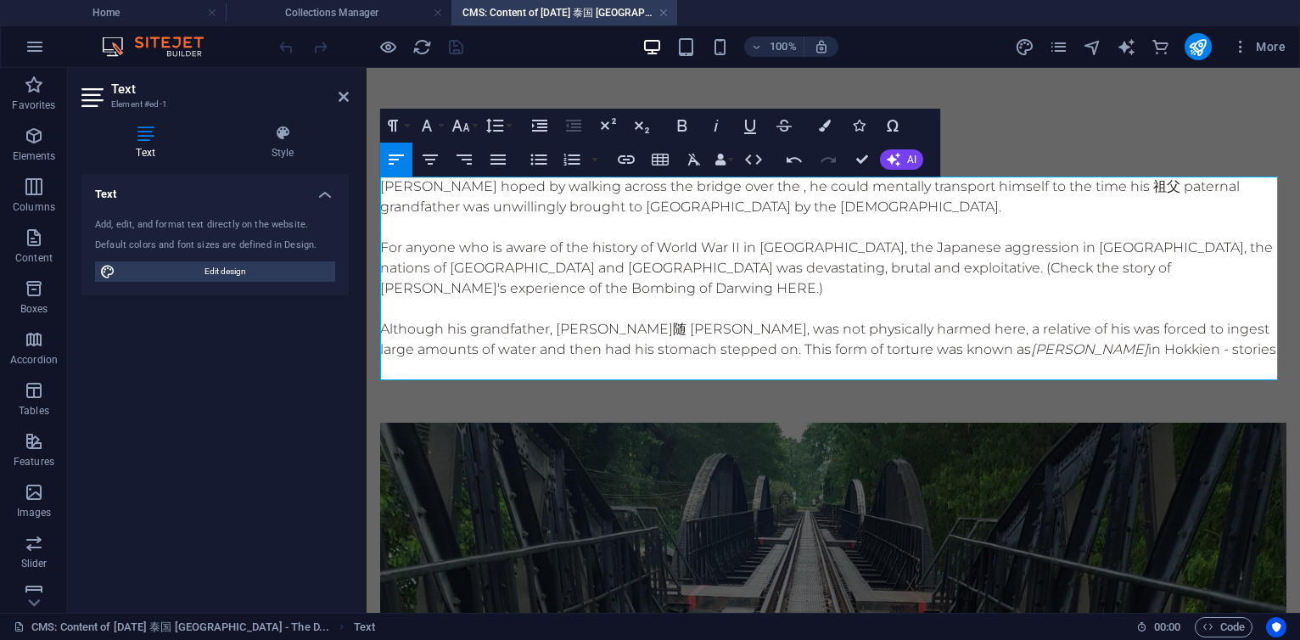
click at [1057, 346] on p "Although his grandfather, 杨有随 Yang Yousui, was not physically harmed here, a re…" at bounding box center [833, 339] width 906 height 41
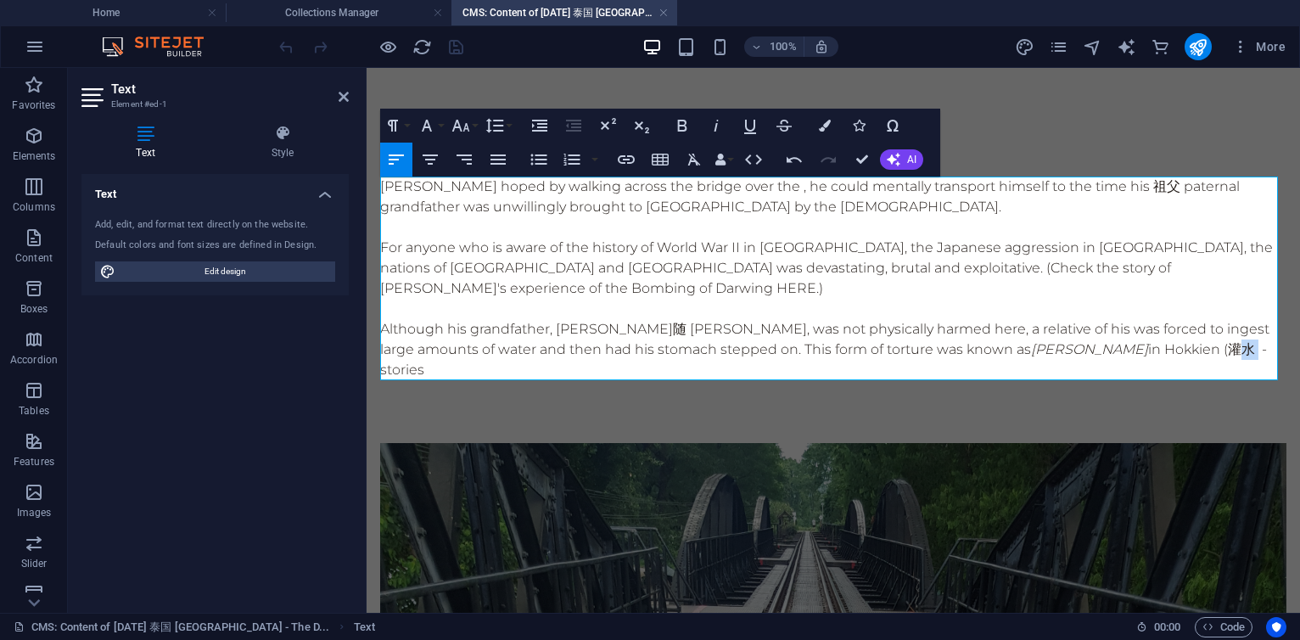
drag, startPoint x: 1067, startPoint y: 351, endPoint x: 1087, endPoint y: 351, distance: 20.4
click at [1087, 351] on p "Although his grandfather, 杨有随 Yang Yousui, was not physically harmed here, a re…" at bounding box center [833, 349] width 906 height 61
copy p "灌水"
click at [1108, 348] on p "Although his grandfather, 杨有随 Yang Yousui, was not physically harmed here, a re…" at bounding box center [833, 349] width 906 height 61
click at [1096, 351] on p "Although his grandfather, 杨有随 Yang Yousui, was not physically harmed here, a re…" at bounding box center [833, 349] width 906 height 61
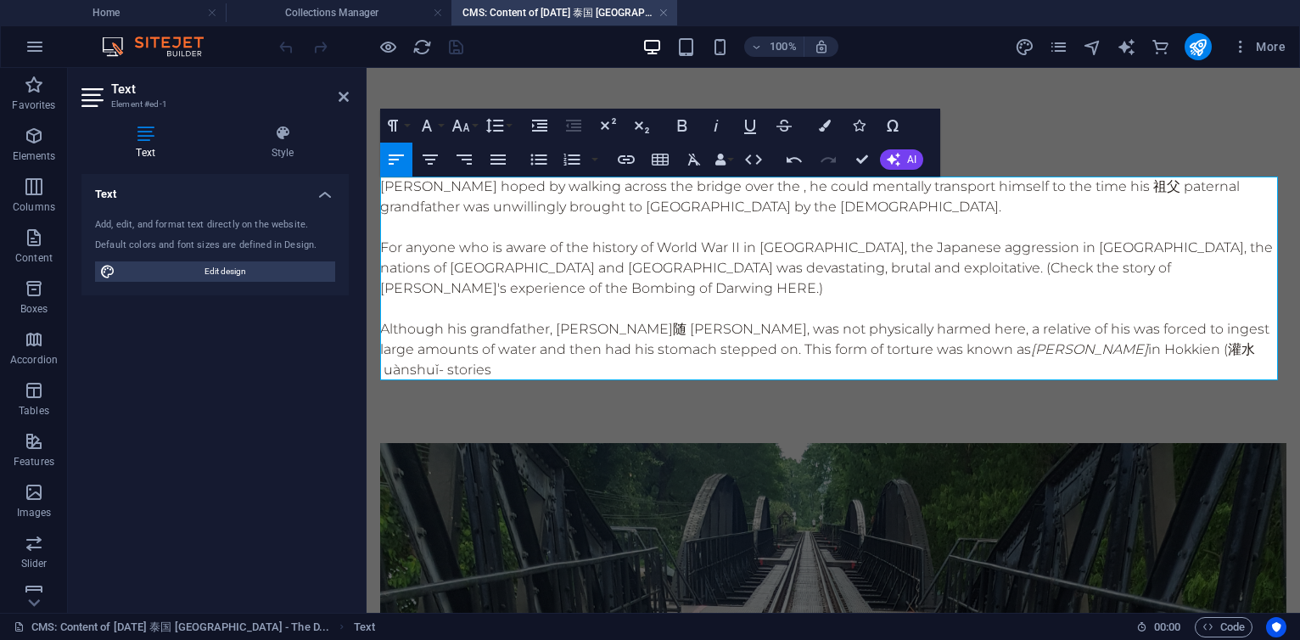
scroll to position [0, 3]
click at [1098, 352] on p "Although his grandfather, 杨有随 Yang Yousui, was not physically harmed here, a re…" at bounding box center [833, 349] width 906 height 61
click at [1158, 356] on p "Although his grandfather, 杨有随 Yang Yousui, was not physically harmed here, a re…" at bounding box center [833, 349] width 906 height 61
click at [1227, 353] on p "Although his grandfather, 杨有随 Yang Yousui, was not physically harmed here, a re…" at bounding box center [833, 349] width 906 height 61
drag, startPoint x: 905, startPoint y: 272, endPoint x: 1035, endPoint y: 263, distance: 131.0
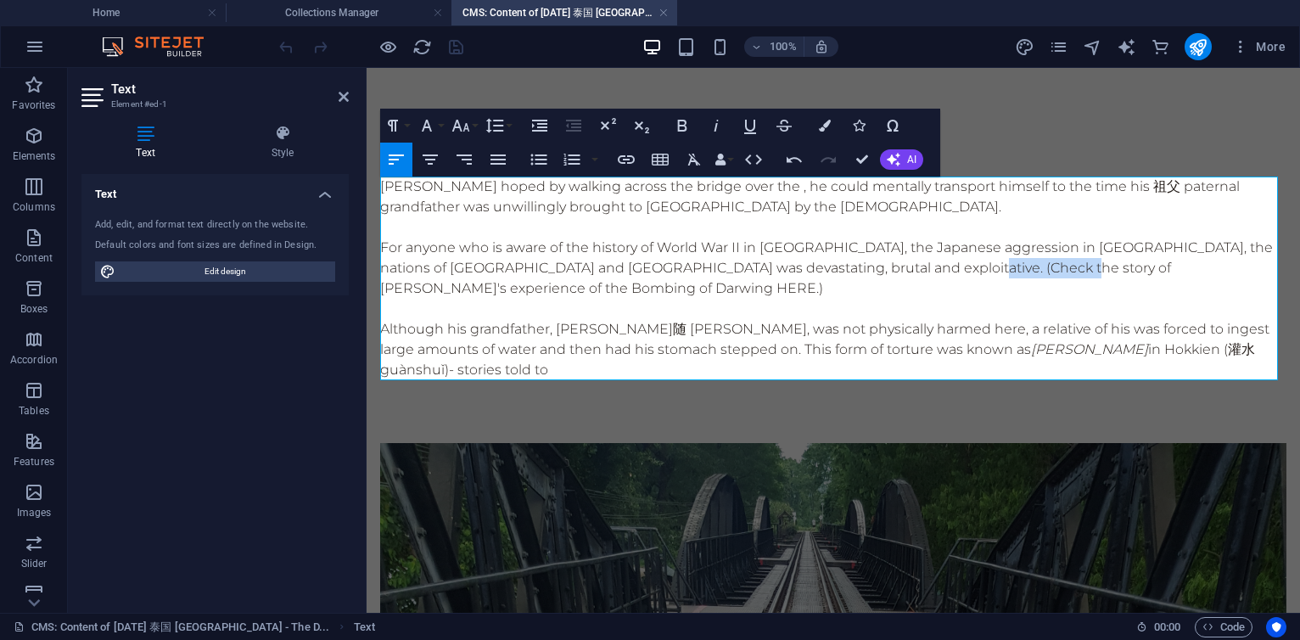
click at [1035, 263] on p "For anyone who is aware of the history of World War II in Asia, the Japanese ag…" at bounding box center [833, 268] width 906 height 61
copy p "[PERSON_NAME]"
click at [1214, 357] on p "Although his grandfather, 杨有随 Yang Yousui, was not physically harmed here, a re…" at bounding box center [833, 349] width 906 height 61
click at [1227, 352] on p "Although his grandfather, 杨有随 Yang Yousui, was not physically harmed here, a re…" at bounding box center [833, 349] width 906 height 61
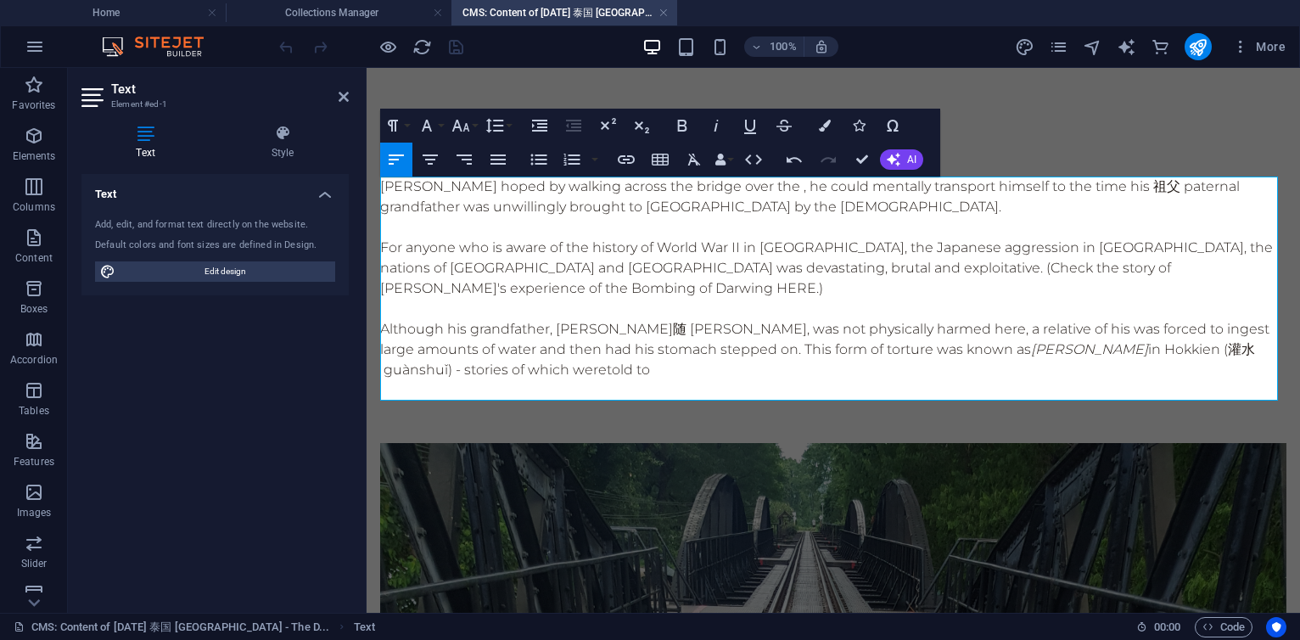
click at [517, 375] on p "Although his grandfather, 杨有随 Yang Yousui, was not physically harmed here, a re…" at bounding box center [833, 349] width 906 height 61
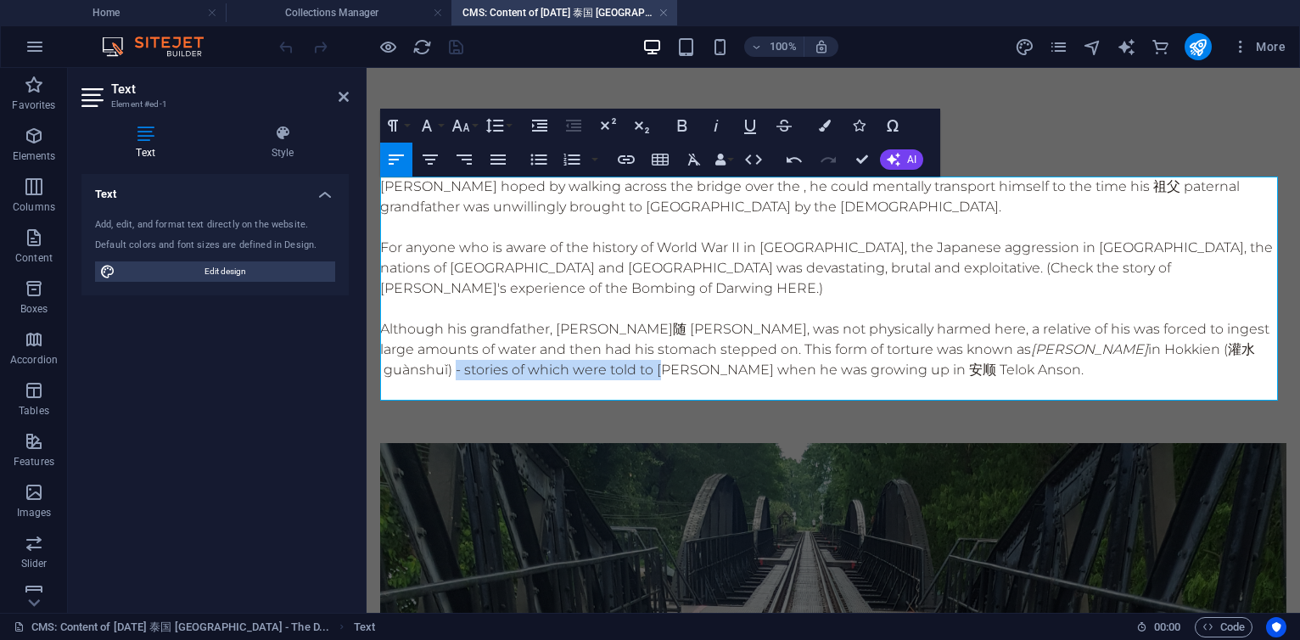
drag, startPoint x: 1167, startPoint y: 352, endPoint x: 508, endPoint y: 361, distance: 659.5
click at [508, 361] on p "Although his grandfather, 杨有随 Yang Yousui, was not physically harmed here, a re…" at bounding box center [833, 349] width 906 height 61
click at [433, 367] on p "Although his grandfather, 杨有随 Yang Yousui, was not physically harmed here, a re…" at bounding box center [833, 349] width 906 height 61
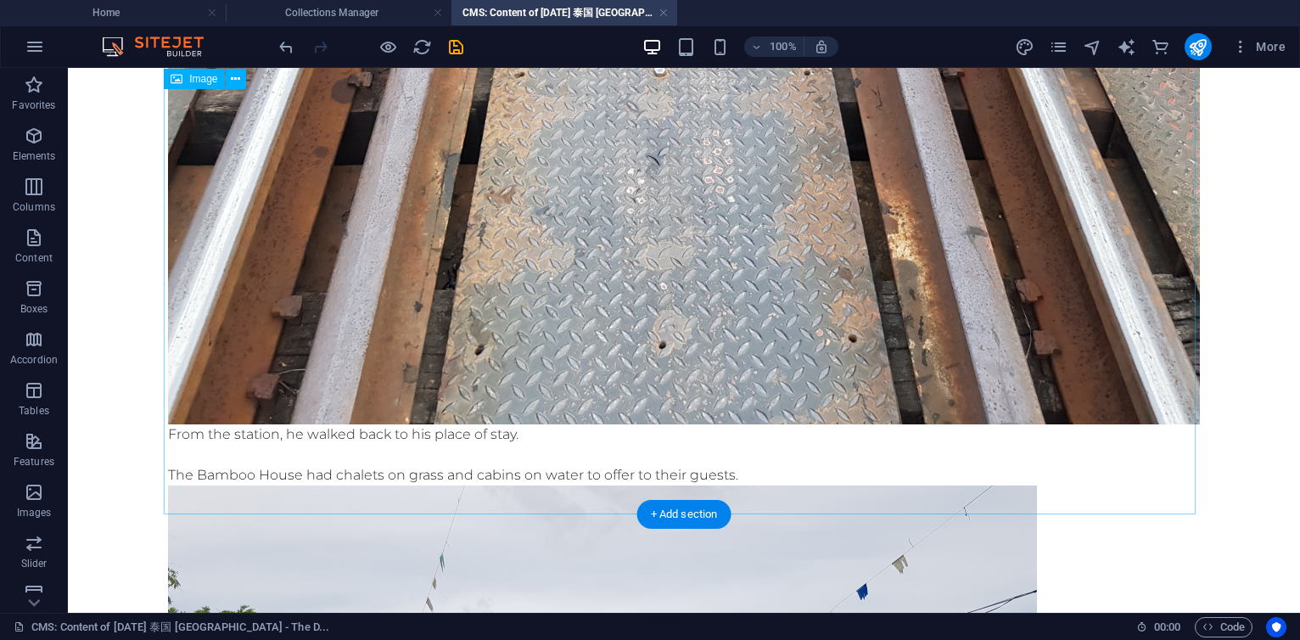
scroll to position [1528, 0]
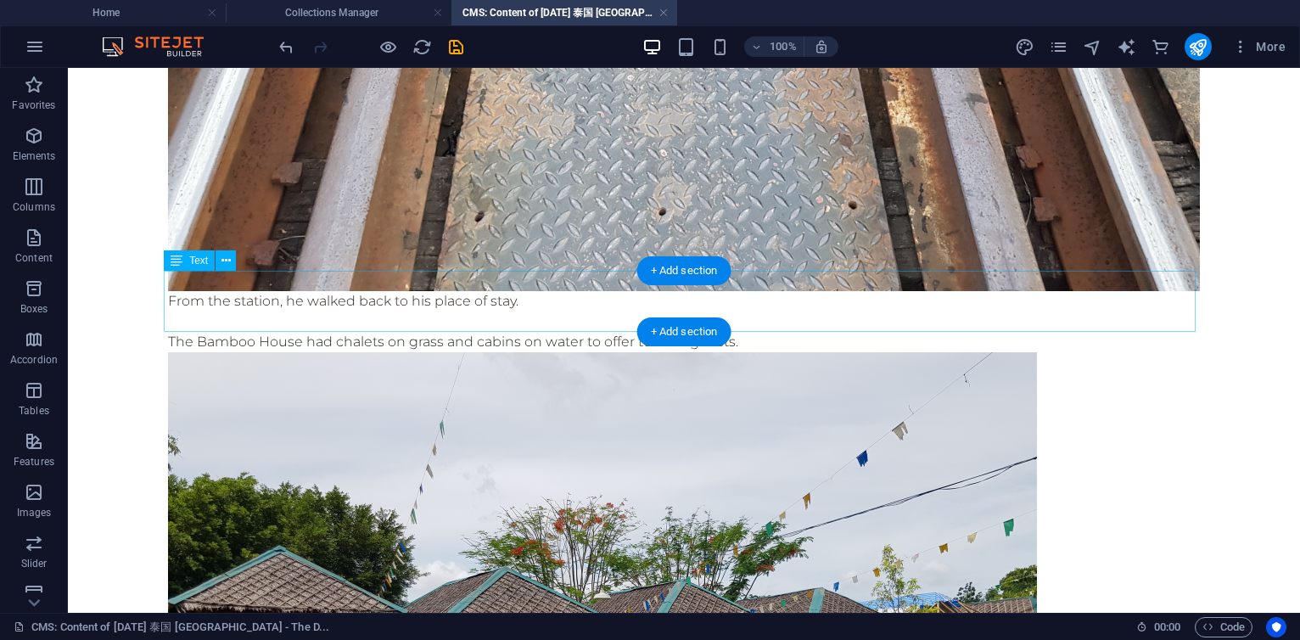
click at [479, 294] on div "From the station, he walked back to his place of stay. The Bamboo House had cha…" at bounding box center [684, 321] width 1032 height 61
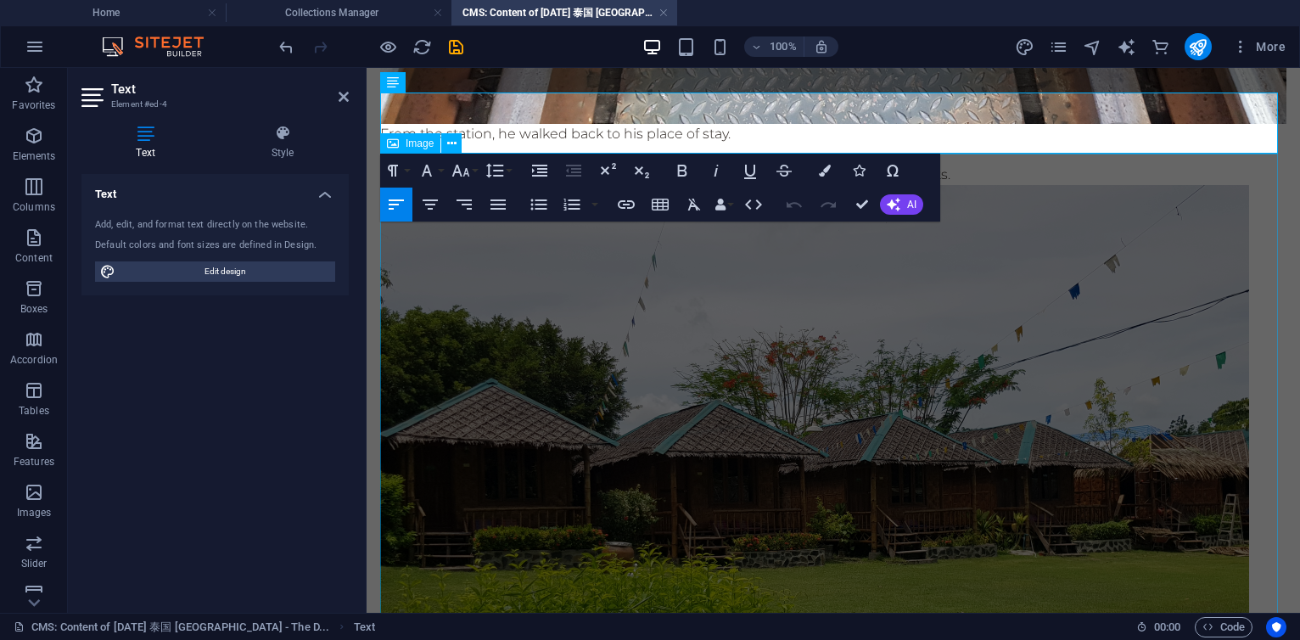
scroll to position [1548, 0]
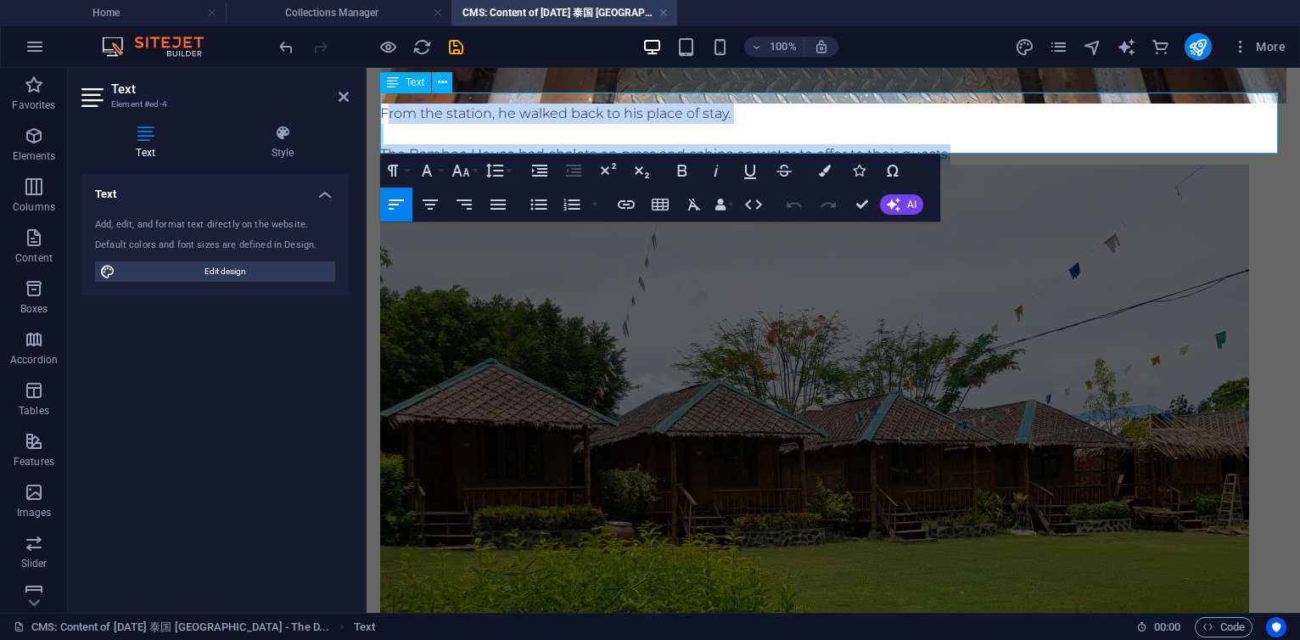
drag, startPoint x: 389, startPoint y: 104, endPoint x: 1032, endPoint y: 150, distance: 644.9
click at [1032, 150] on div "From the station, he walked back to his place of stay. The Bamboo House had cha…" at bounding box center [833, 134] width 906 height 61
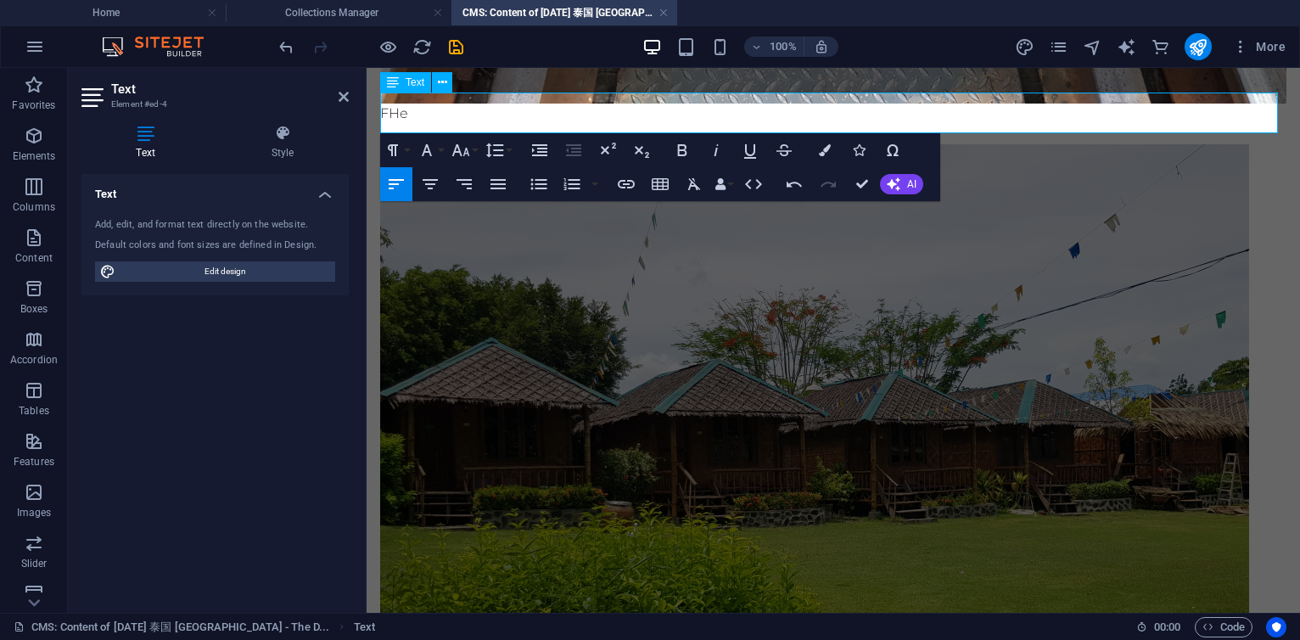
click at [390, 104] on p "FHe" at bounding box center [833, 114] width 906 height 20
click at [451, 48] on icon "save" at bounding box center [456, 47] width 20 height 20
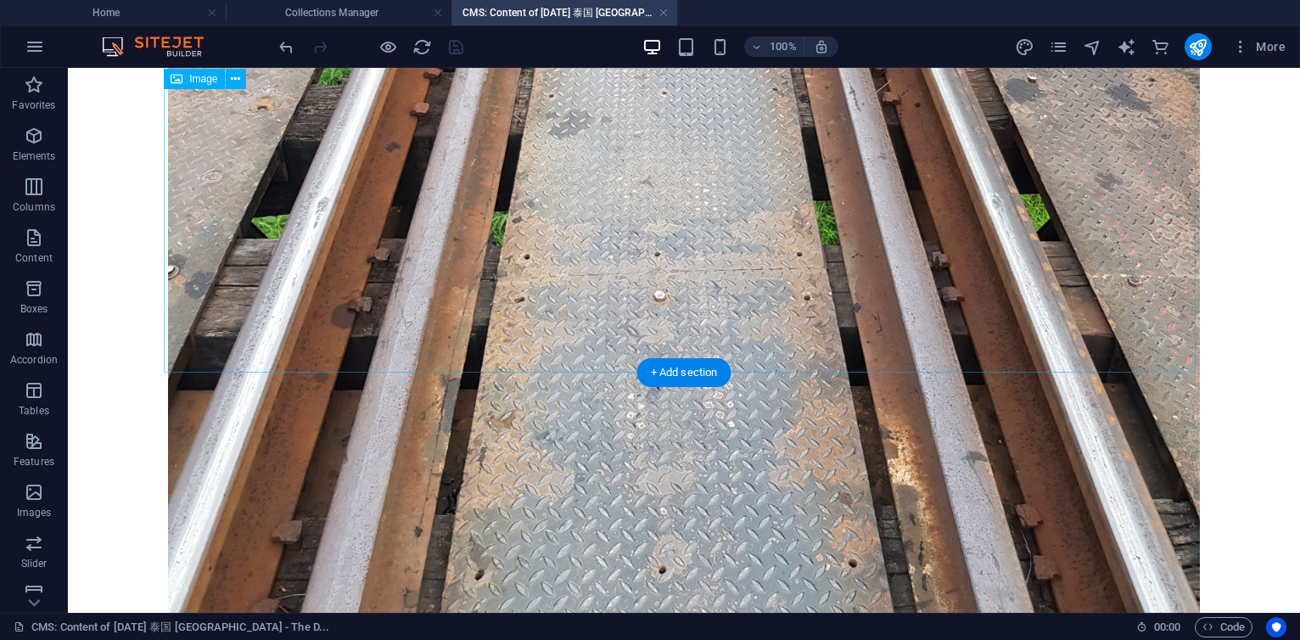
scroll to position [1426, 0]
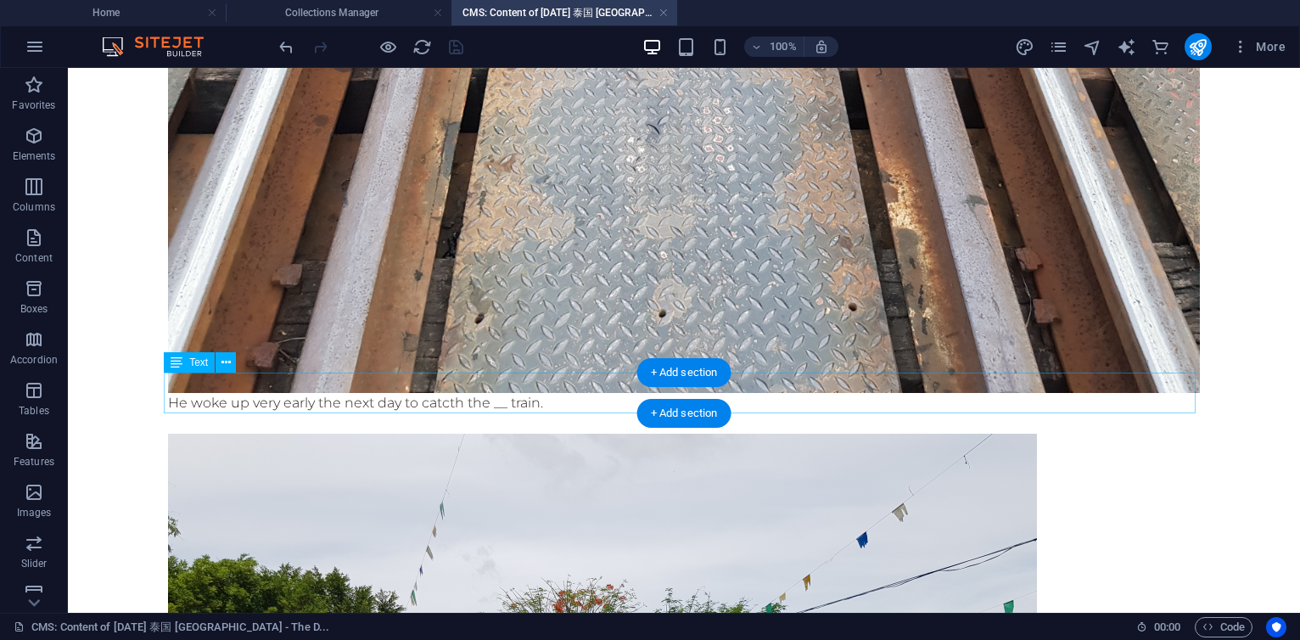
click at [580, 393] on div "He woke up very early the next day to catcth the __ train." at bounding box center [684, 413] width 1032 height 41
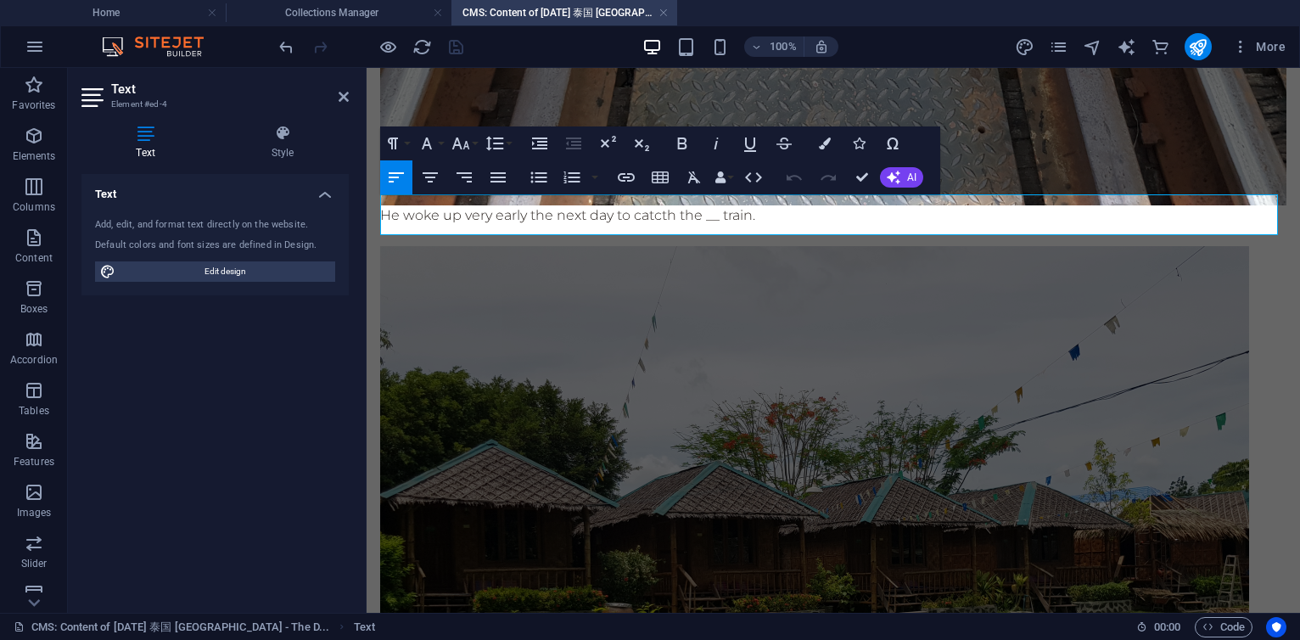
click at [789, 206] on p "He woke up very early the next day to catcth the __ train." at bounding box center [833, 215] width 906 height 20
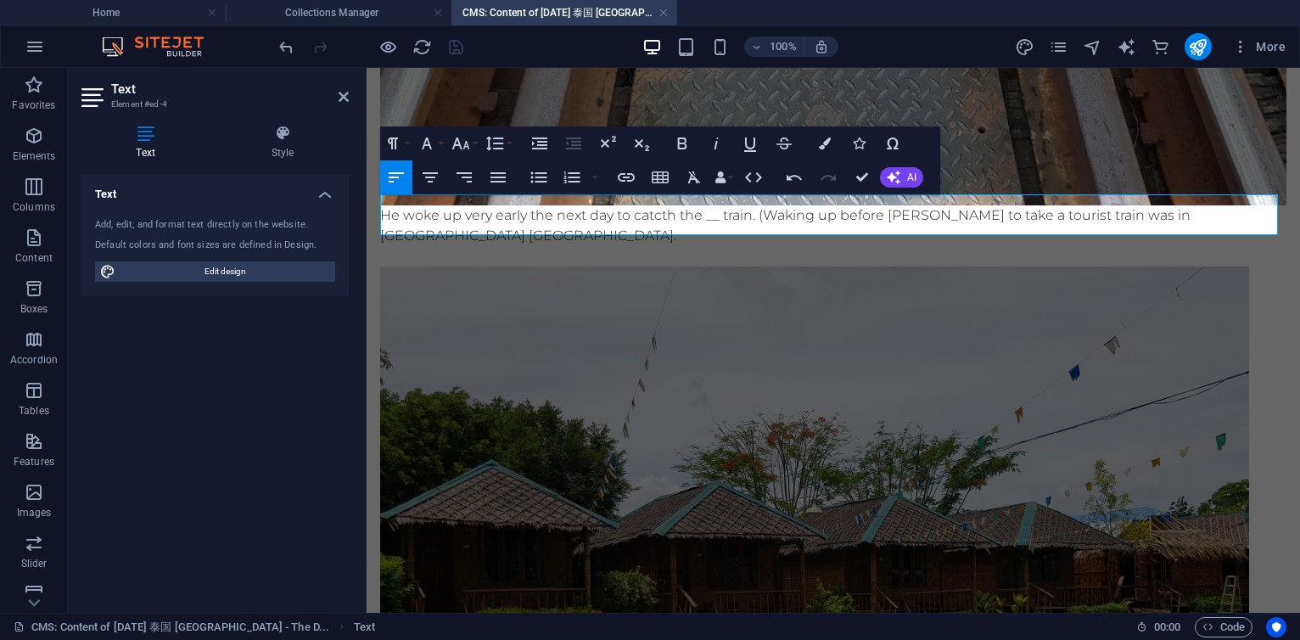
click at [763, 207] on p "He woke up very early the next day to catcth the __ train. (Waking up before da…" at bounding box center [833, 225] width 906 height 41
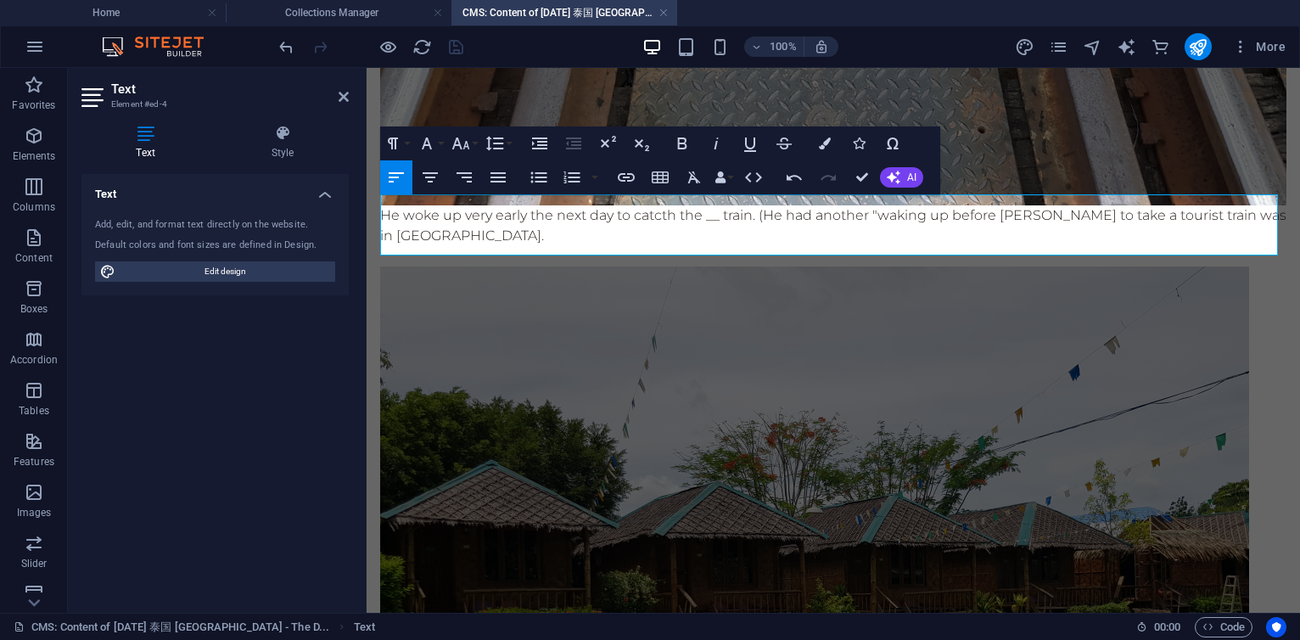
click at [1180, 205] on p "He woke up very early the next day to catcth the __ train. (He had another "wak…" at bounding box center [833, 225] width 906 height 41
click at [436, 227] on p "He woke up very early the next day to catcth the __ train. (He had another "wak…" at bounding box center [833, 225] width 906 height 41
click at [1185, 205] on p "He woke up very early the next day to catcth the __ train. (He had another "wak…" at bounding box center [833, 225] width 906 height 41
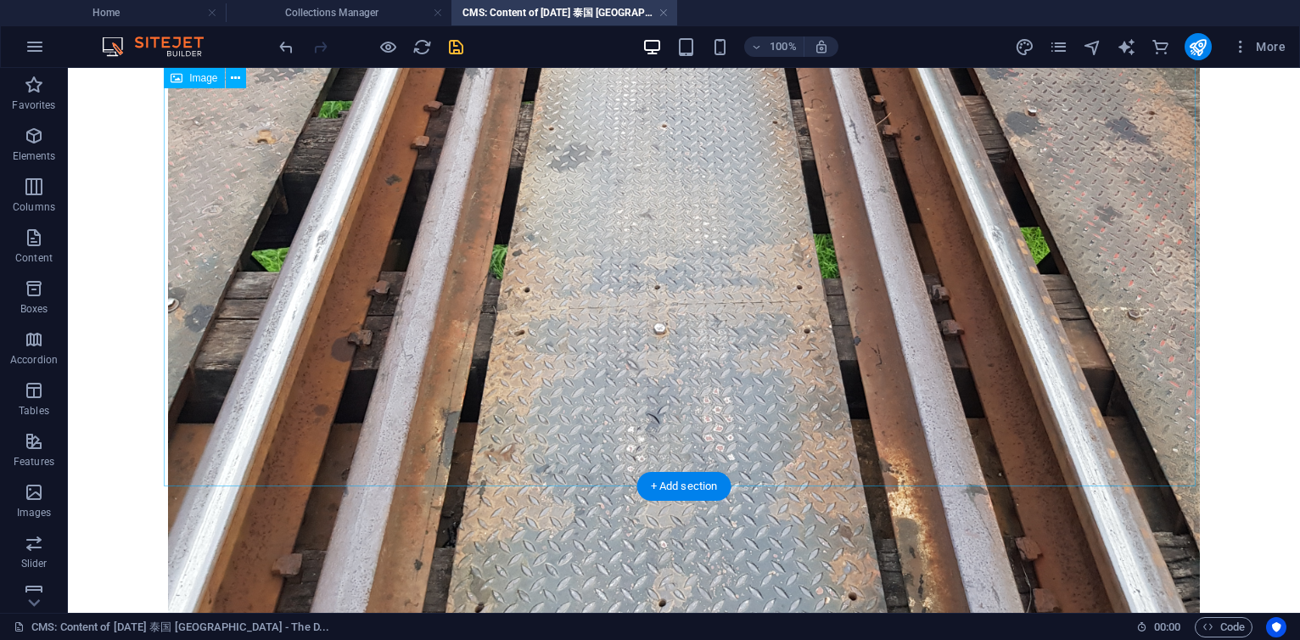
scroll to position [1324, 0]
